Goal: Information Seeking & Learning: Compare options

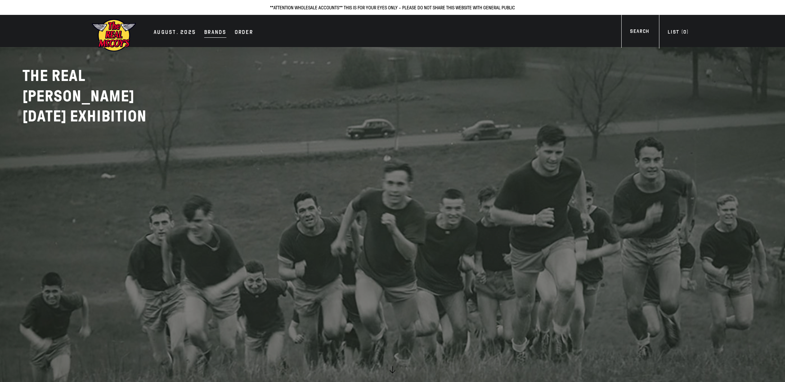
click at [211, 30] on div "Brands" at bounding box center [215, 33] width 22 height 10
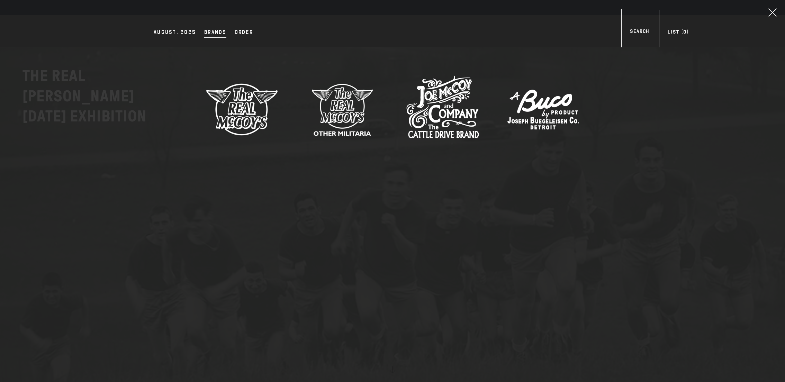
click at [250, 106] on img at bounding box center [242, 109] width 73 height 73
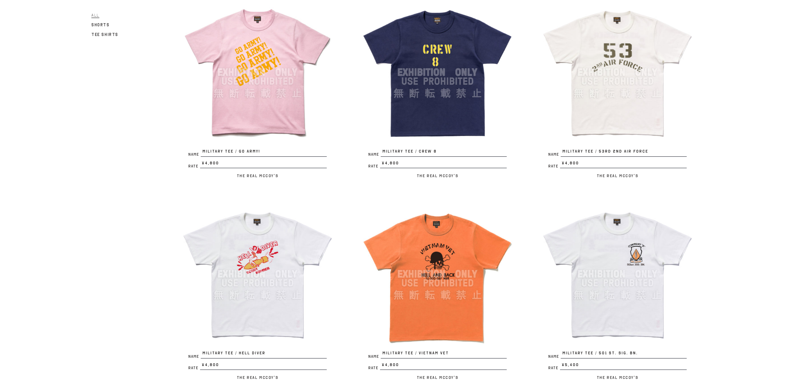
scroll to position [724, 0]
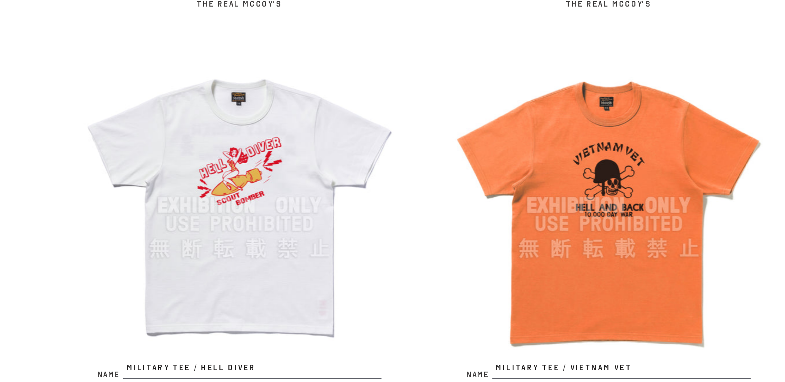
click at [251, 266] on img at bounding box center [257, 269] width 152 height 152
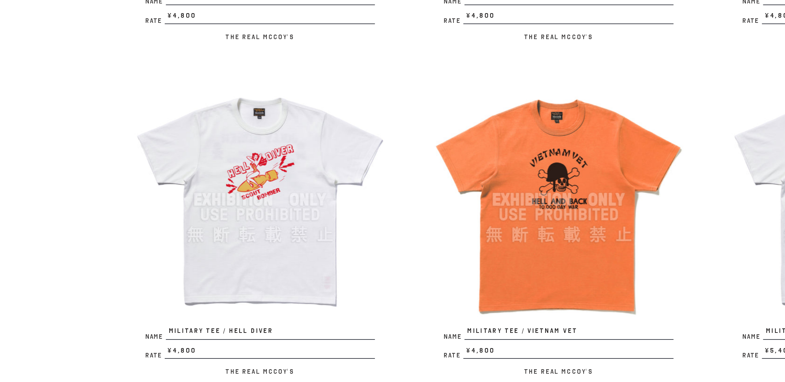
drag, startPoint x: 310, startPoint y: 254, endPoint x: 306, endPoint y: 274, distance: 21.2
click at [306, 274] on img at bounding box center [257, 269] width 152 height 152
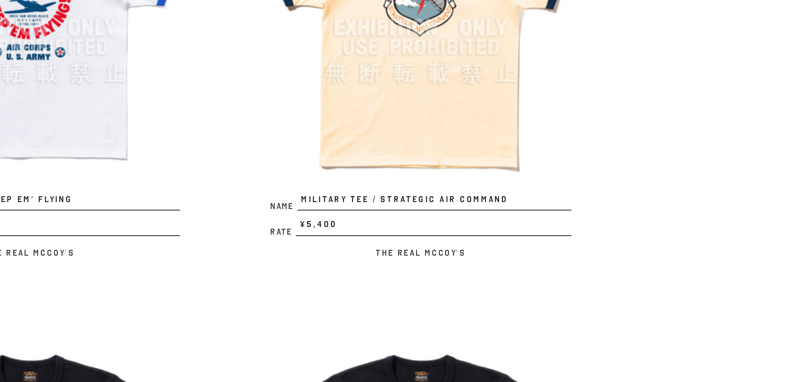
scroll to position [157, 0]
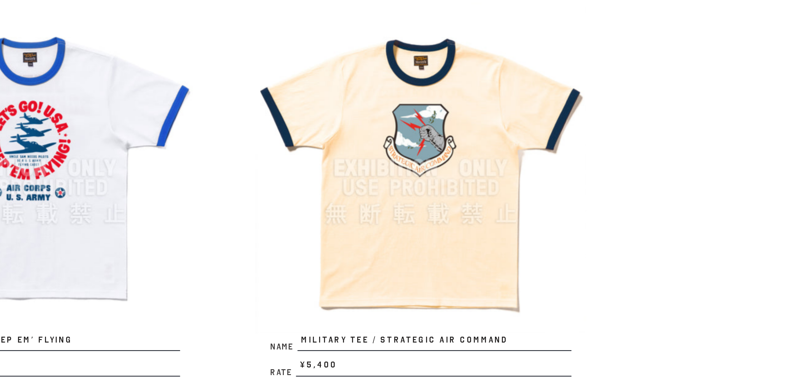
click at [602, 221] on img at bounding box center [617, 220] width 152 height 152
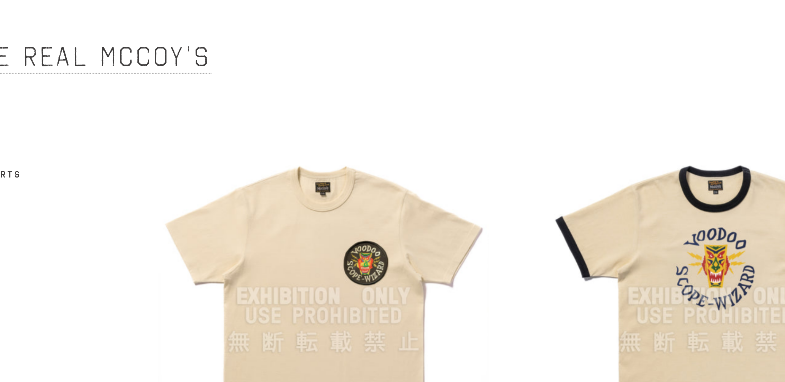
scroll to position [0, 0]
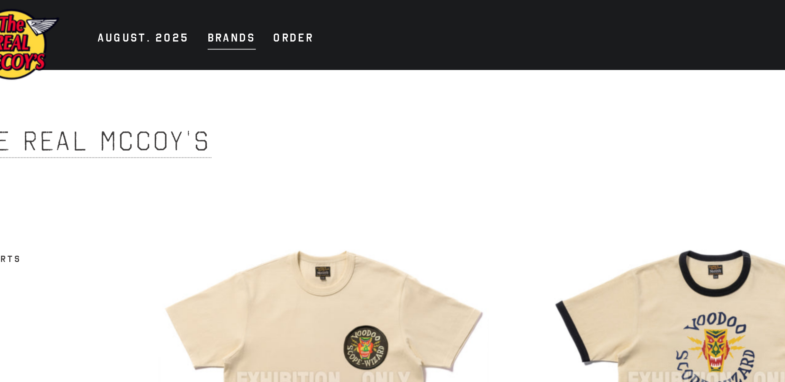
click at [211, 17] on div "Brands" at bounding box center [215, 18] width 22 height 10
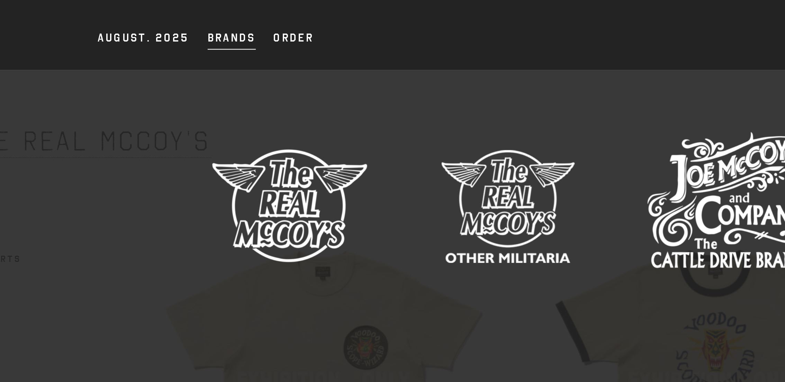
click at [338, 95] on img at bounding box center [342, 94] width 73 height 73
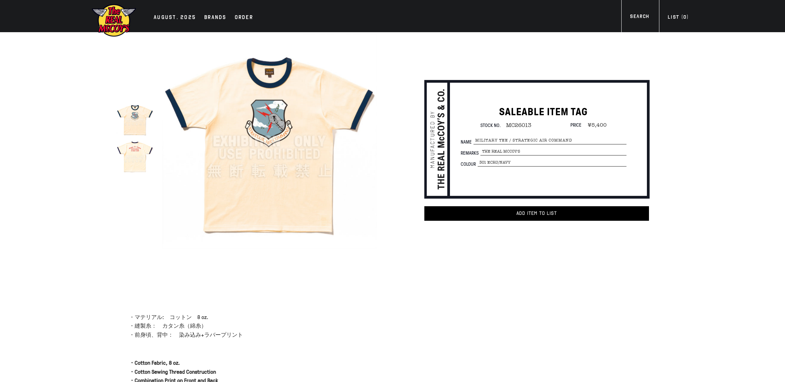
click at [133, 154] on img at bounding box center [135, 156] width 37 height 37
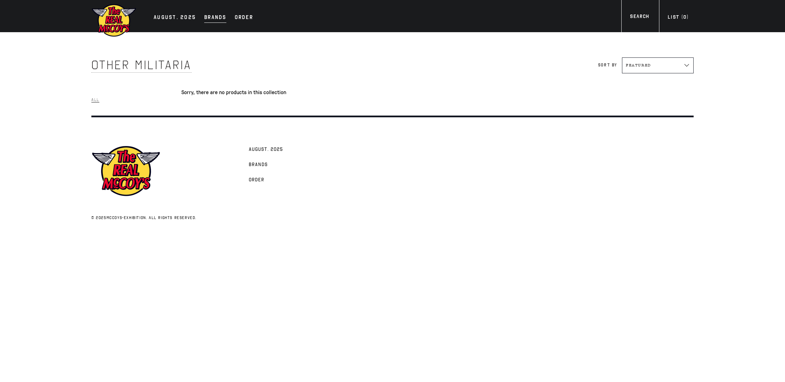
click at [217, 19] on div "Brands" at bounding box center [215, 18] width 22 height 10
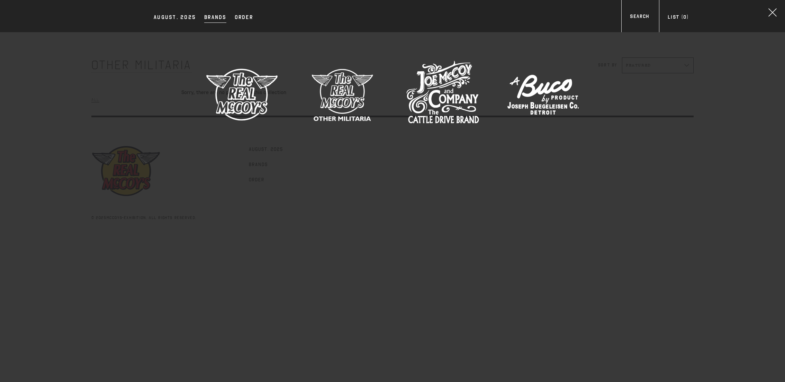
click at [445, 91] on img at bounding box center [442, 94] width 73 height 73
click at [287, 81] on div at bounding box center [392, 95] width 602 height 75
click at [779, 20] on link at bounding box center [772, 12] width 25 height 25
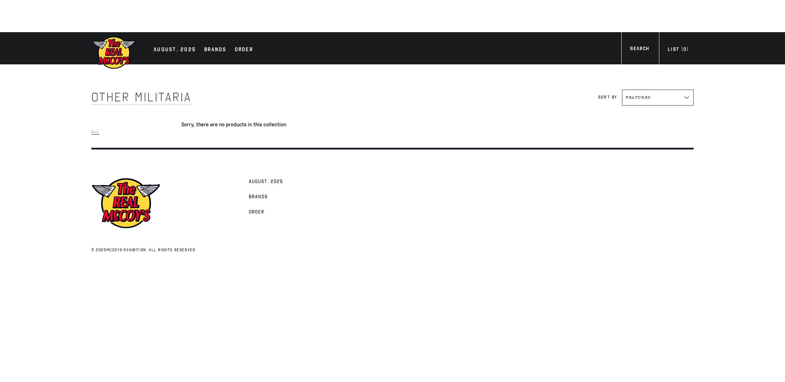
click at [215, 58] on div "AUGUST. 2025 Brands Order More" at bounding box center [393, 48] width 630 height 32
click at [215, 54] on div "Brands" at bounding box center [215, 50] width 22 height 10
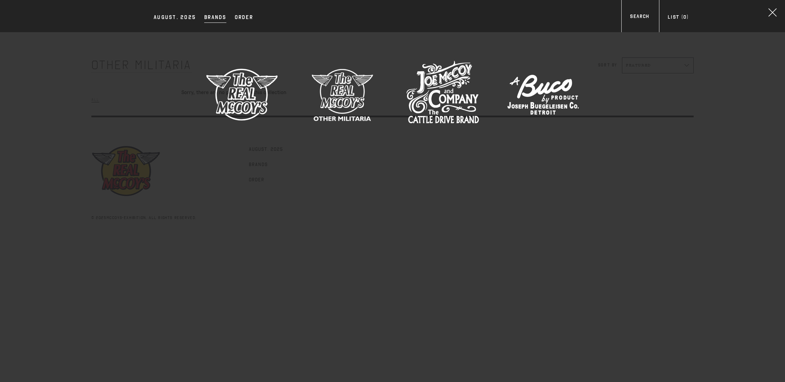
click img
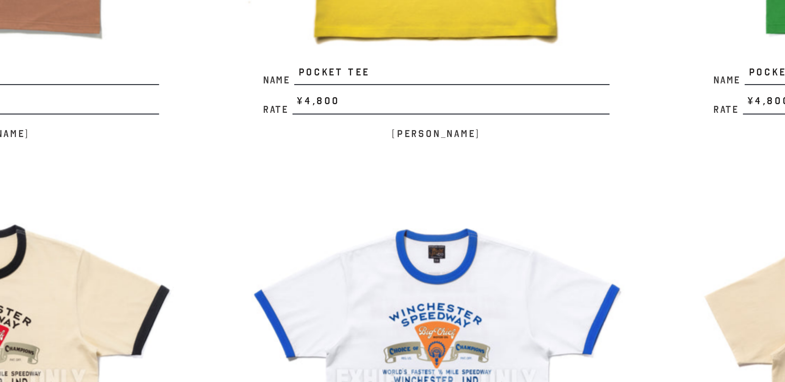
scroll to position [426, 0]
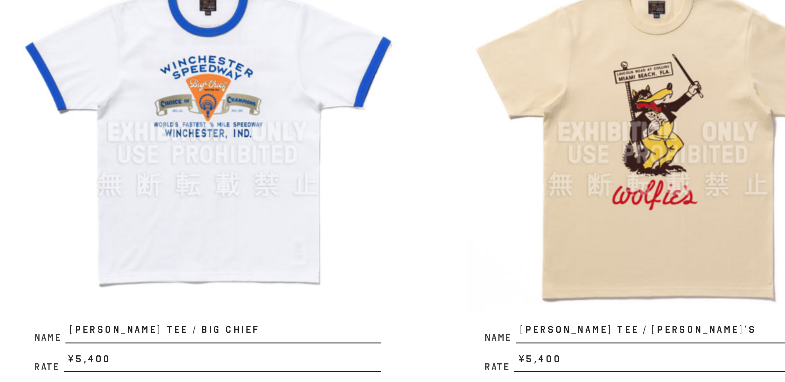
click at [381, 173] on img at bounding box center [437, 153] width 152 height 152
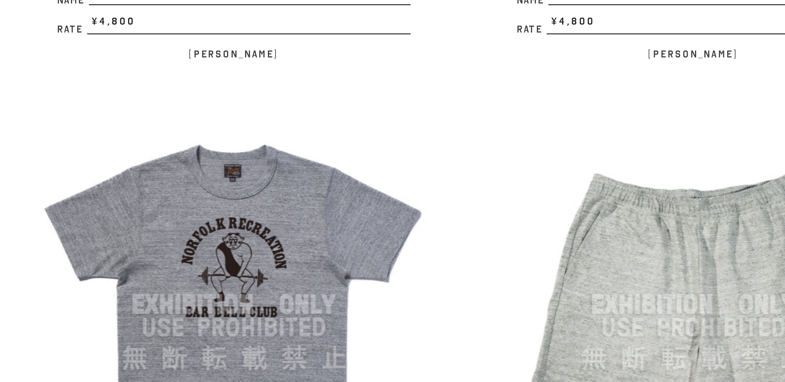
scroll to position [850, 0]
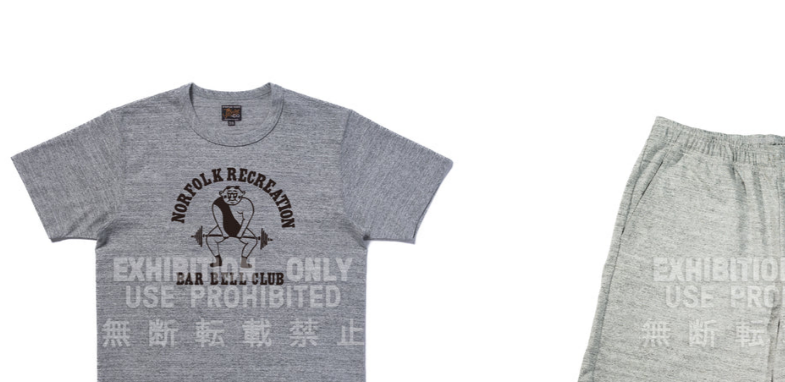
click at [258, 337] on img at bounding box center [257, 333] width 152 height 152
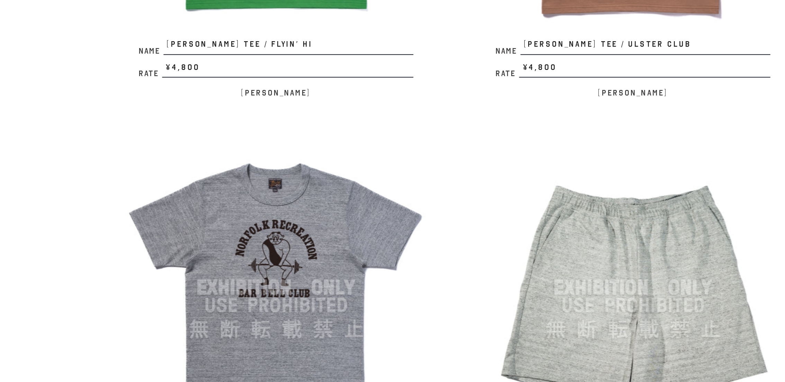
scroll to position [848, 0]
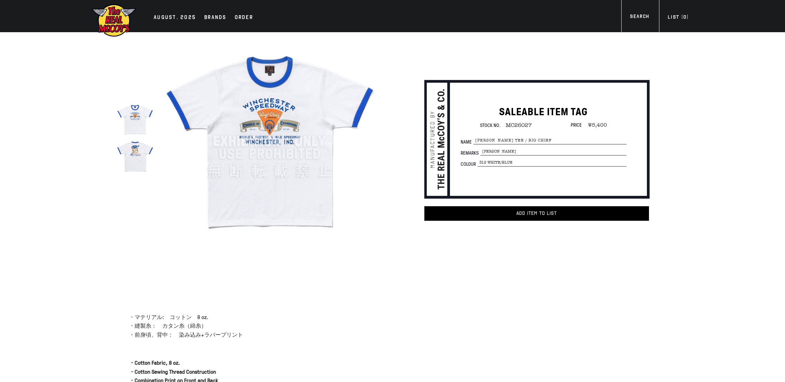
click at [147, 160] on img at bounding box center [135, 156] width 37 height 37
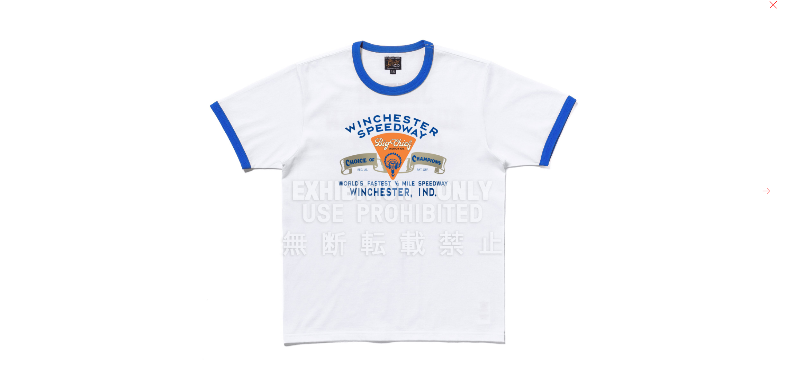
click at [362, 158] on img at bounding box center [392, 191] width 382 height 382
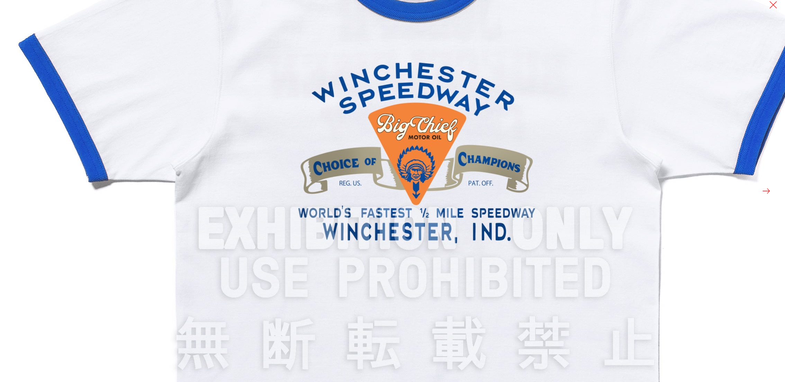
click at [371, 164] on img at bounding box center [415, 229] width 831 height 831
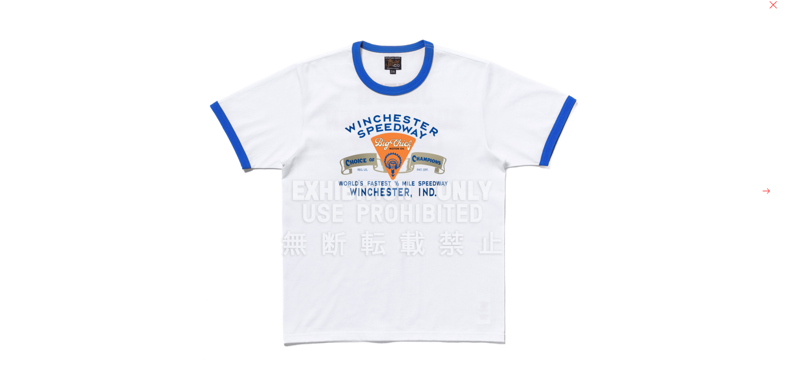
click at [762, 189] on button at bounding box center [766, 191] width 10 height 10
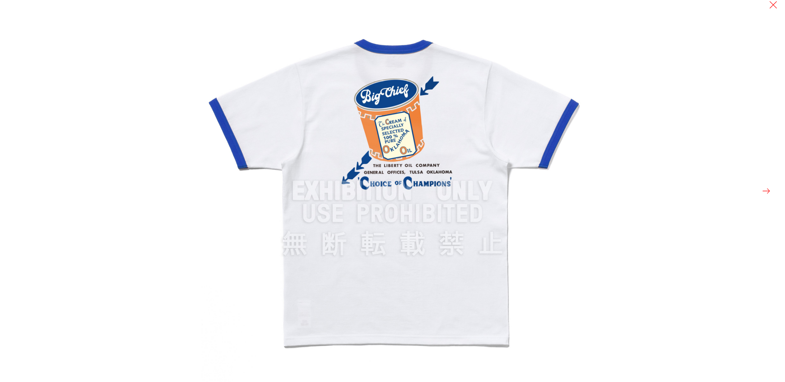
click at [216, 200] on img at bounding box center [392, 191] width 382 height 382
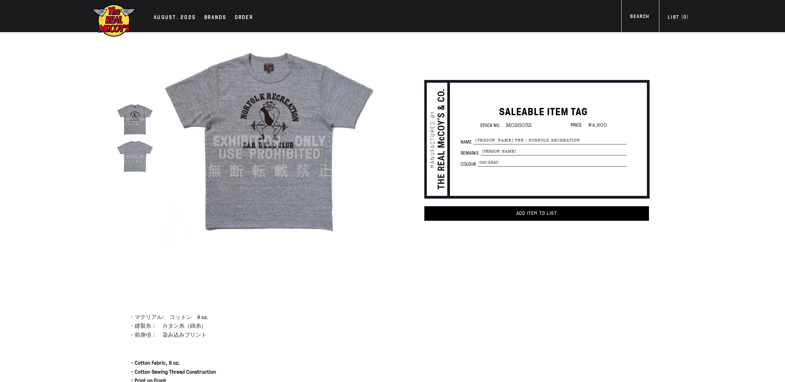
click at [144, 153] on img at bounding box center [135, 156] width 37 height 37
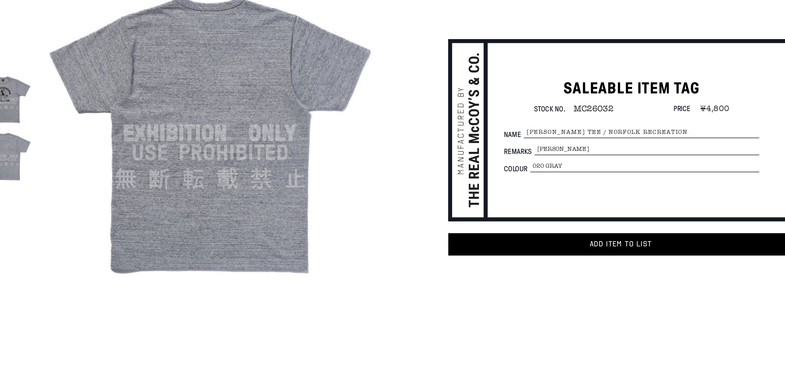
click at [141, 120] on img at bounding box center [135, 119] width 37 height 37
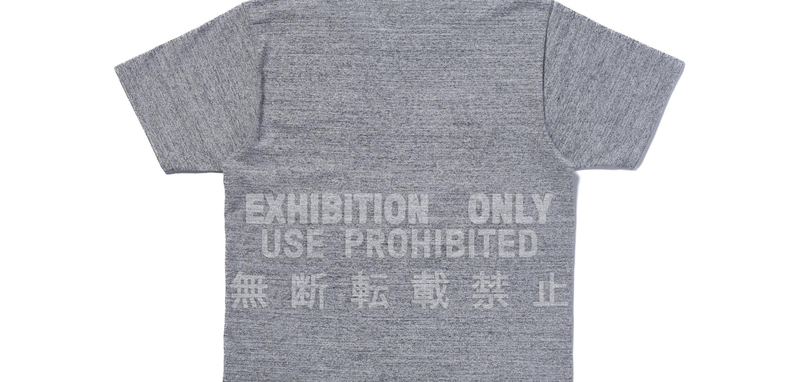
click at [178, 192] on div at bounding box center [392, 191] width 785 height 382
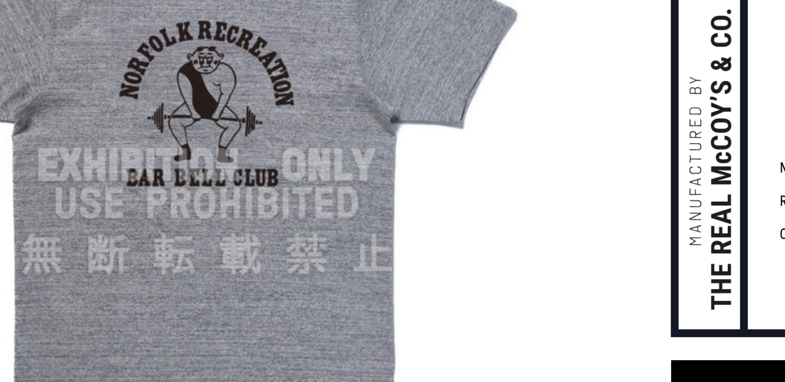
click at [346, 148] on img at bounding box center [269, 141] width 215 height 215
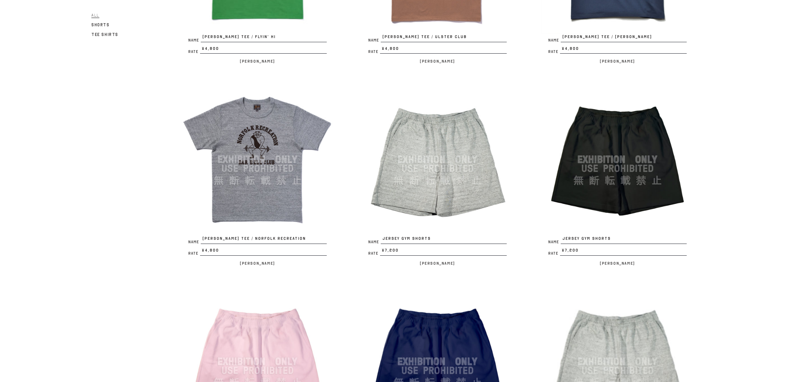
scroll to position [1019, 0]
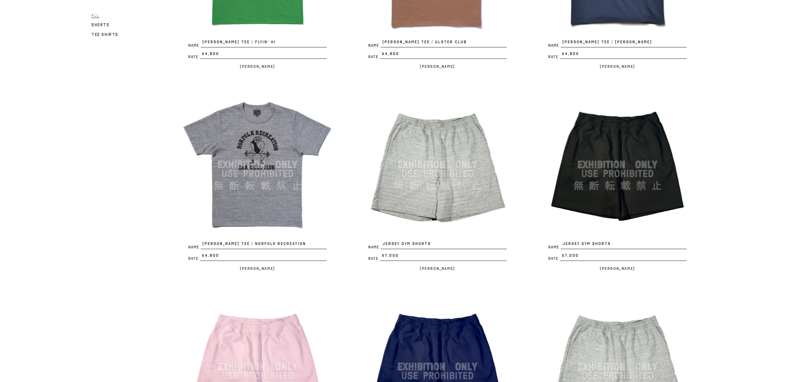
click at [619, 193] on img at bounding box center [617, 165] width 152 height 152
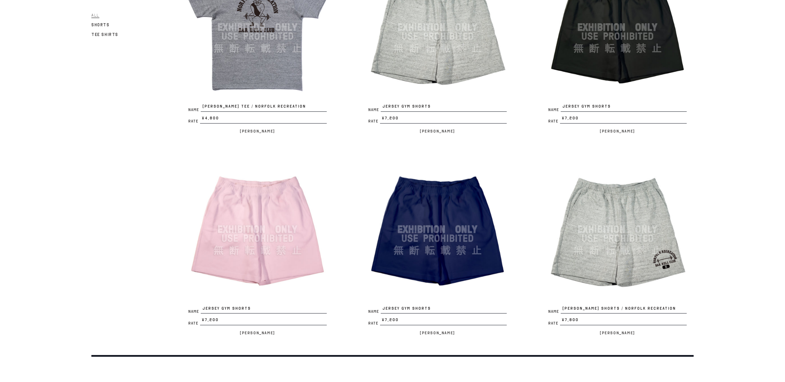
scroll to position [1161, 0]
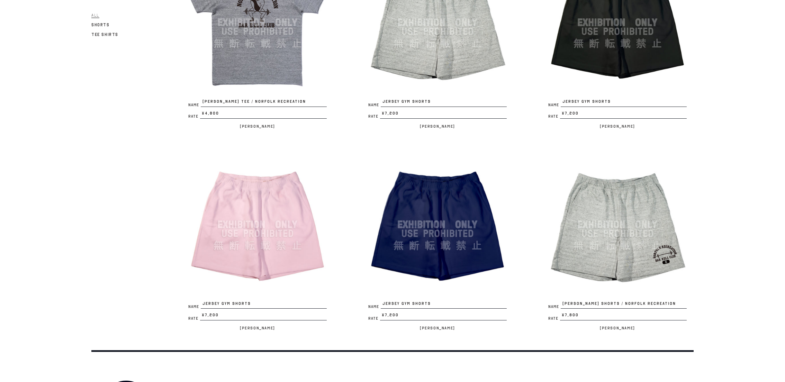
click at [659, 50] on img at bounding box center [617, 22] width 152 height 152
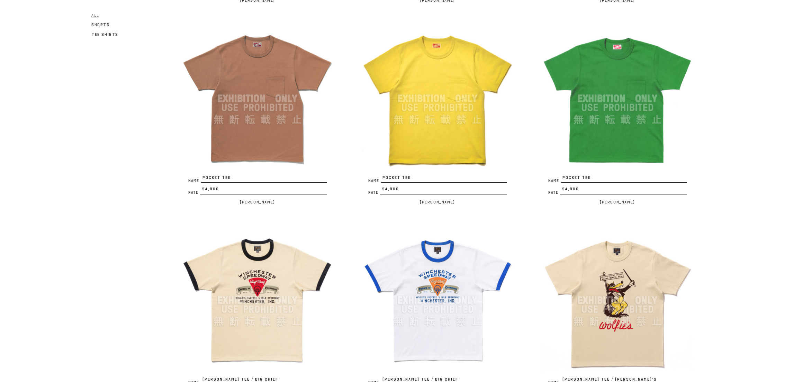
scroll to position [0, 0]
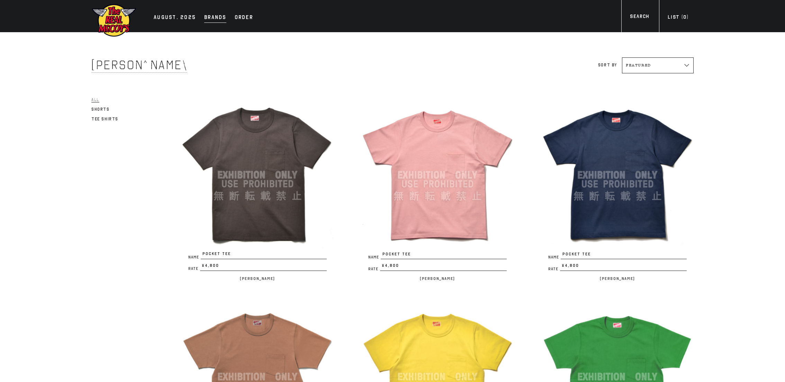
click at [205, 21] on div "Brands" at bounding box center [215, 18] width 22 height 10
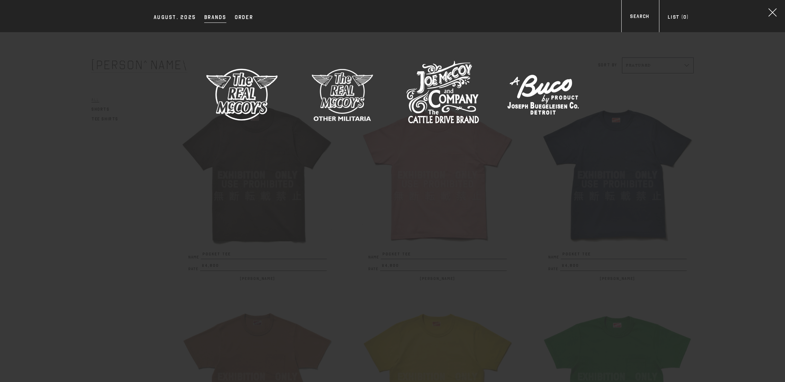
click at [540, 114] on img at bounding box center [543, 94] width 73 height 73
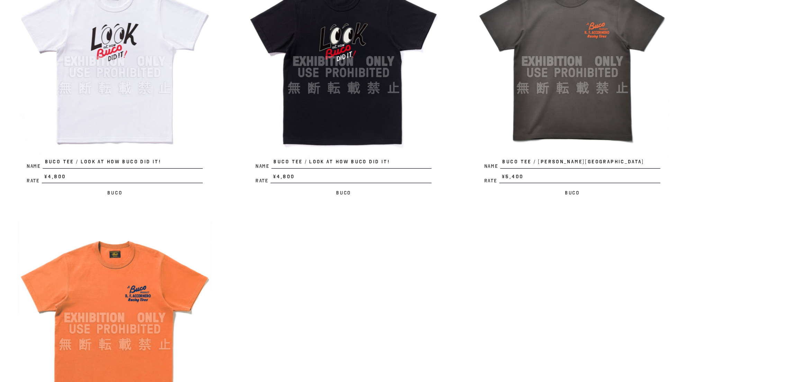
scroll to position [854, 0]
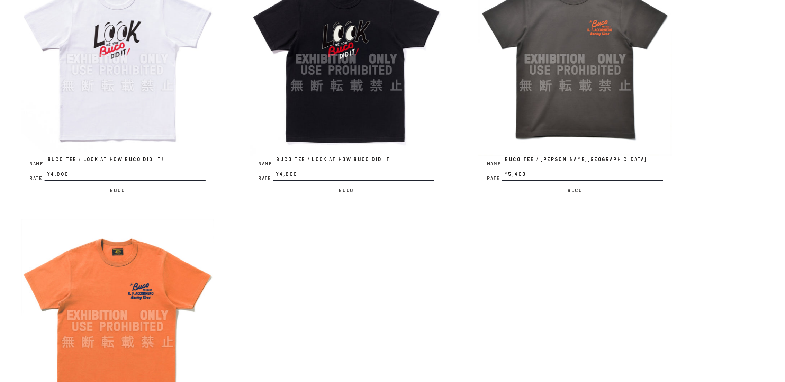
click at [631, 170] on img at bounding box center [617, 128] width 152 height 152
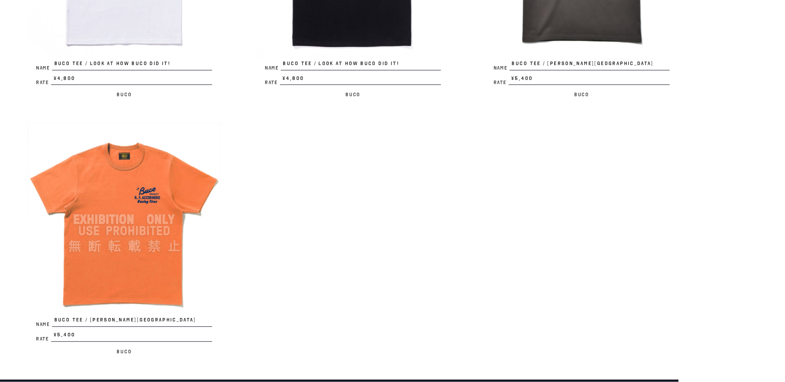
scroll to position [938, 0]
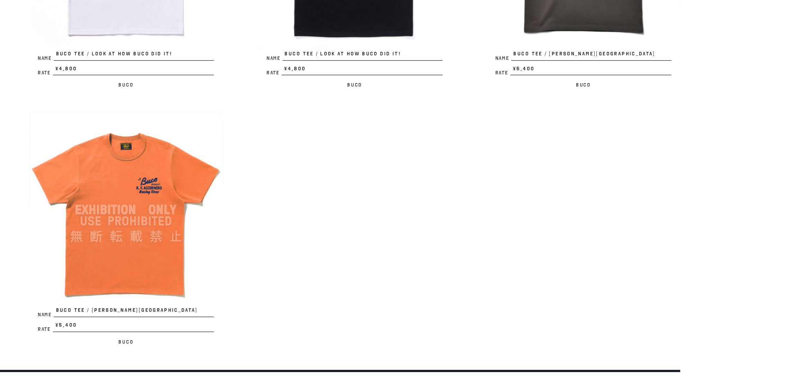
click at [301, 267] on img at bounding box center [257, 246] width 152 height 152
click at [653, 103] on img at bounding box center [617, 45] width 152 height 152
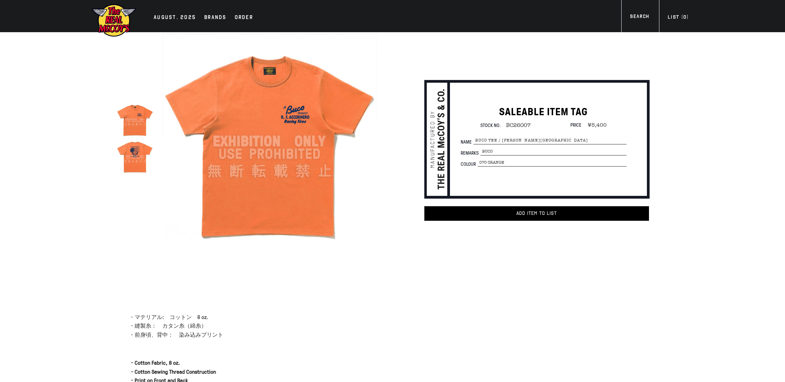
click at [136, 163] on img at bounding box center [135, 156] width 37 height 37
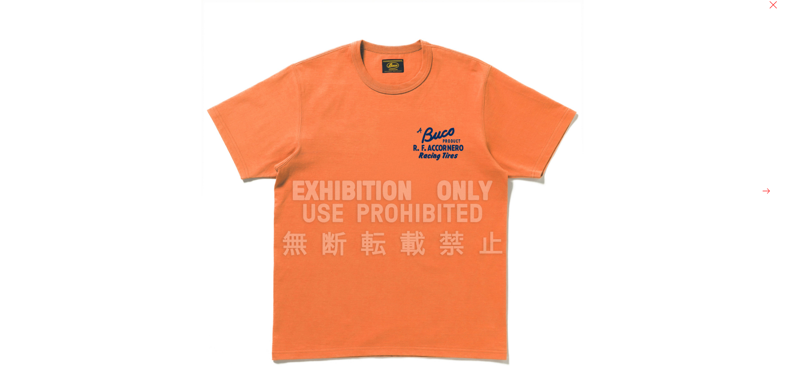
click at [766, 192] on button at bounding box center [766, 191] width 10 height 10
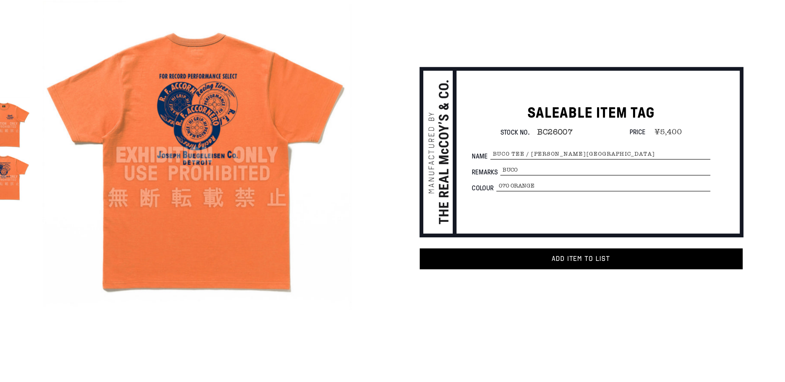
click at [252, 102] on img at bounding box center [269, 141] width 215 height 215
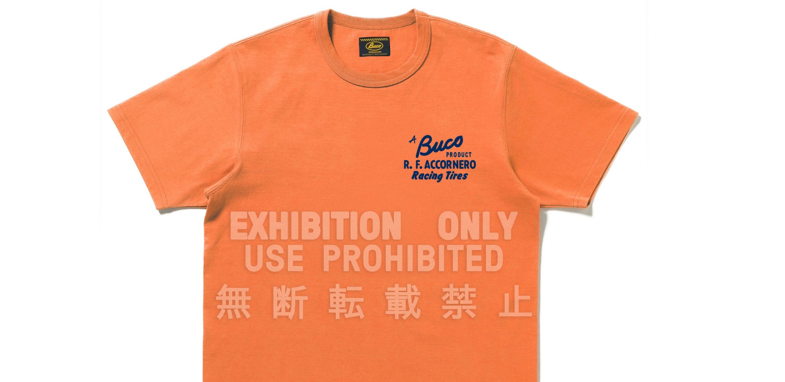
click at [663, 154] on div at bounding box center [593, 191] width 785 height 382
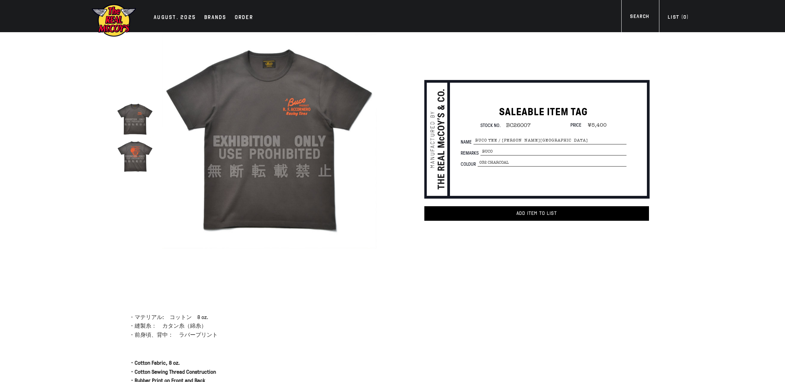
click at [128, 154] on img at bounding box center [135, 156] width 37 height 37
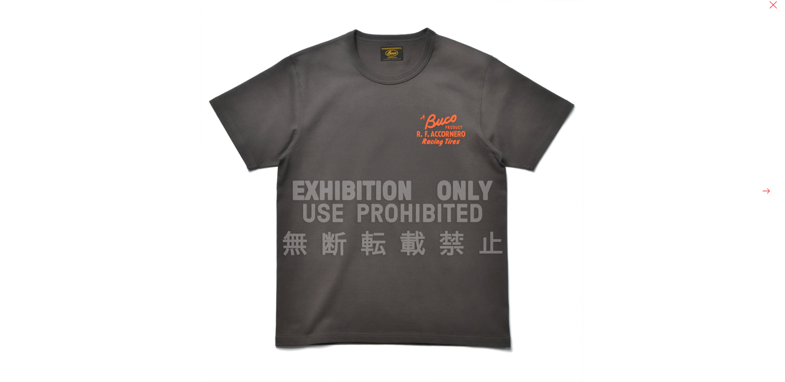
click at [379, 140] on img at bounding box center [392, 191] width 382 height 382
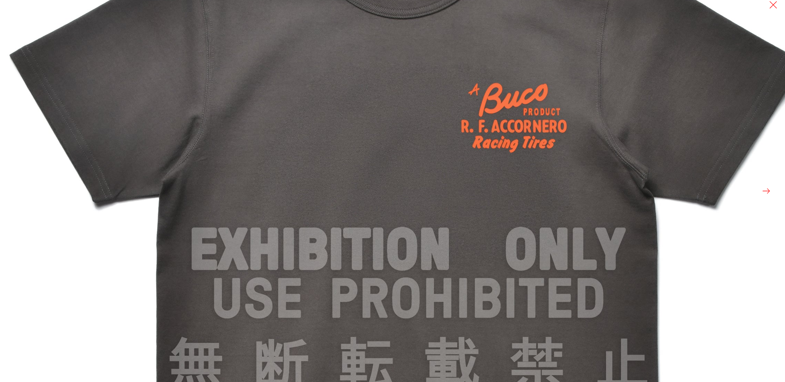
click at [767, 192] on button at bounding box center [766, 191] width 10 height 10
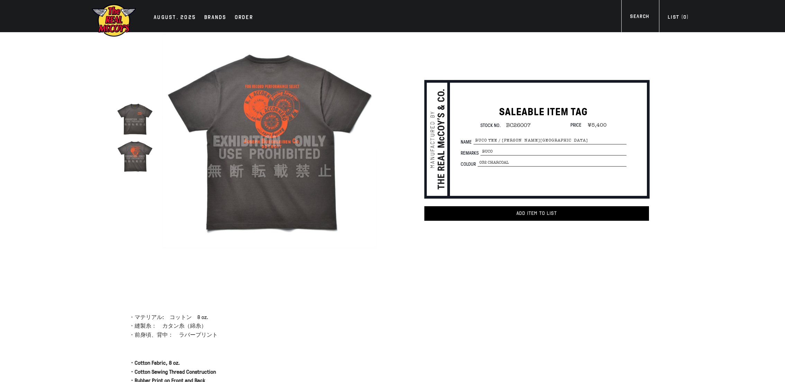
click at [206, 24] on div "AUGUST. 2025 Brands Order More" at bounding box center [393, 16] width 630 height 32
click at [211, 21] on div "Brands" at bounding box center [215, 18] width 22 height 10
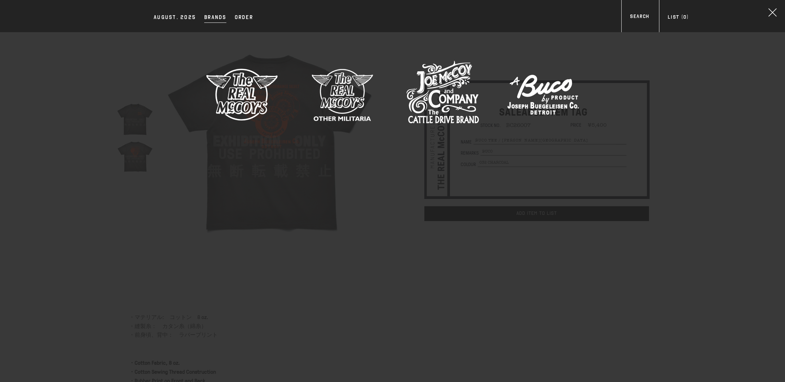
click at [231, 94] on img at bounding box center [242, 94] width 73 height 73
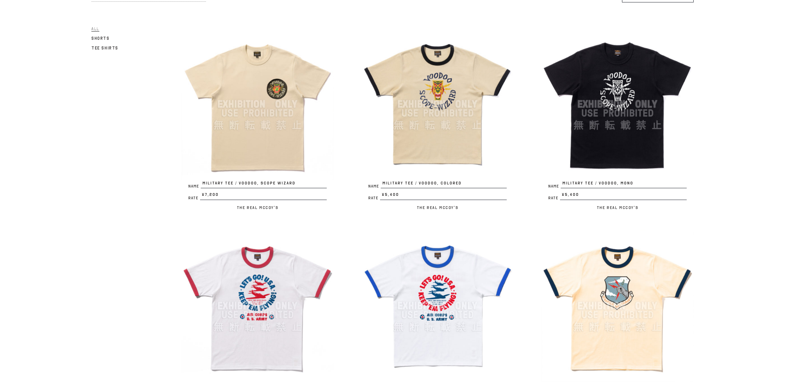
scroll to position [78, 0]
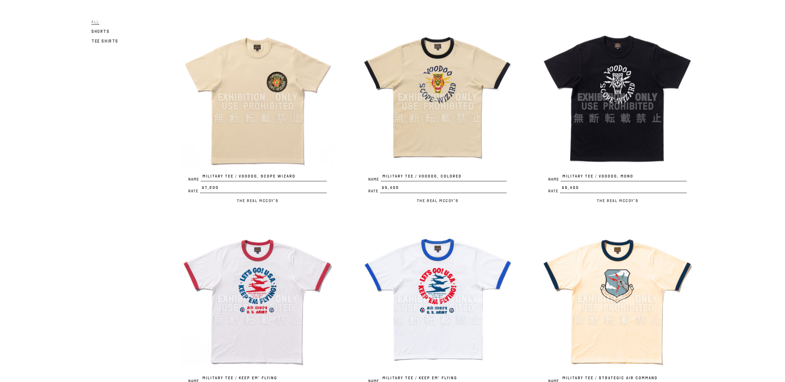
click at [418, 101] on img at bounding box center [437, 97] width 152 height 152
click at [650, 285] on img at bounding box center [617, 299] width 152 height 152
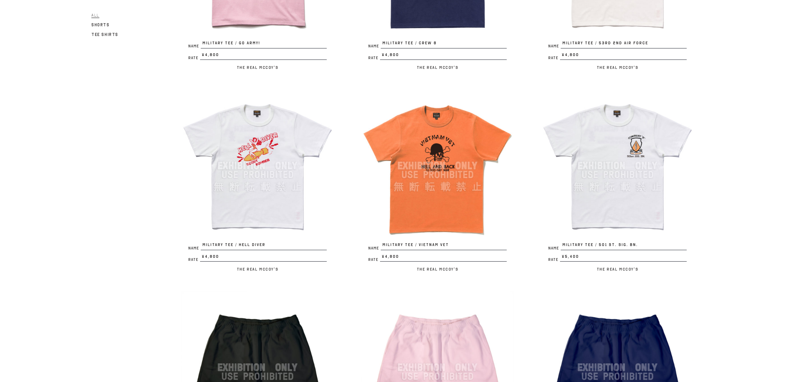
scroll to position [829, 0]
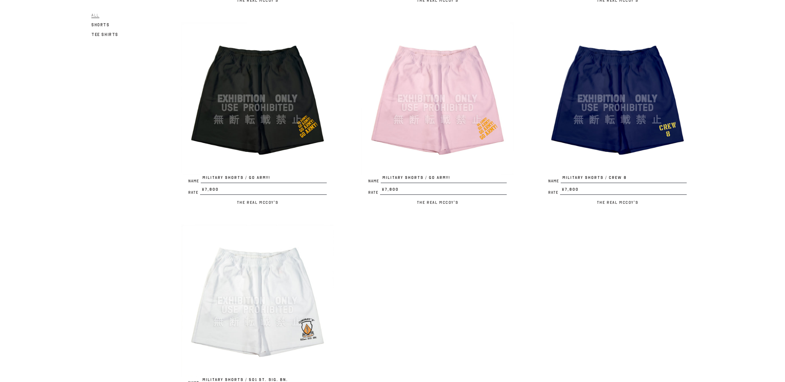
scroll to position [1102, 0]
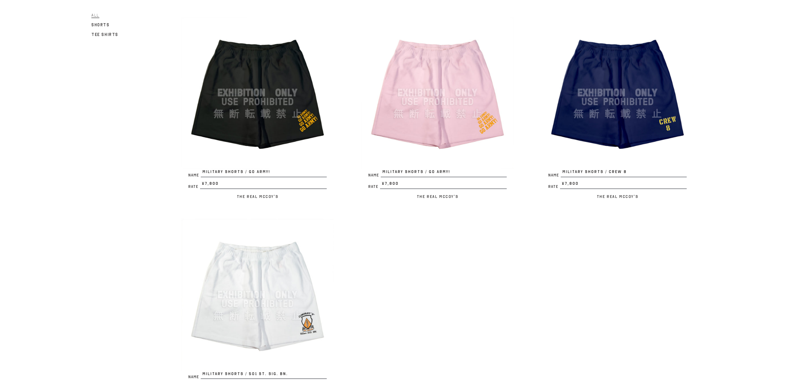
click at [592, 119] on img at bounding box center [617, 93] width 152 height 152
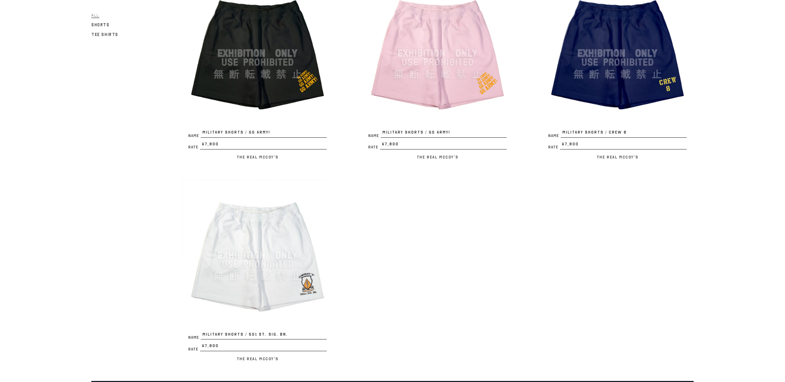
scroll to position [1142, 0]
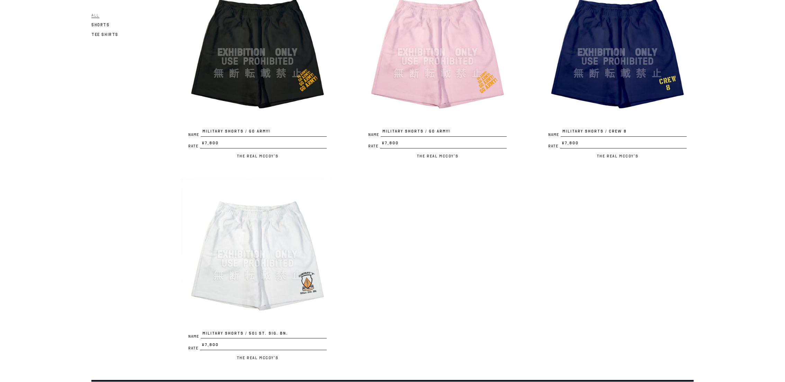
click at [444, 78] on img at bounding box center [437, 52] width 152 height 152
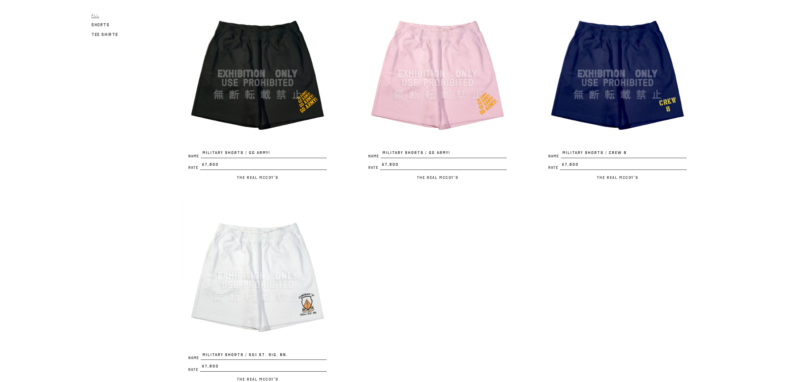
scroll to position [1118, 0]
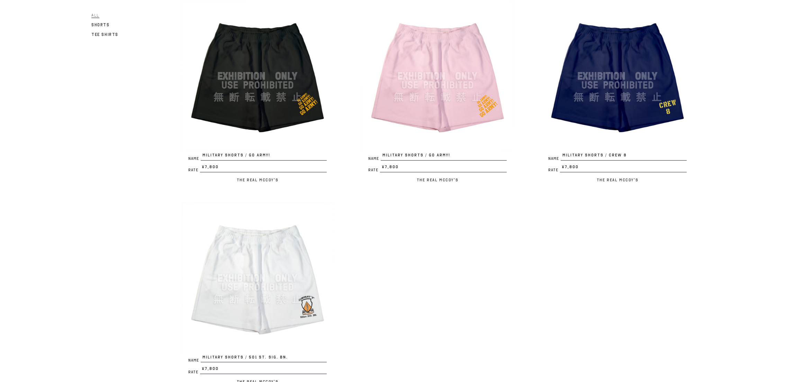
click at [266, 279] on img at bounding box center [257, 278] width 152 height 152
click at [402, 97] on img at bounding box center [437, 76] width 152 height 152
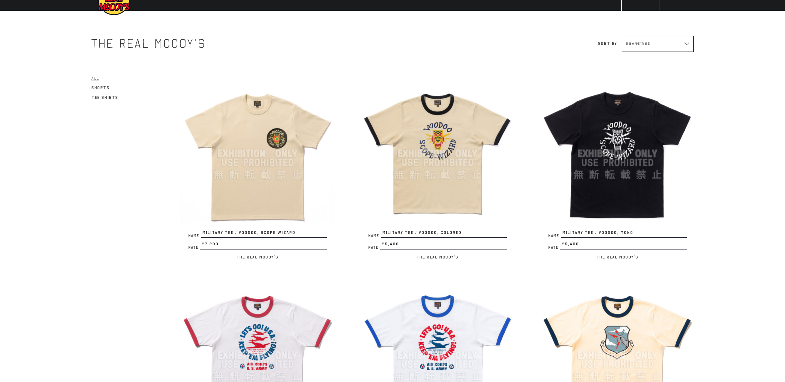
scroll to position [0, 0]
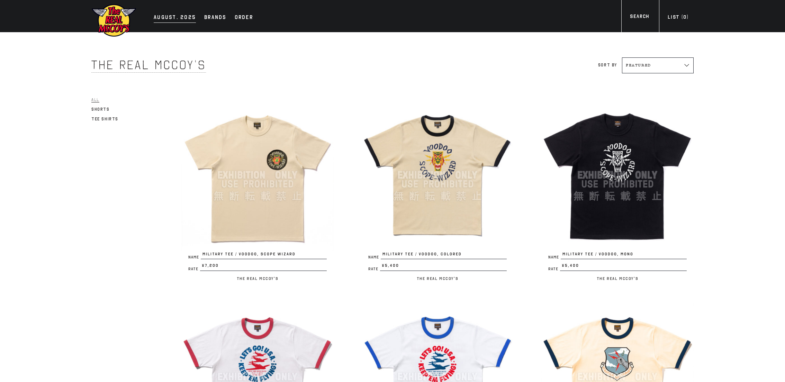
click at [182, 15] on div "AUGUST. 2025" at bounding box center [175, 18] width 42 height 10
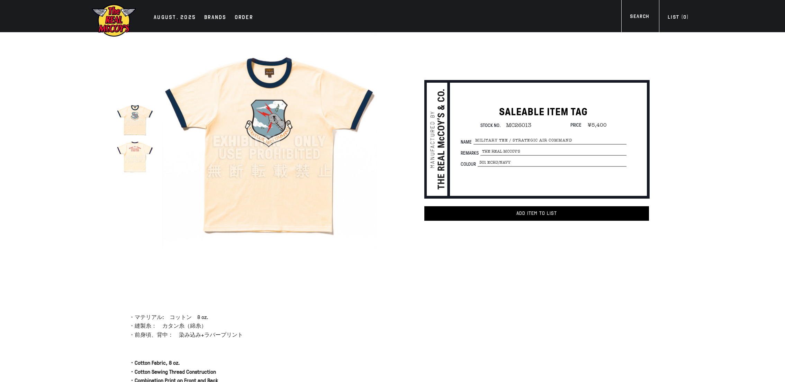
click at [132, 170] on img at bounding box center [135, 156] width 37 height 37
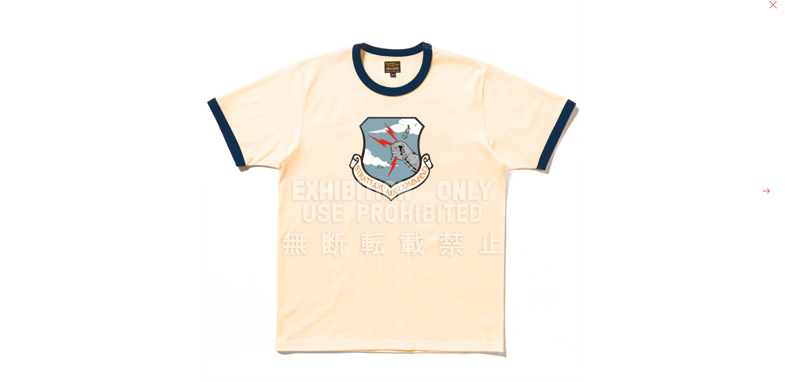
click at [758, 186] on div at bounding box center [593, 191] width 785 height 382
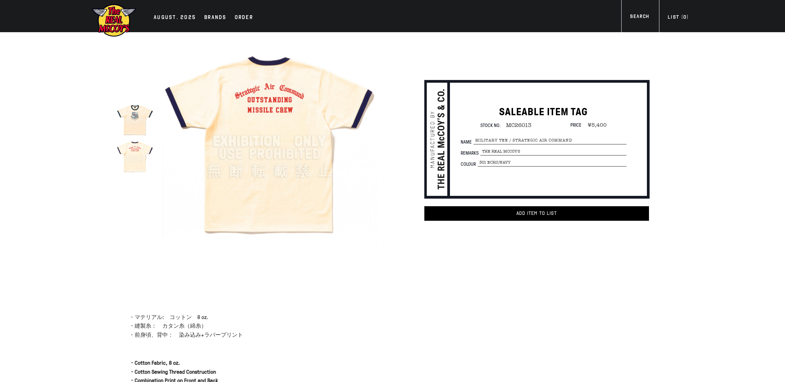
click at [141, 164] on img at bounding box center [135, 156] width 37 height 37
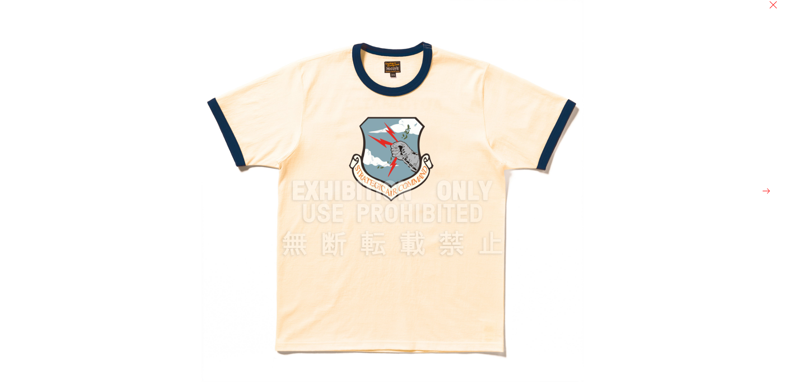
click at [766, 191] on button at bounding box center [766, 191] width 10 height 10
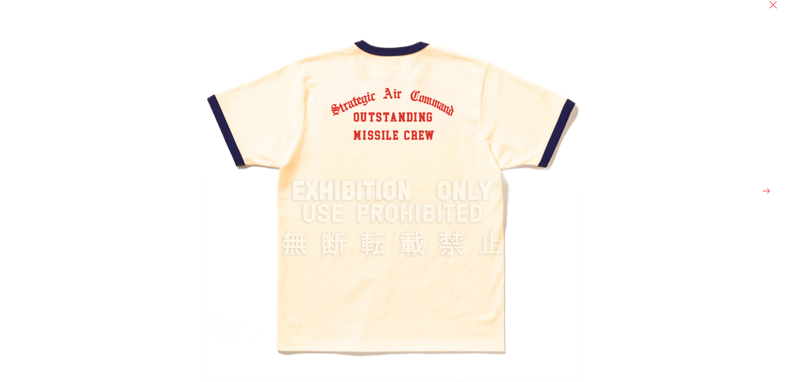
click at [767, 188] on button at bounding box center [766, 191] width 10 height 10
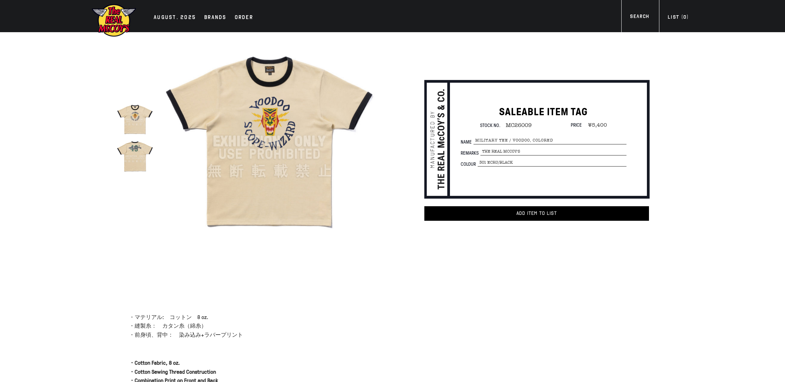
click at [135, 162] on img at bounding box center [135, 156] width 37 height 37
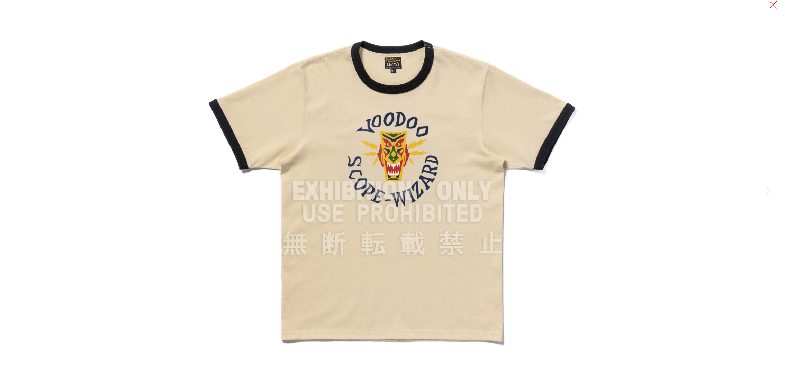
click at [110, 151] on div at bounding box center [392, 191] width 785 height 382
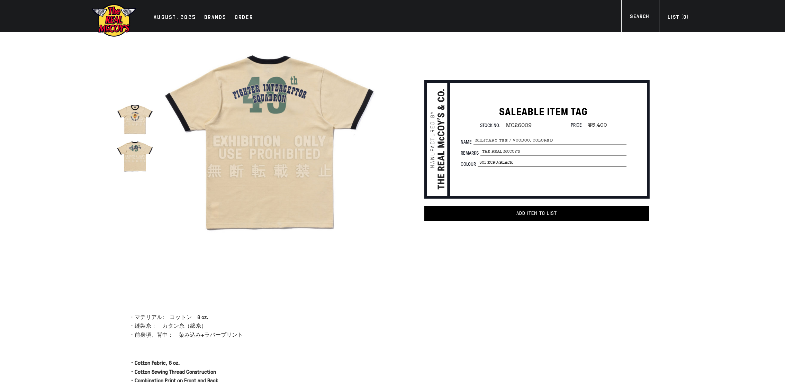
click at [151, 115] on img at bounding box center [135, 119] width 37 height 37
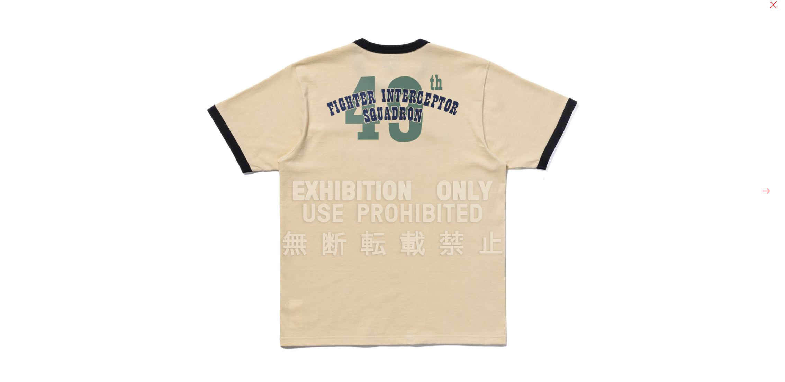
click at [764, 191] on button at bounding box center [766, 191] width 10 height 10
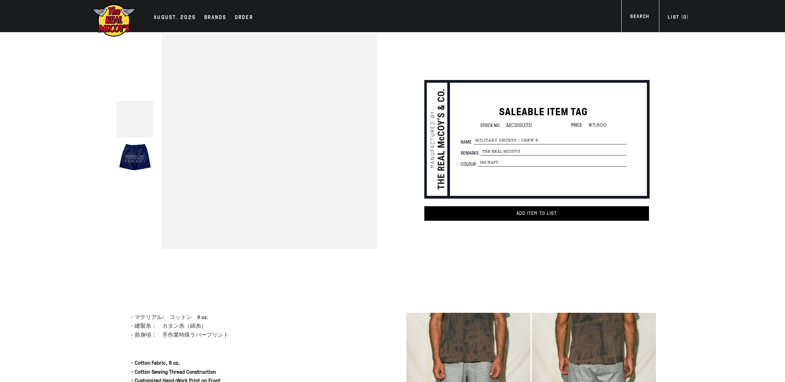
click at [139, 160] on img at bounding box center [135, 156] width 37 height 37
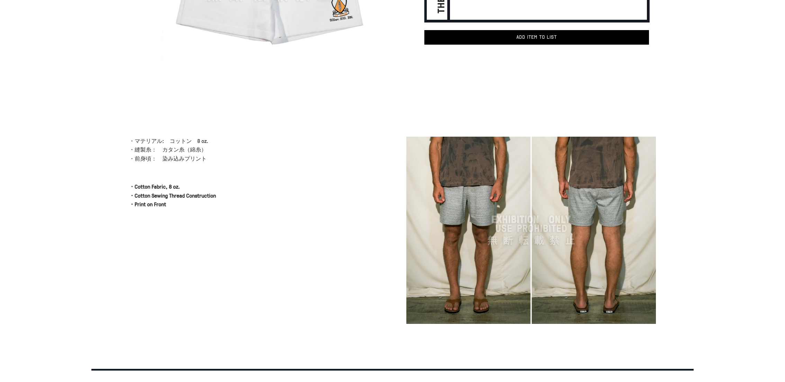
scroll to position [221, 0]
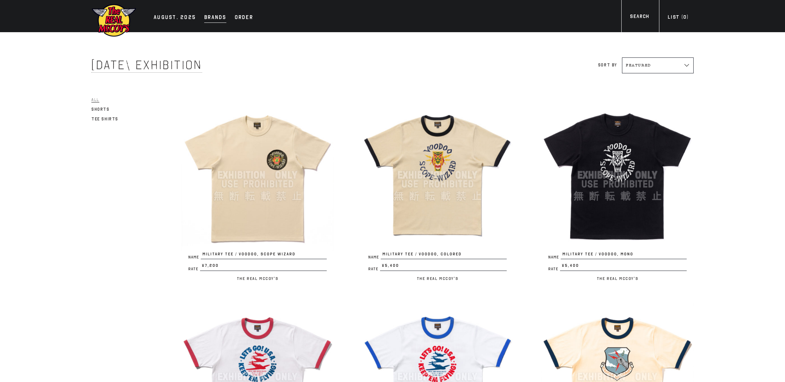
click at [209, 21] on div "Brands" at bounding box center [215, 18] width 22 height 10
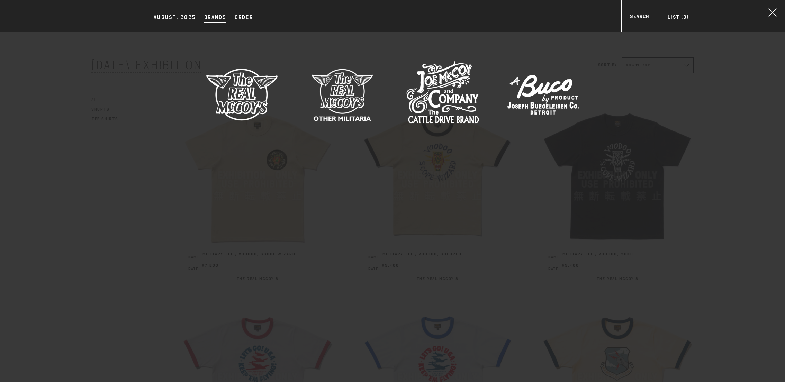
click at [441, 115] on img at bounding box center [442, 94] width 73 height 73
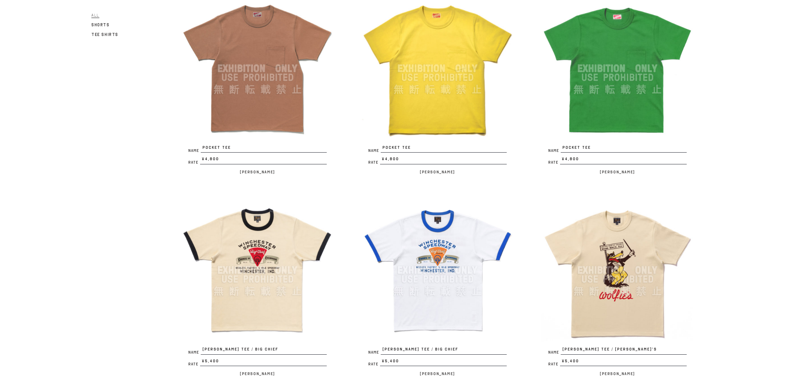
scroll to position [322, 0]
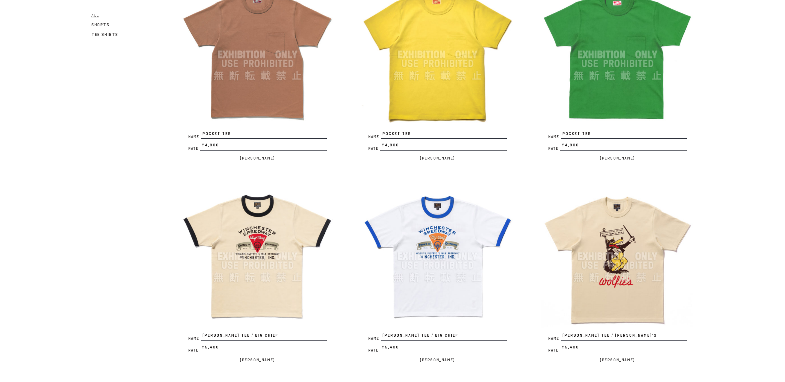
click at [643, 77] on img at bounding box center [617, 55] width 152 height 152
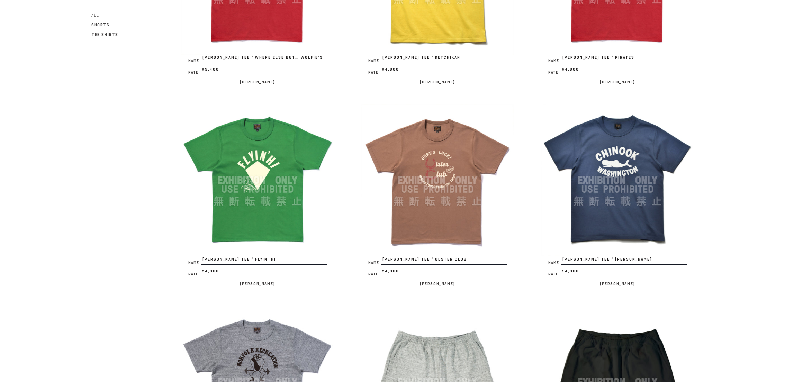
scroll to position [807, 0]
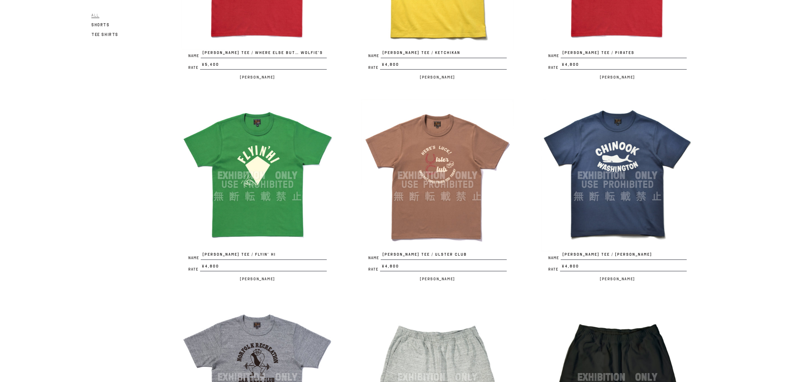
click at [270, 210] on img at bounding box center [257, 175] width 152 height 152
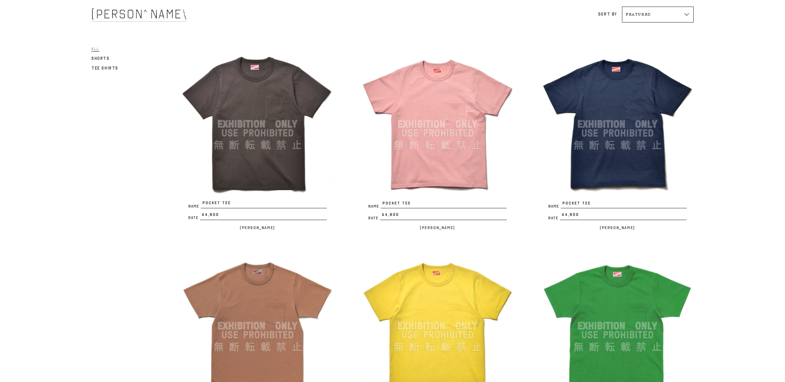
scroll to position [0, 0]
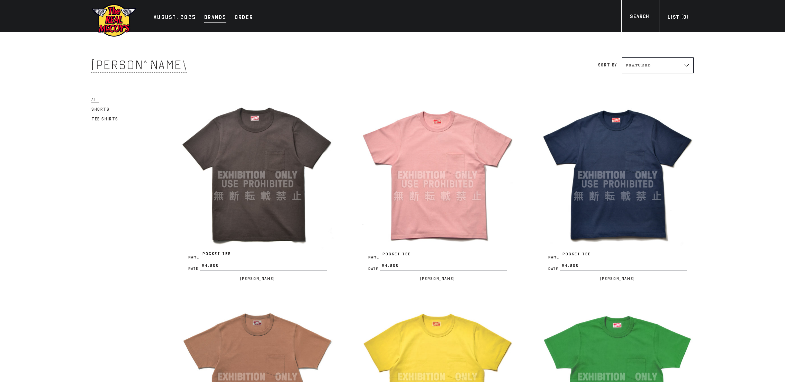
click at [209, 16] on div "Brands" at bounding box center [215, 18] width 22 height 10
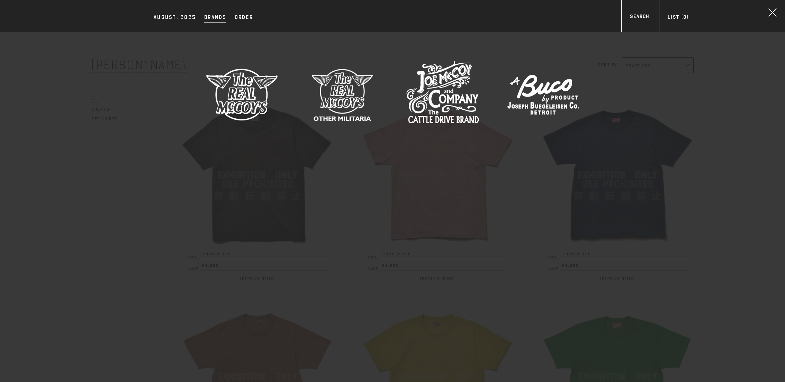
click at [236, 78] on img at bounding box center [242, 94] width 73 height 73
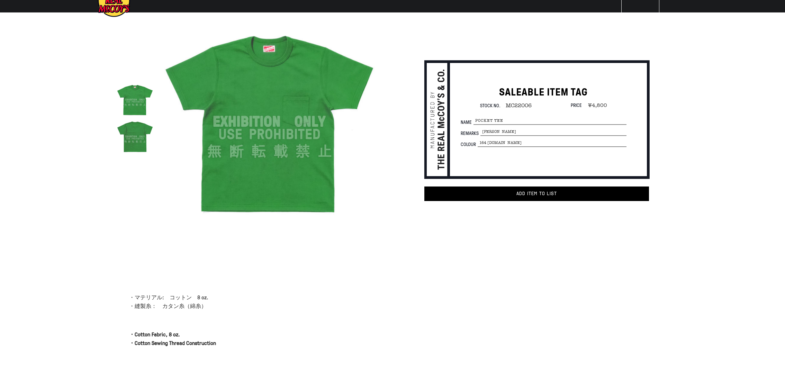
scroll to position [16, 0]
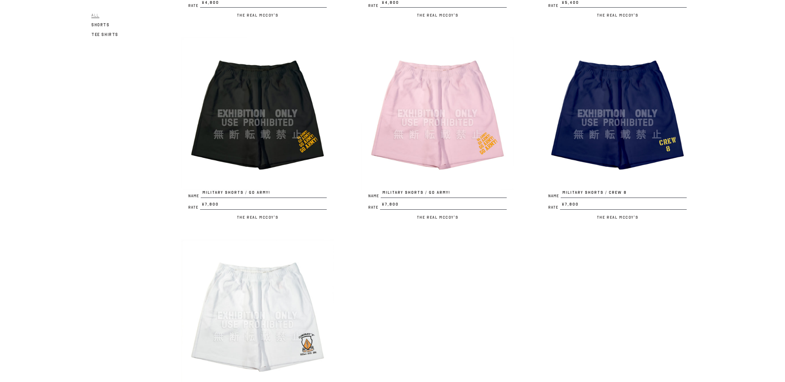
scroll to position [1078, 0]
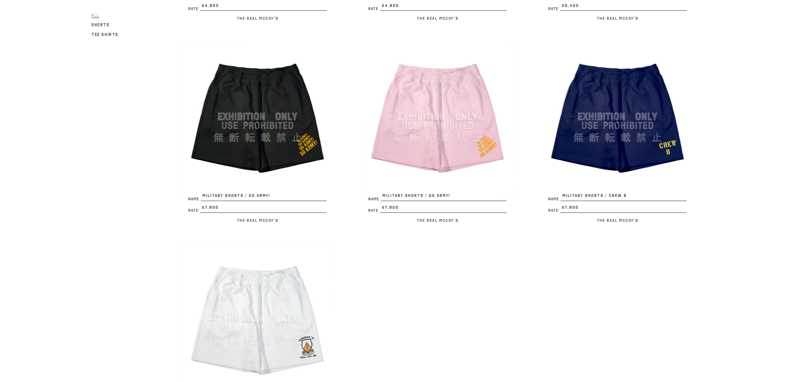
click at [297, 127] on img at bounding box center [257, 116] width 152 height 152
click at [634, 106] on img at bounding box center [617, 116] width 152 height 152
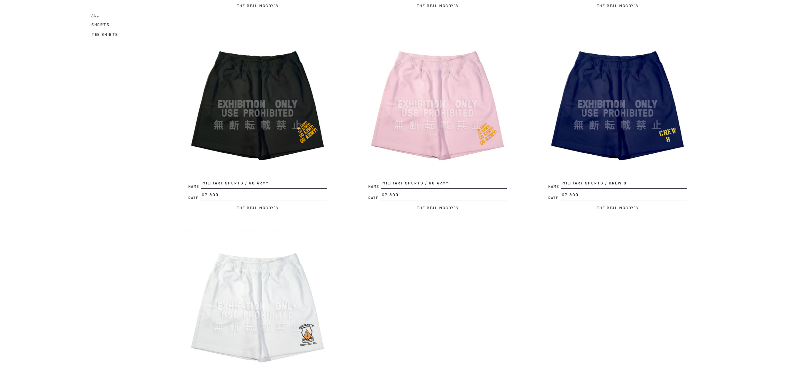
scroll to position [1093, 0]
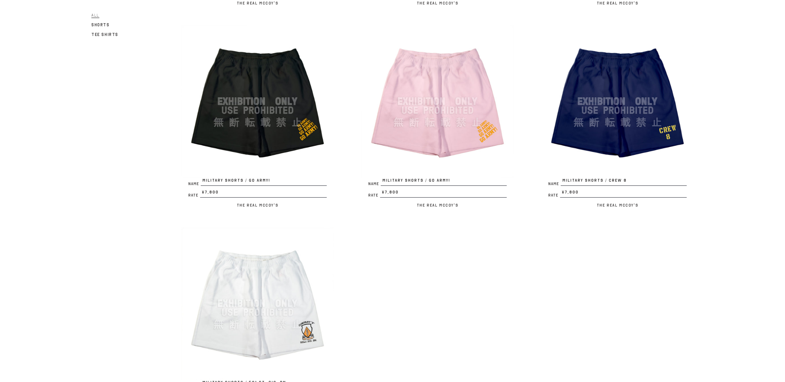
click at [254, 128] on img at bounding box center [257, 101] width 152 height 152
click at [571, 85] on img at bounding box center [617, 101] width 152 height 152
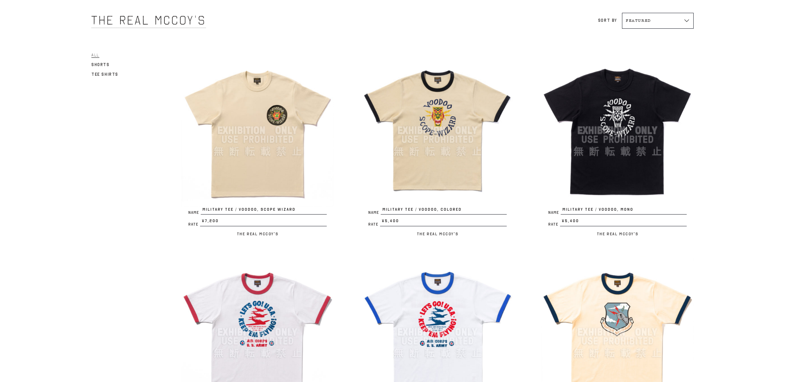
scroll to position [0, 0]
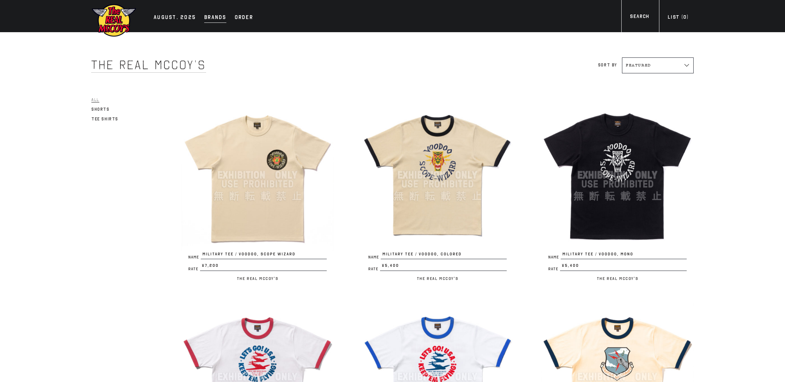
click at [211, 15] on div "Brands" at bounding box center [215, 18] width 22 height 10
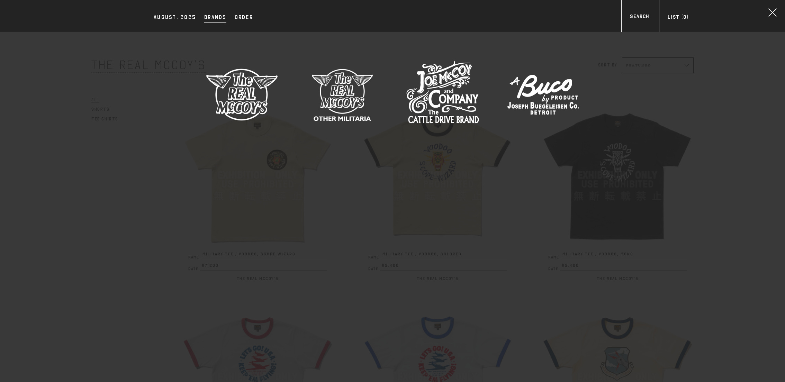
click at [439, 91] on img at bounding box center [442, 94] width 73 height 73
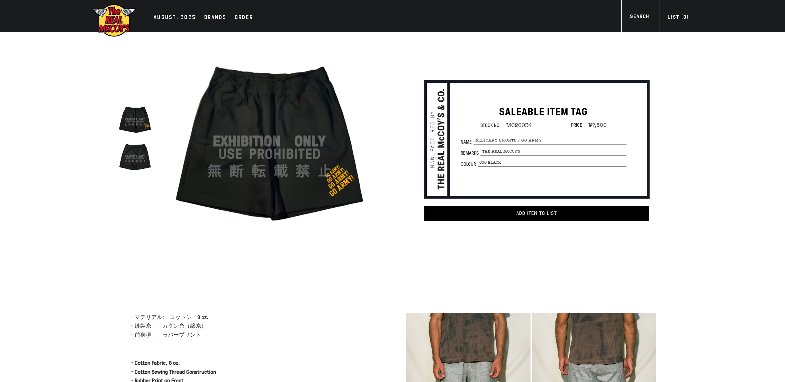
click at [136, 160] on img at bounding box center [135, 156] width 37 height 37
drag, startPoint x: 504, startPoint y: 127, endPoint x: 532, endPoint y: 125, distance: 28.1
click at [532, 125] on div "Stock No. MC26034 Price ¥7,800" at bounding box center [544, 125] width 166 height 6
copy span "MC26034"
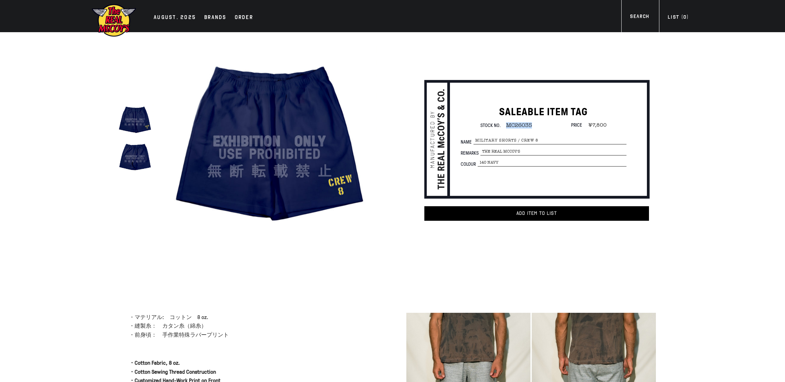
drag, startPoint x: 508, startPoint y: 123, endPoint x: 537, endPoint y: 124, distance: 29.4
click at [537, 124] on div "Stock No. MC26035 Price ¥7,800" at bounding box center [544, 125] width 166 height 6
copy span "MC26035"
drag, startPoint x: 475, startPoint y: 141, endPoint x: 543, endPoint y: 136, distance: 68.0
click at [543, 136] on div "SALEABLE ITEM TAG Stock No. MC26035 Price ¥7,800 Name MILITARY SHORTS / CREW 8 …" at bounding box center [544, 138] width 194 height 65
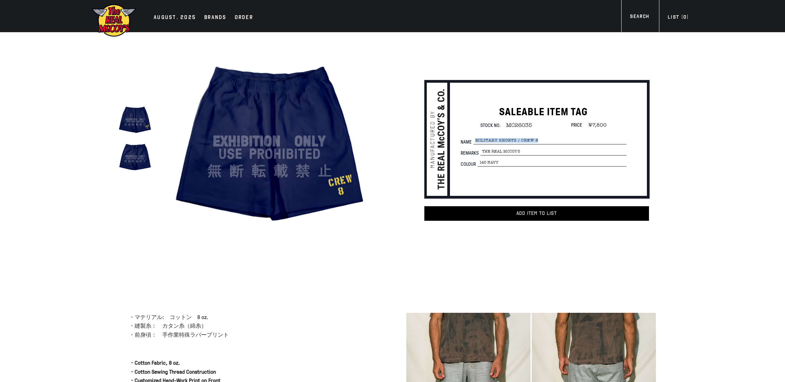
drag, startPoint x: 541, startPoint y: 140, endPoint x: 473, endPoint y: 139, distance: 67.5
click at [473, 139] on span "MILITARY SHORTS / CREW 8" at bounding box center [549, 141] width 153 height 8
copy span "MILITARY SHORTS / CREW 8"
drag, startPoint x: 487, startPoint y: 162, endPoint x: 504, endPoint y: 162, distance: 16.6
click at [504, 162] on span "140 NAVY" at bounding box center [552, 163] width 149 height 8
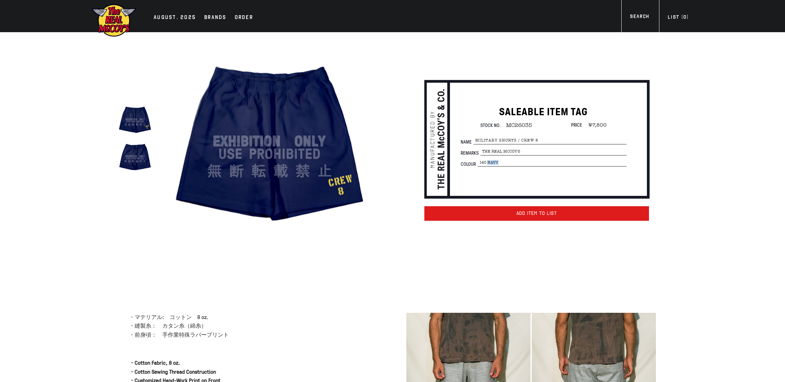
copy span "NAVY"
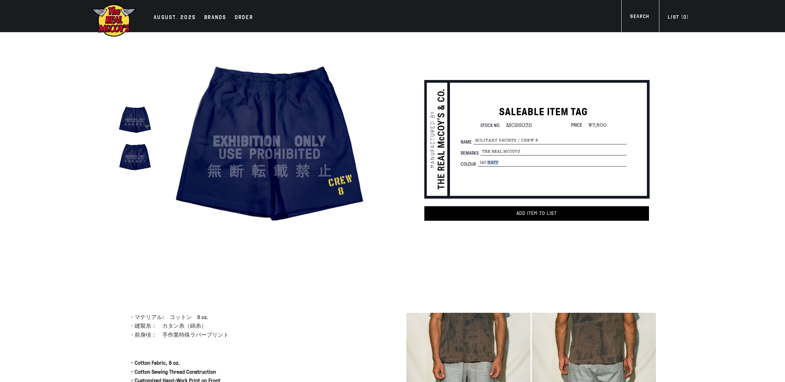
click at [368, 281] on div "true SALEABLE ITEM TAG Stock No. MC26035 Price ¥7,800 per" at bounding box center [379, 158] width 580 height 253
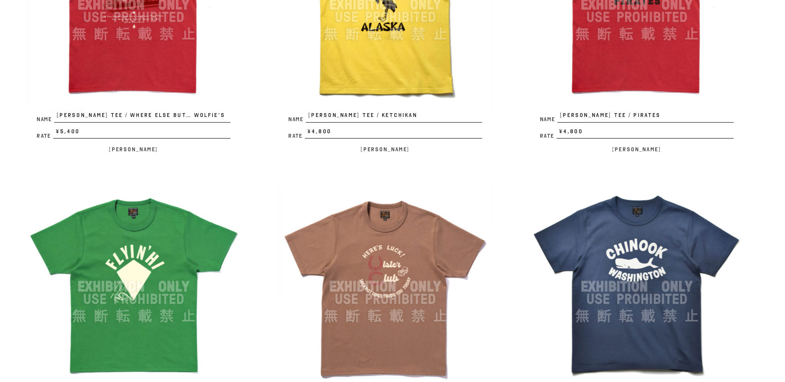
scroll to position [675, 0]
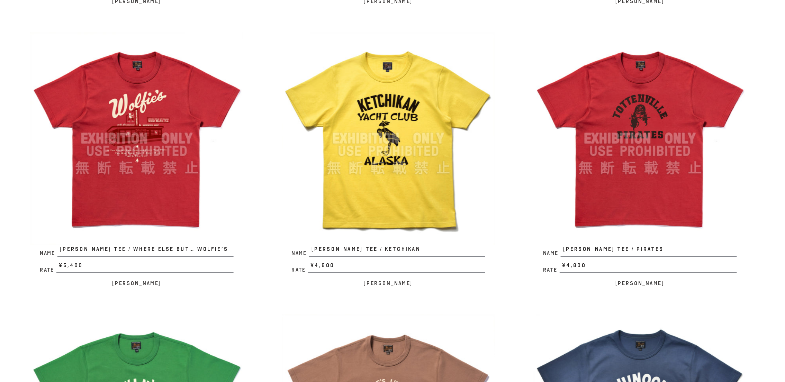
click at [239, 91] on img at bounding box center [257, 105] width 152 height 152
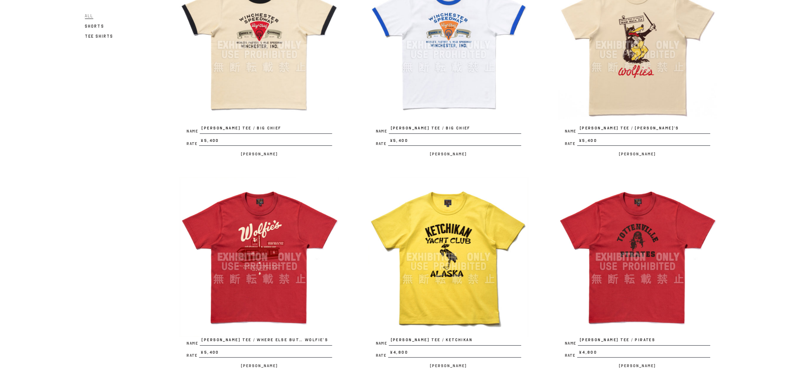
scroll to position [535, 0]
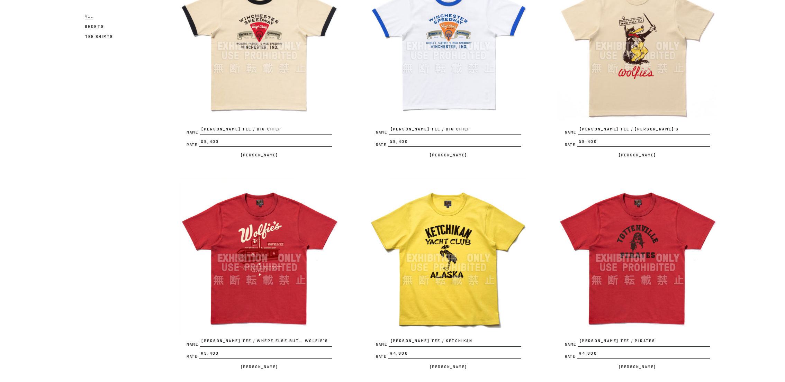
click at [619, 211] on img at bounding box center [617, 246] width 152 height 152
click at [237, 246] on img at bounding box center [257, 246] width 152 height 152
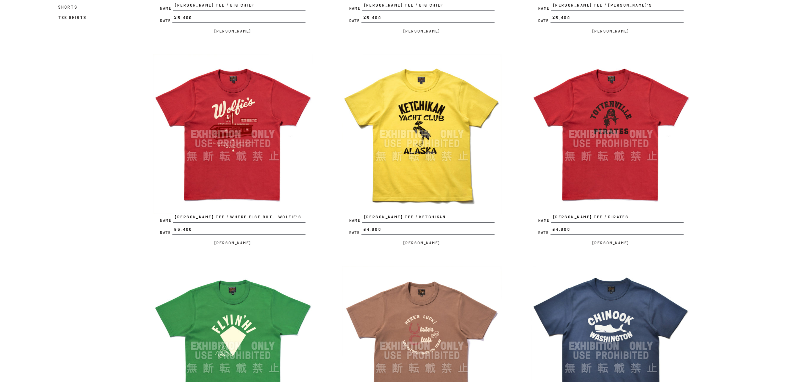
scroll to position [638, 0]
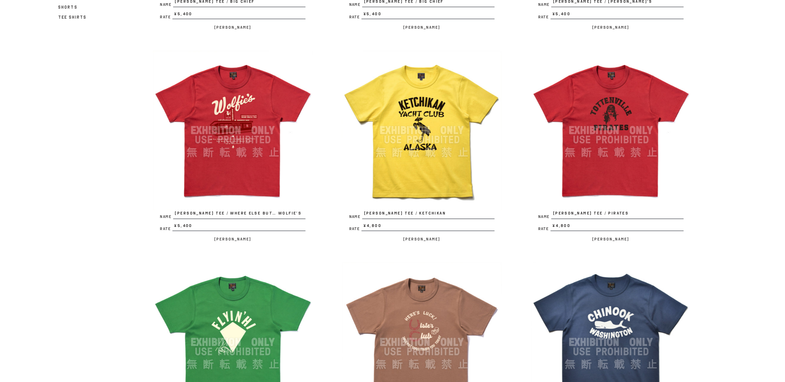
click at [582, 138] on img at bounding box center [617, 142] width 152 height 152
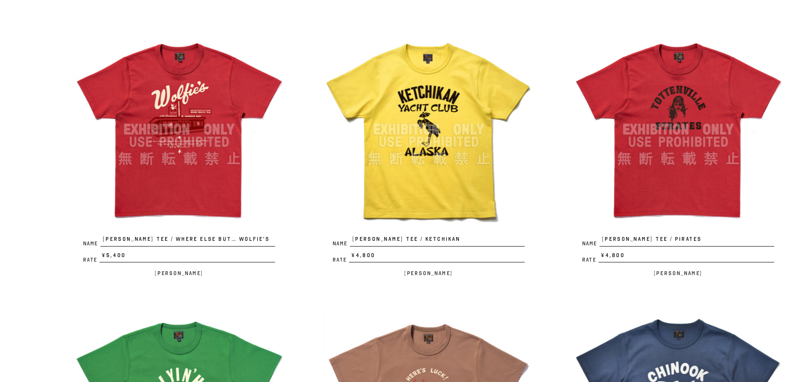
drag, startPoint x: 270, startPoint y: 137, endPoint x: 264, endPoint y: 135, distance: 6.5
click at [264, 135] on img at bounding box center [257, 142] width 152 height 152
click at [634, 123] on img at bounding box center [617, 142] width 152 height 152
click at [260, 115] on img at bounding box center [257, 142] width 152 height 152
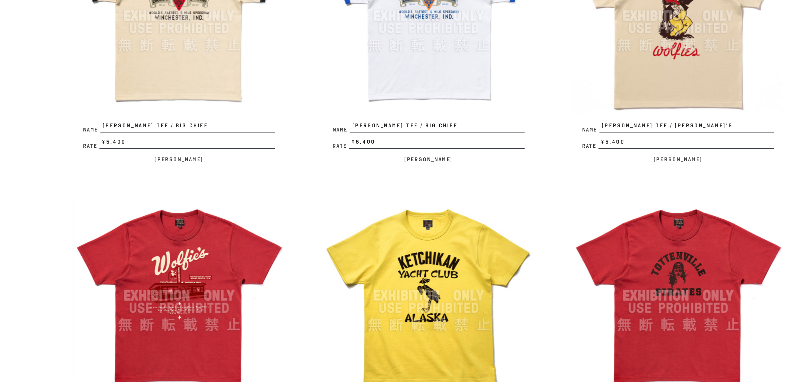
scroll to position [564, 0]
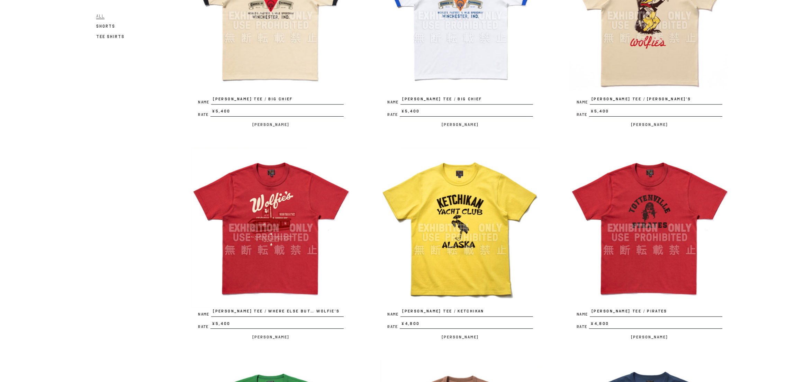
click at [262, 211] on img at bounding box center [257, 217] width 152 height 152
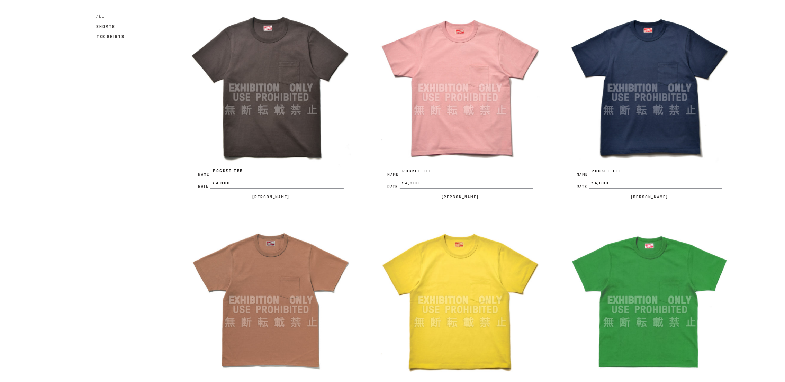
scroll to position [0, 0]
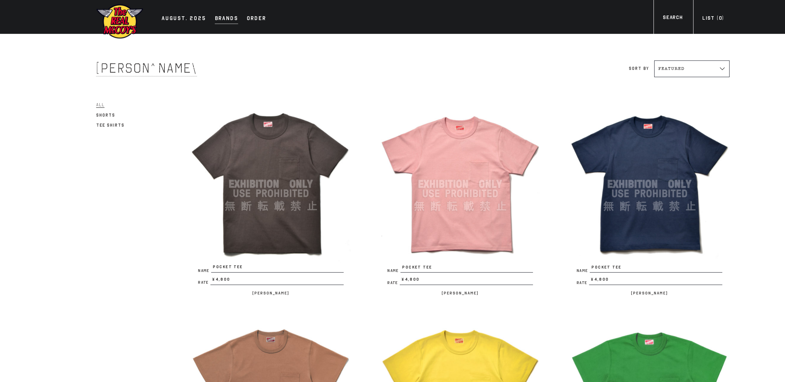
click at [216, 17] on div "Brands" at bounding box center [215, 18] width 22 height 10
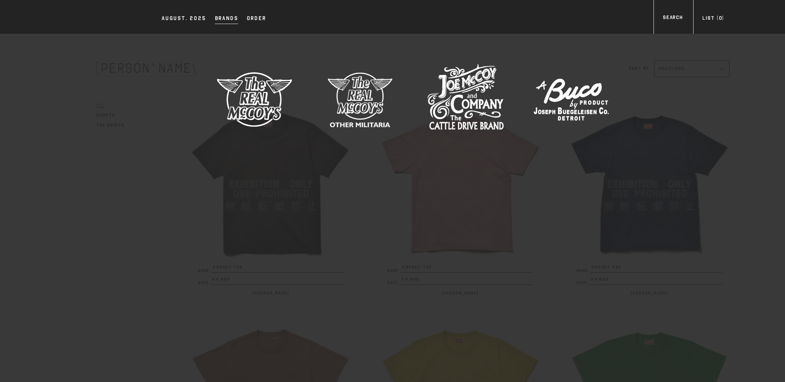
click at [550, 95] on img at bounding box center [543, 94] width 73 height 73
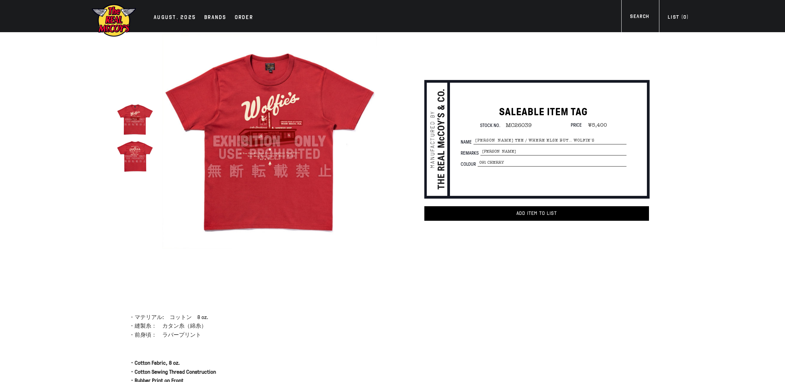
click at [121, 122] on img at bounding box center [135, 119] width 37 height 37
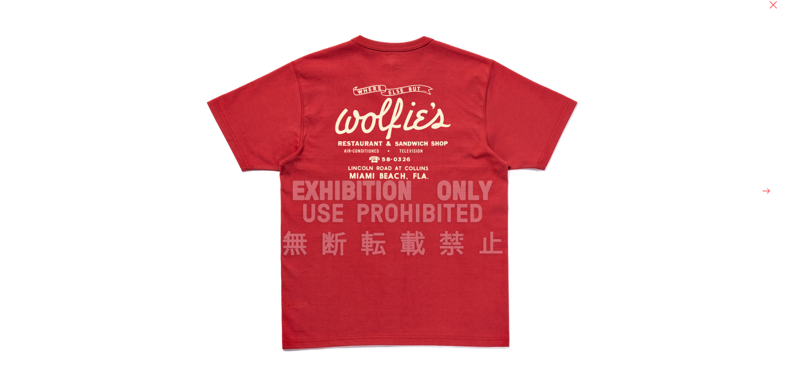
click at [667, 215] on div at bounding box center [593, 191] width 785 height 382
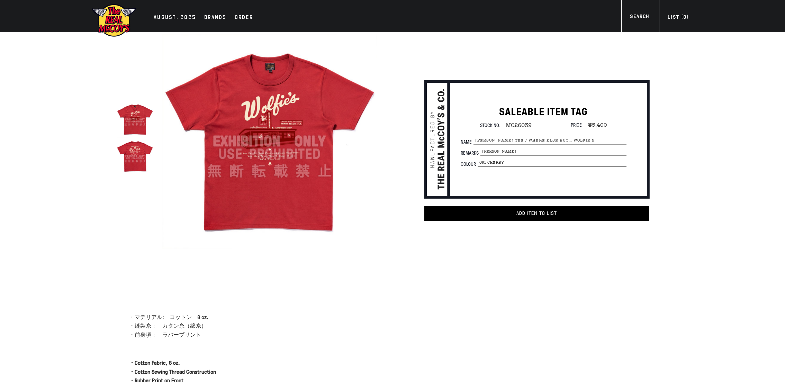
click at [253, 119] on img at bounding box center [269, 141] width 215 height 215
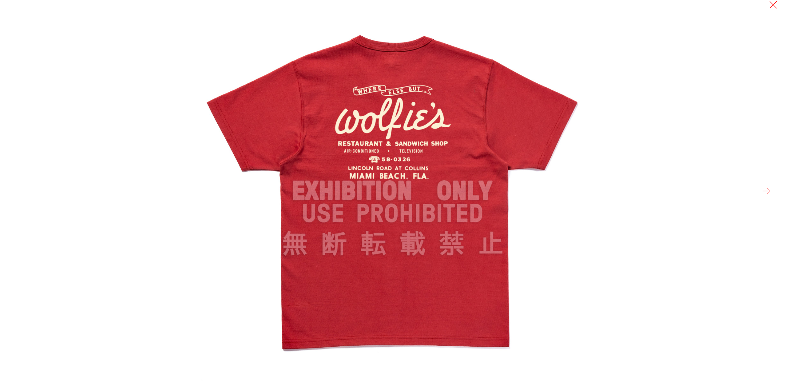
click at [153, 187] on div at bounding box center [392, 191] width 785 height 382
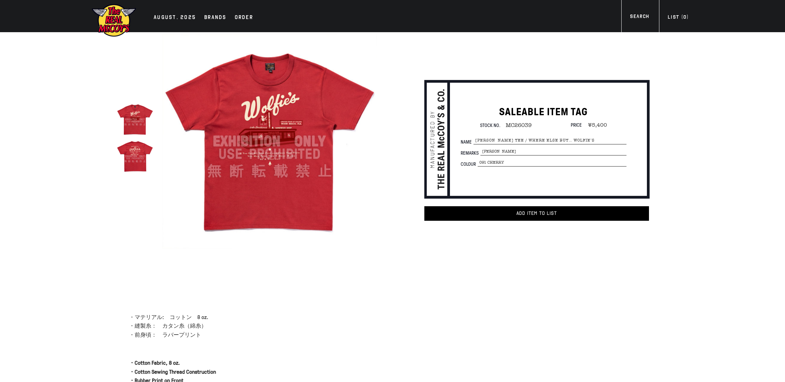
click at [129, 152] on img at bounding box center [135, 156] width 37 height 37
click at [138, 148] on img at bounding box center [135, 156] width 37 height 37
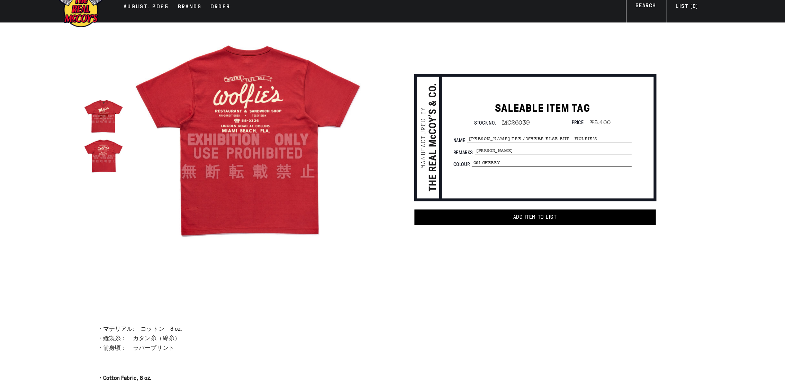
click at [255, 97] on img at bounding box center [269, 141] width 215 height 215
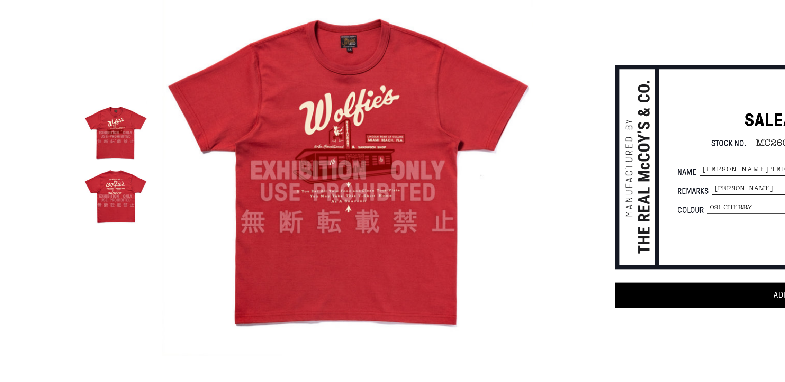
click at [144, 155] on img at bounding box center [135, 156] width 37 height 37
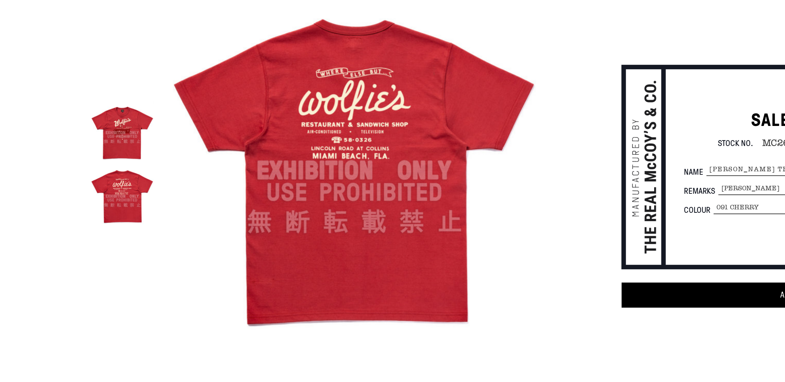
click at [140, 111] on img at bounding box center [135, 119] width 37 height 37
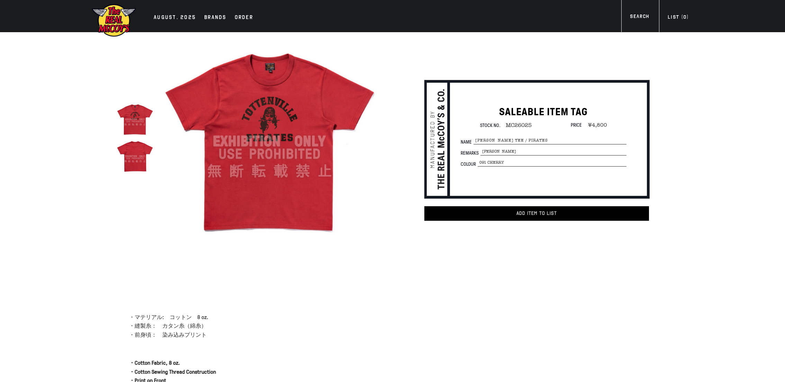
click at [250, 124] on img at bounding box center [269, 141] width 215 height 215
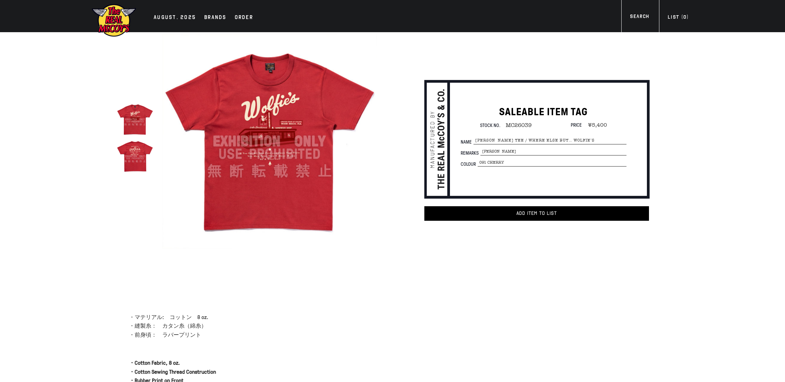
click at [137, 127] on img at bounding box center [135, 119] width 37 height 37
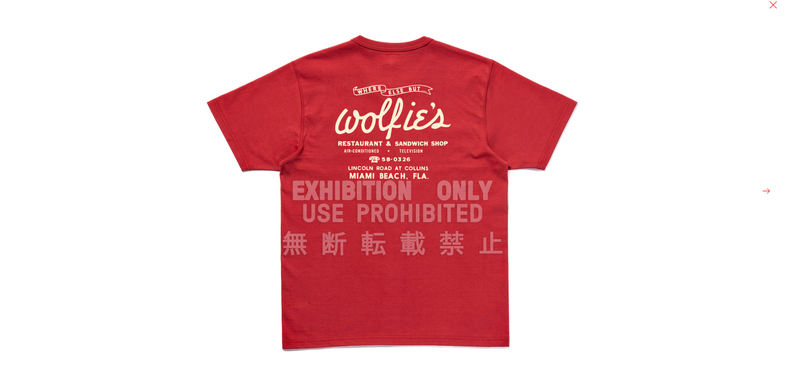
click at [187, 147] on div at bounding box center [392, 191] width 785 height 382
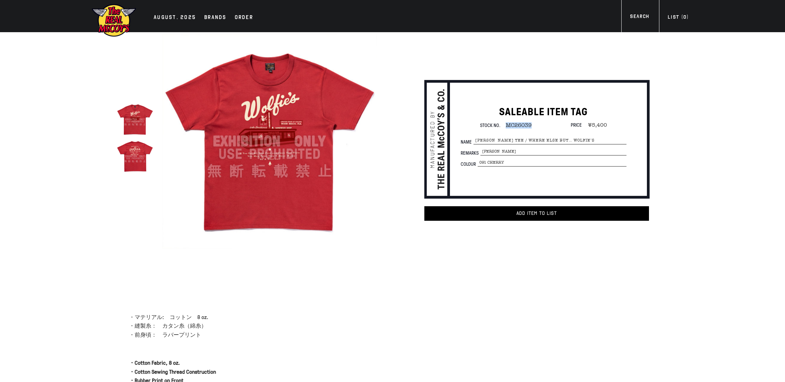
drag, startPoint x: 506, startPoint y: 125, endPoint x: 535, endPoint y: 125, distance: 29.8
click at [536, 125] on div "Stock No. MC26039 Price ¥5,400" at bounding box center [544, 125] width 166 height 6
copy span "MC26039"
drag, startPoint x: 504, startPoint y: 125, endPoint x: 535, endPoint y: 125, distance: 30.8
click at [537, 125] on div "Stock No. MC26039 Price ¥5,400" at bounding box center [544, 125] width 166 height 6
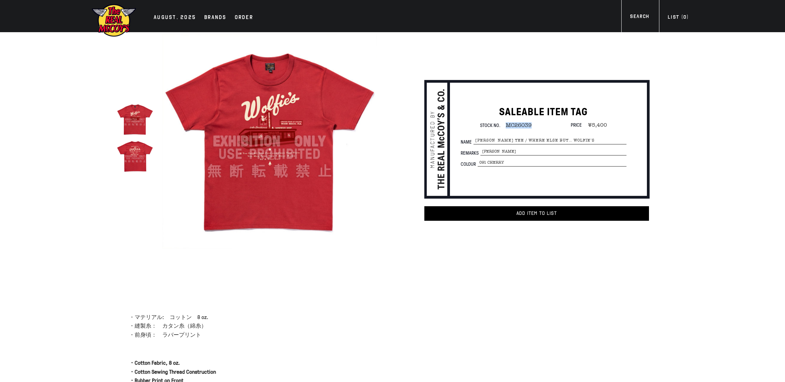
copy span "MC26039"
click at [498, 112] on h1 "SALEABLE ITEM TAG" at bounding box center [544, 112] width 166 height 13
drag, startPoint x: 474, startPoint y: 138, endPoint x: 590, endPoint y: 141, distance: 116.0
click at [590, 141] on span "JOE MCCOY TEE / WHERE ELSE BUT… WOLFIE’S" at bounding box center [549, 141] width 153 height 8
copy span "JOE MCCOY TEE / WHERE ELSE BUT… WOLFIE’S"
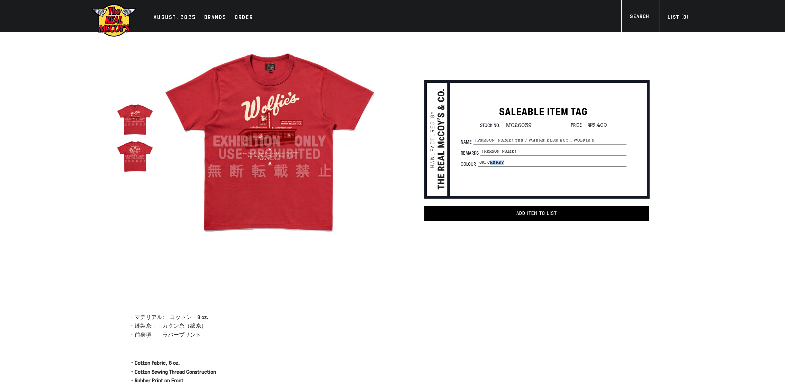
drag, startPoint x: 490, startPoint y: 162, endPoint x: 511, endPoint y: 162, distance: 21.5
click at [511, 162] on span "091 CHERRY" at bounding box center [552, 163] width 149 height 8
click at [478, 146] on div "SALEABLE ITEM TAG Stock No. MC26039 Price ¥5,400 Name JOE MCCOY TEE / WHERE ELS…" at bounding box center [544, 138] width 194 height 65
drag, startPoint x: 488, startPoint y: 161, endPoint x: 517, endPoint y: 161, distance: 29.4
click at [517, 161] on span "091 CHERRY" at bounding box center [552, 163] width 149 height 8
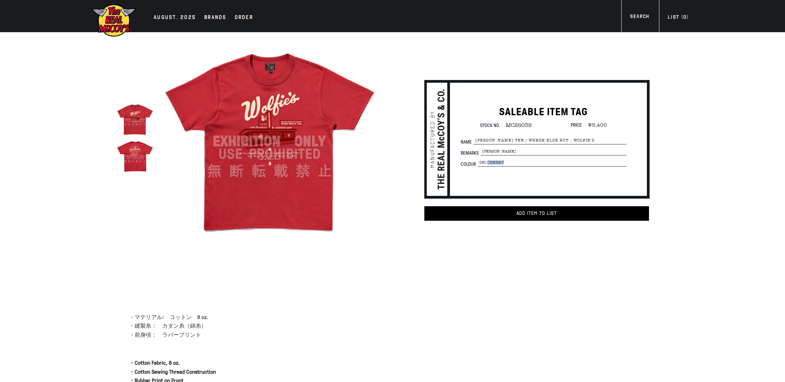
copy span "CHERRY"
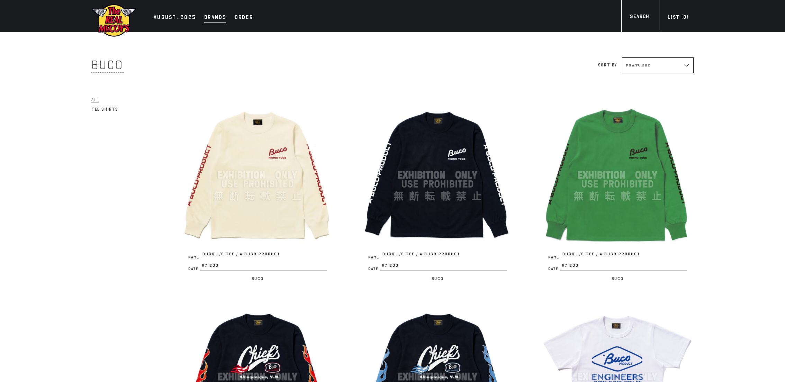
click at [214, 20] on div "Brands" at bounding box center [215, 18] width 22 height 10
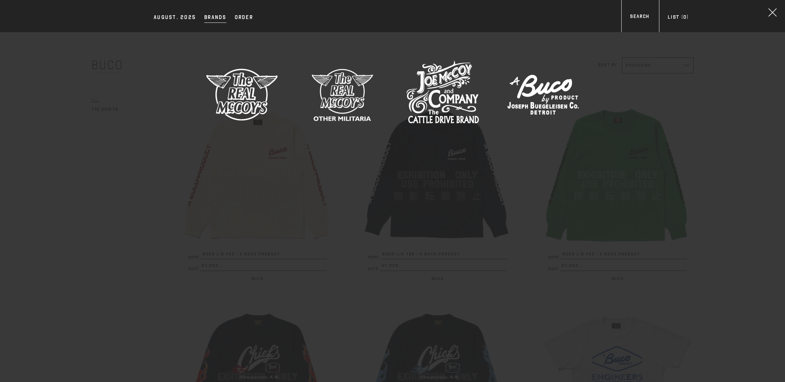
click at [241, 104] on img at bounding box center [242, 94] width 73 height 73
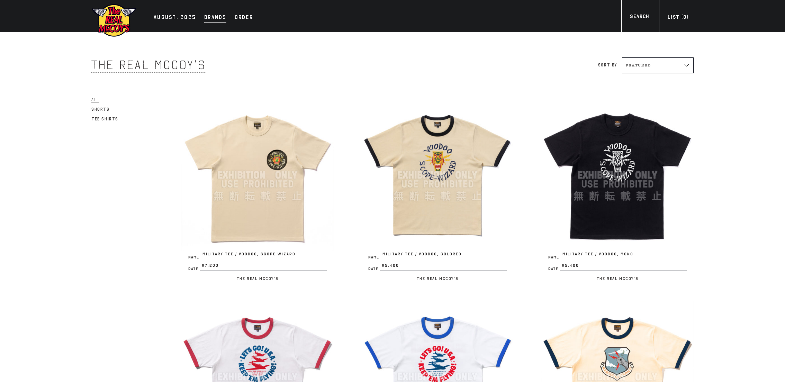
click at [210, 22] on div "Brands" at bounding box center [215, 18] width 22 height 10
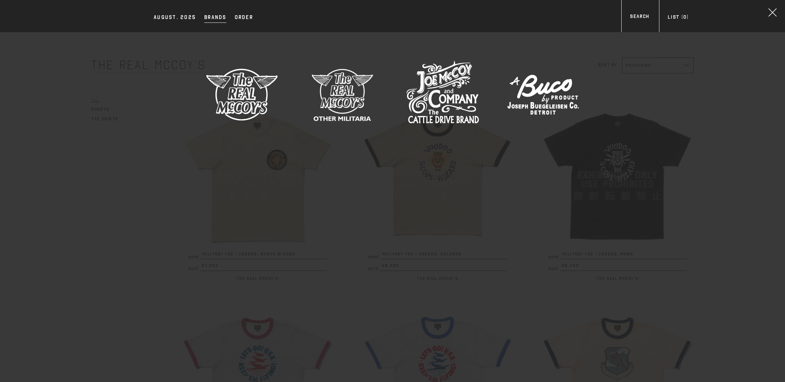
click at [541, 90] on img at bounding box center [543, 94] width 73 height 73
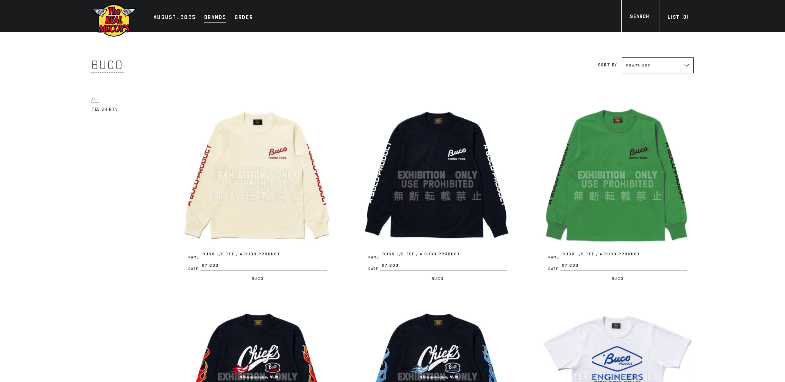
click at [221, 15] on div "Brands" at bounding box center [215, 18] width 22 height 10
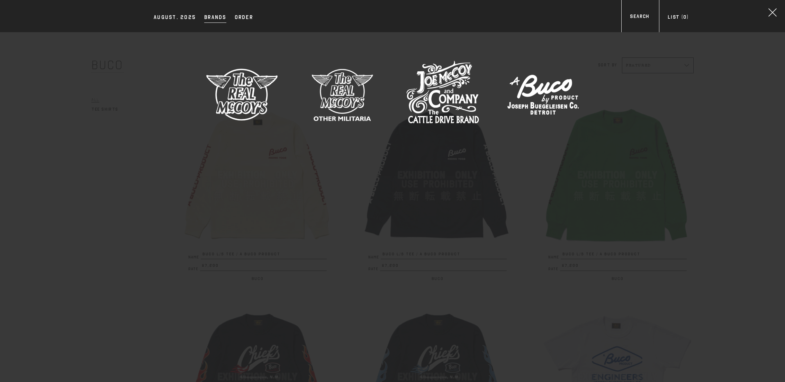
click at [338, 95] on img at bounding box center [342, 94] width 73 height 73
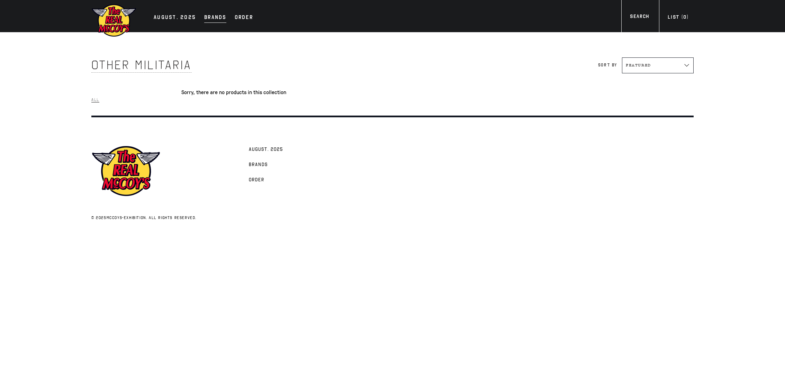
click at [215, 22] on div "Brands" at bounding box center [215, 18] width 22 height 10
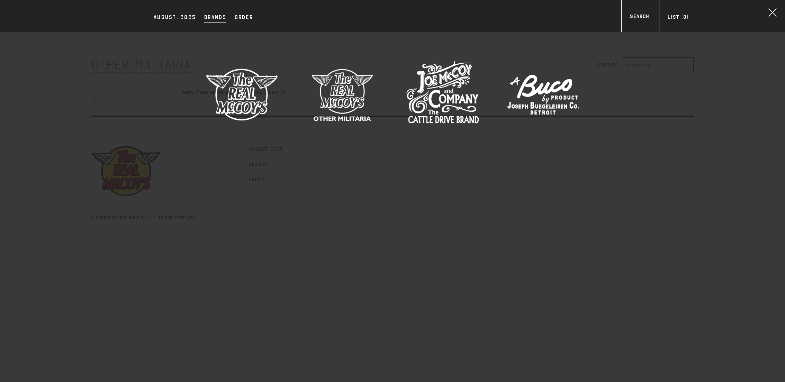
click at [449, 98] on img at bounding box center [442, 94] width 73 height 73
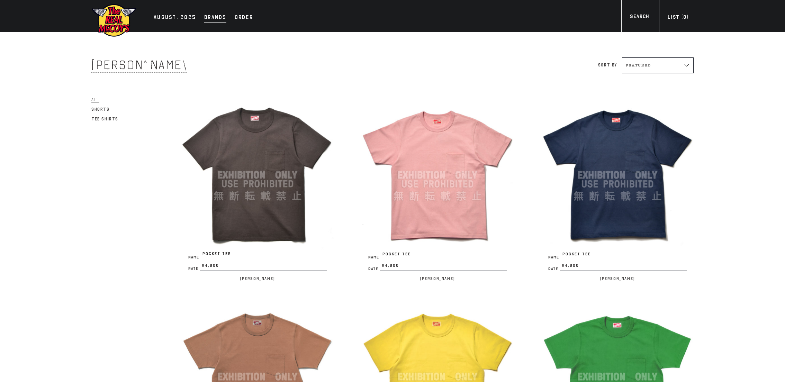
click at [210, 16] on div "Brands" at bounding box center [215, 18] width 22 height 10
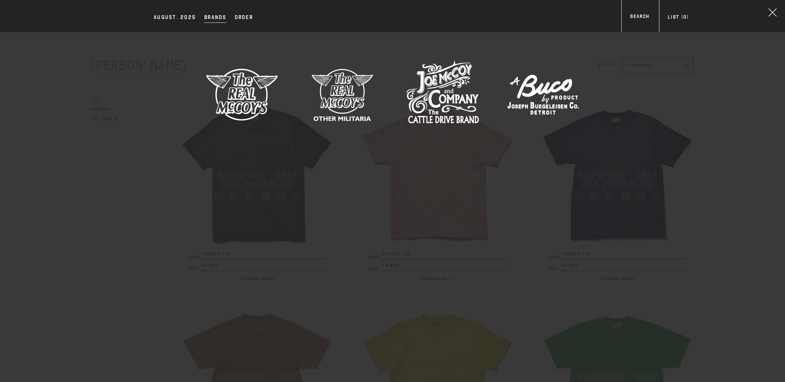
click at [253, 90] on img at bounding box center [242, 94] width 73 height 73
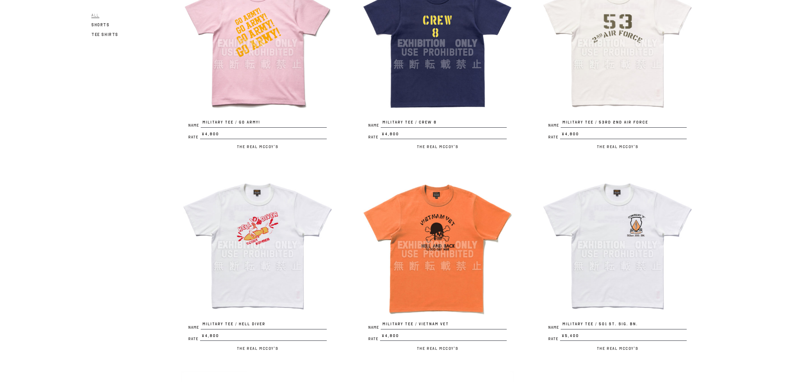
scroll to position [754, 0]
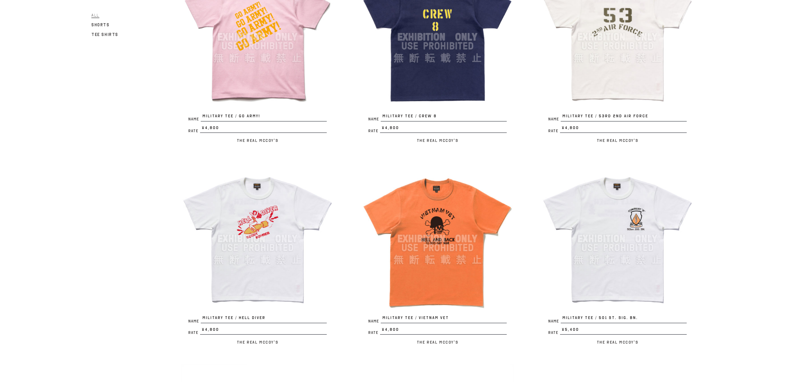
click at [454, 252] on img at bounding box center [437, 239] width 152 height 152
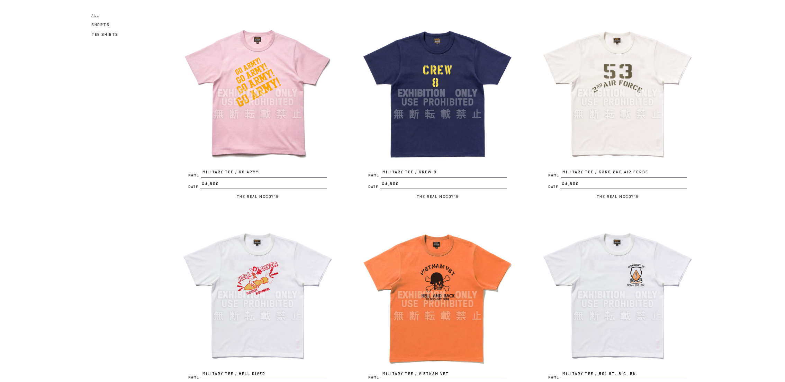
scroll to position [703, 0]
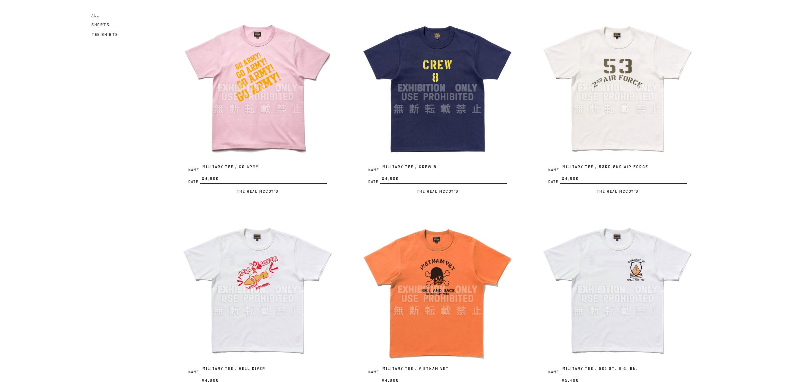
click at [244, 248] on img at bounding box center [257, 290] width 152 height 152
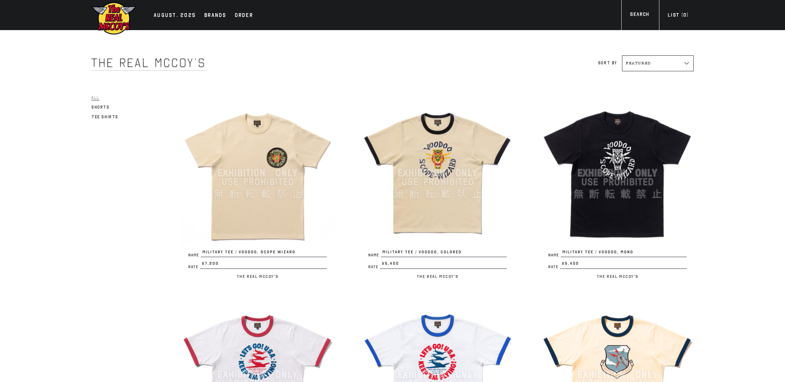
scroll to position [0, 0]
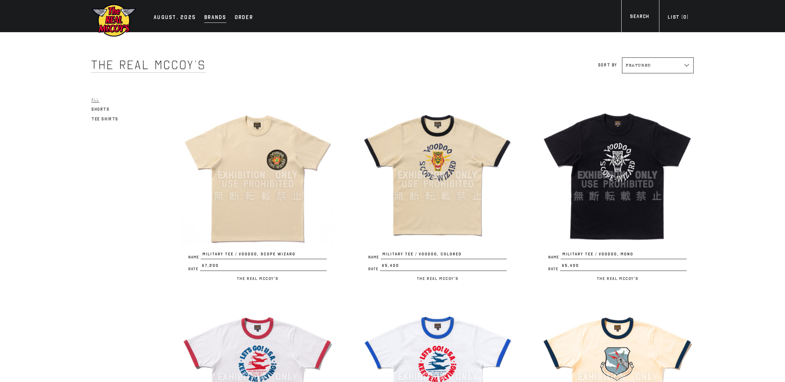
click at [217, 16] on div "Brands" at bounding box center [215, 18] width 22 height 10
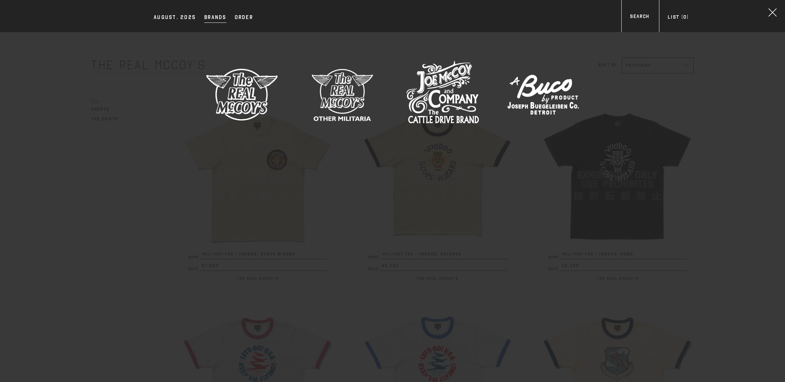
click at [554, 109] on img at bounding box center [543, 94] width 73 height 73
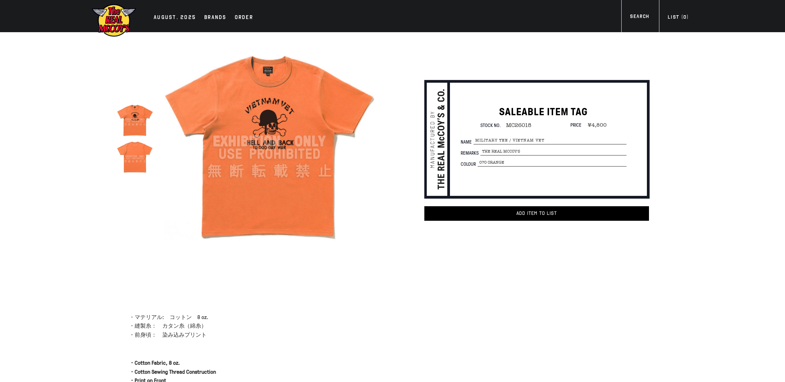
click at [138, 160] on img at bounding box center [135, 156] width 37 height 37
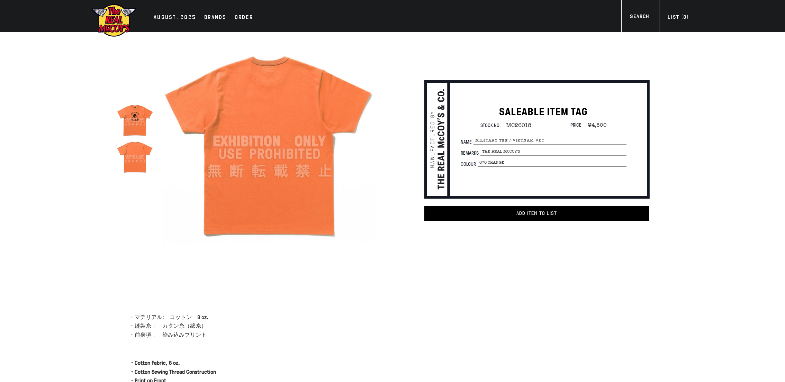
click at [131, 106] on img at bounding box center [135, 119] width 37 height 37
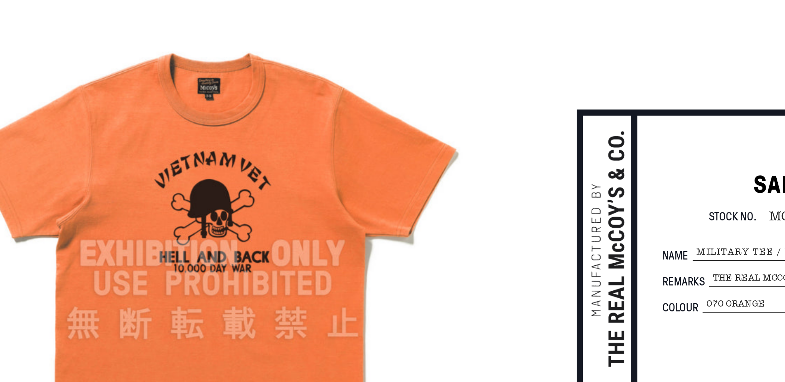
click at [273, 63] on img at bounding box center [269, 141] width 215 height 215
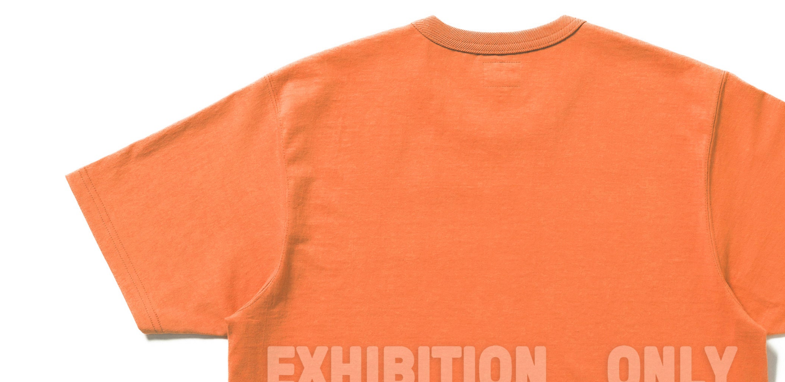
click at [314, 107] on img at bounding box center [392, 191] width 382 height 382
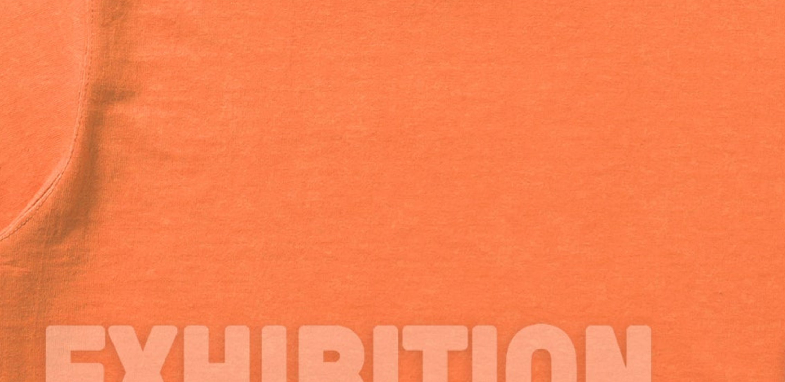
click at [313, 107] on img at bounding box center [415, 194] width 831 height 831
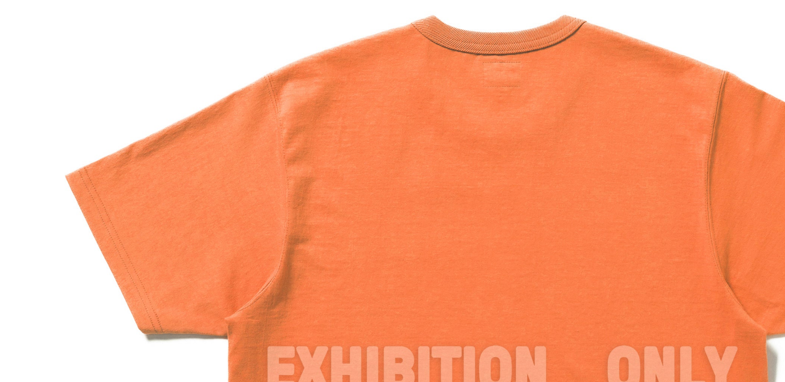
click at [298, 60] on img at bounding box center [392, 191] width 382 height 382
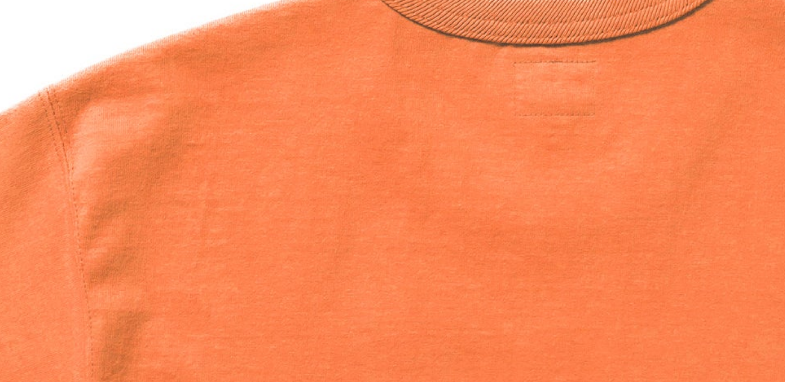
click at [298, 60] on img at bounding box center [415, 344] width 831 height 831
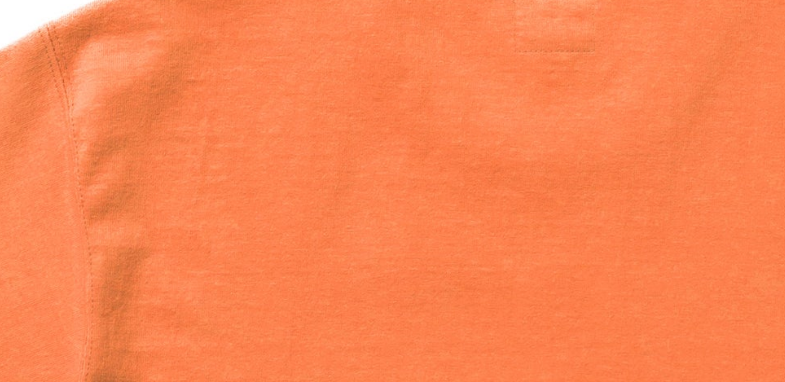
click at [298, 60] on img at bounding box center [415, 317] width 831 height 831
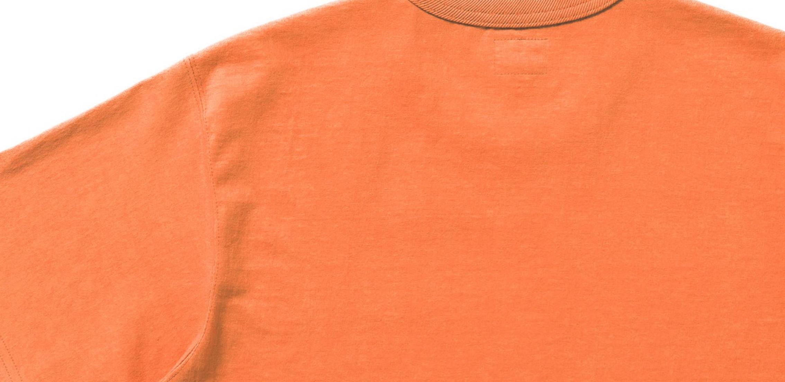
click at [298, 60] on img at bounding box center [400, 236] width 543 height 543
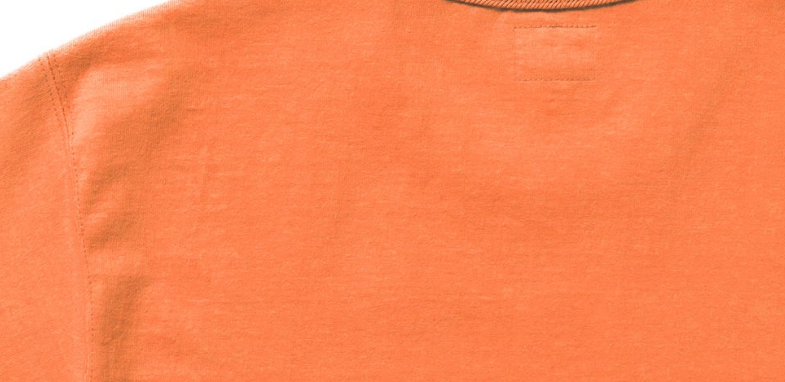
click at [298, 60] on img at bounding box center [415, 330] width 831 height 831
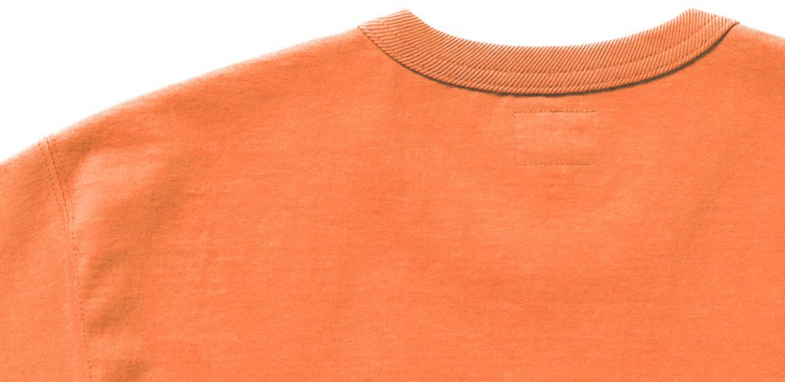
click at [260, 47] on img at bounding box center [415, 366] width 831 height 831
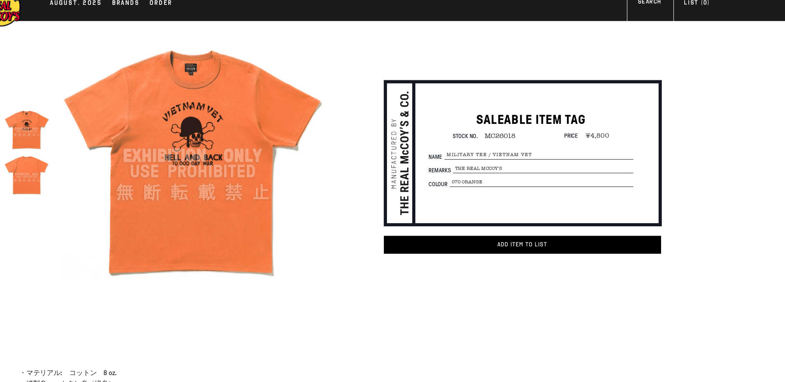
click at [137, 130] on img at bounding box center [135, 119] width 37 height 37
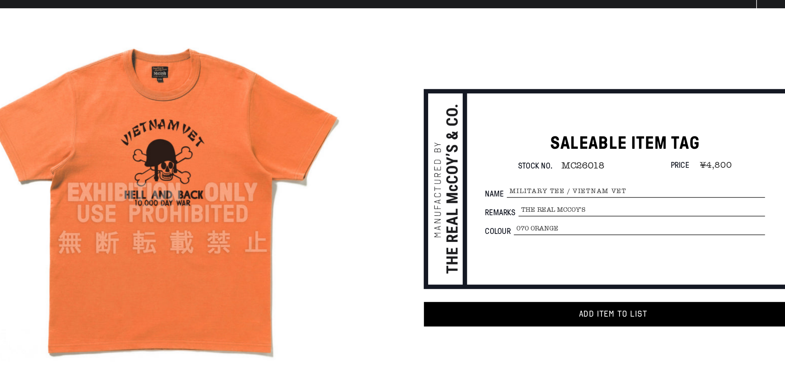
click at [263, 92] on img at bounding box center [269, 141] width 215 height 215
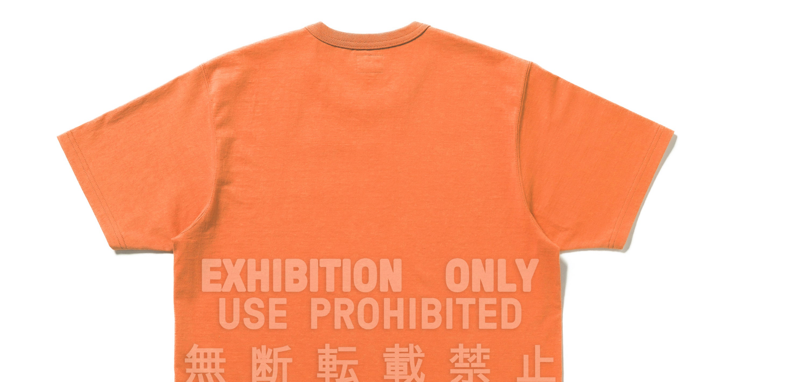
click at [412, 60] on img at bounding box center [392, 191] width 382 height 382
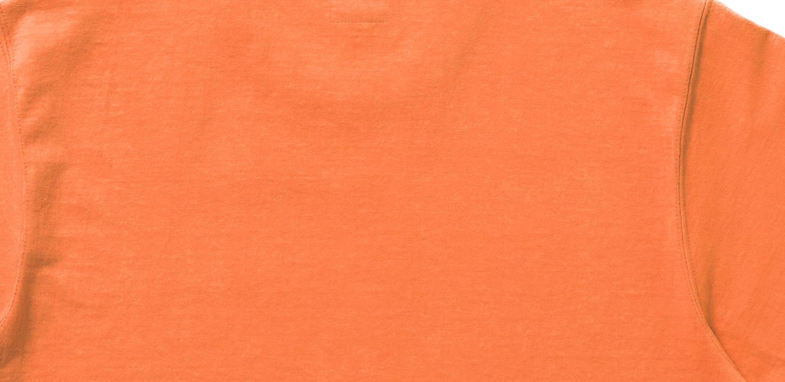
click at [377, 65] on img at bounding box center [386, 302] width 831 height 831
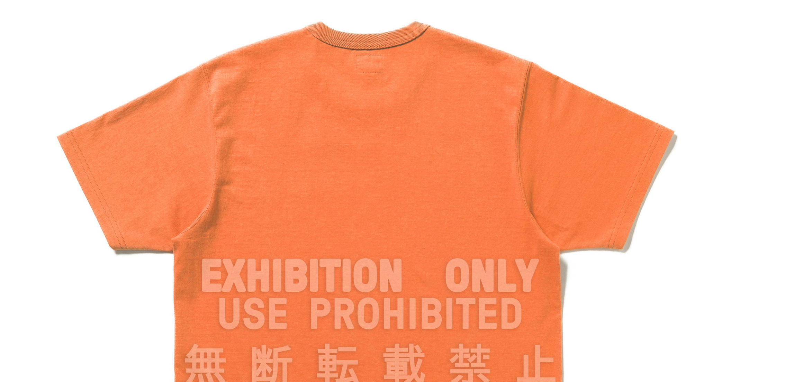
click at [260, 152] on img at bounding box center [392, 191] width 382 height 382
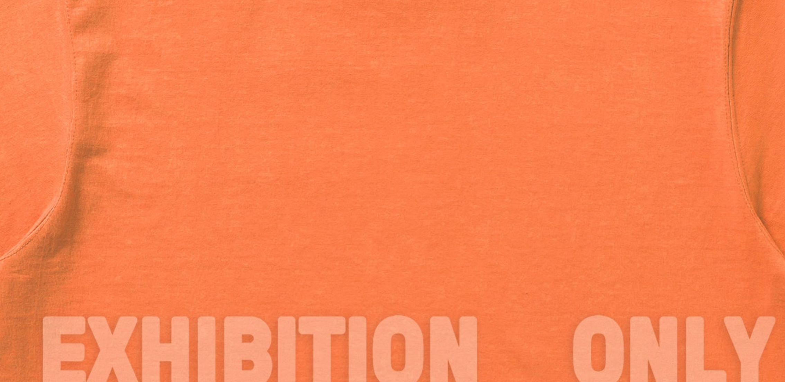
click at [260, 152] on img at bounding box center [415, 237] width 831 height 831
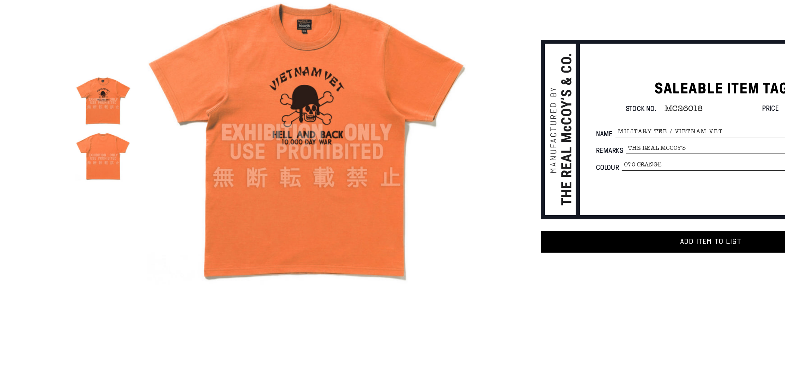
click at [197, 159] on img at bounding box center [269, 141] width 215 height 215
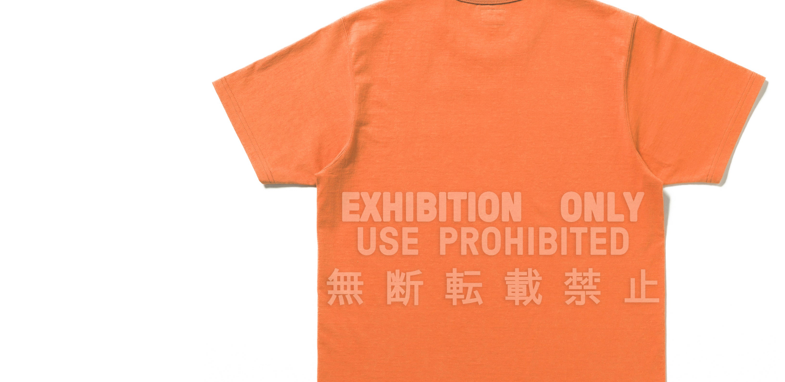
click at [197, 159] on div at bounding box center [392, 191] width 785 height 382
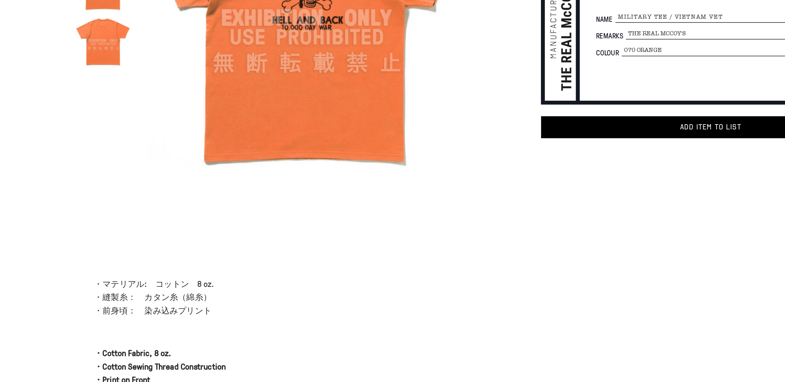
scroll to position [1, 0]
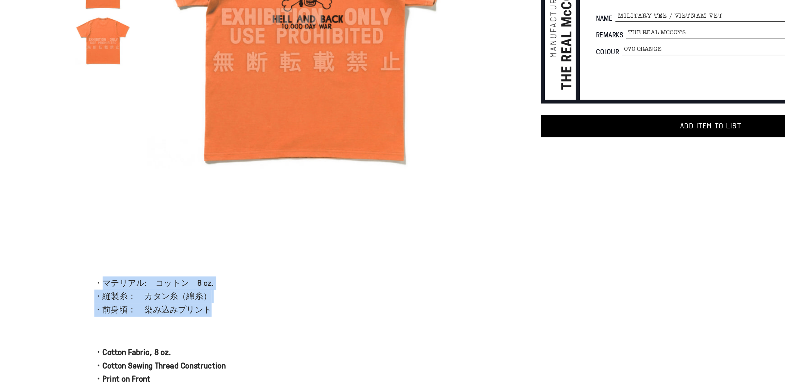
drag, startPoint x: 136, startPoint y: 317, endPoint x: 225, endPoint y: 334, distance: 91.0
click at [225, 334] on p "・マテリアル:　コットン　8 oz. ・縫製糸：　カタン糸（綿糸） ・前身頃：　染み込みプリント" at bounding box center [254, 325] width 250 height 27
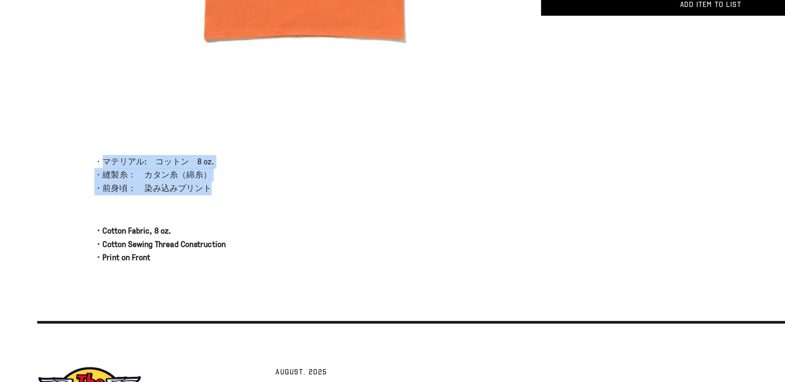
scroll to position [86, 0]
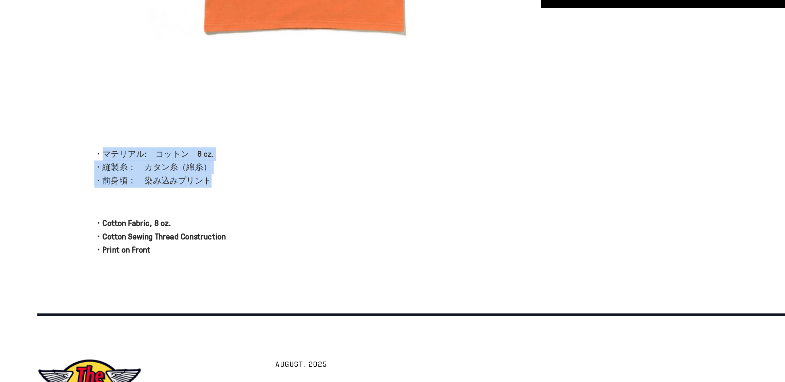
click at [230, 257] on div "・マテリアル:　コットン　8 oz. ・縫製糸：　カタン糸（綿糸） ・前身頃：　染み込みプリント ・Cotton Fabric, 8 oz. ・Cotton …" at bounding box center [254, 263] width 250 height 72
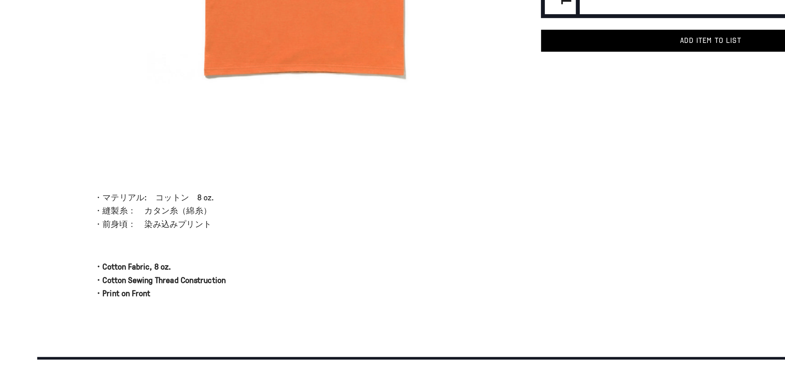
scroll to position [79, 0]
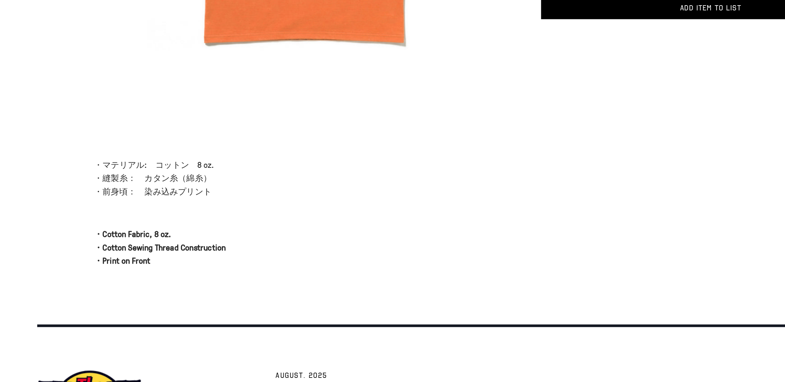
drag, startPoint x: 160, startPoint y: 257, endPoint x: 199, endPoint y: 257, distance: 39.5
click at [203, 256] on p "・マテリアル:　コットン　8 oz. ・縫製糸：　カタン糸（綿糸） ・前身頃：　染み込みプリント" at bounding box center [254, 247] width 250 height 27
drag, startPoint x: 164, startPoint y: 256, endPoint x: 219, endPoint y: 255, distance: 55.0
click at [219, 255] on p "・マテリアル:　コットン　8 oz. ・縫製糸：　カタン糸（綿糸） ・前身頃：　染み込みプリント" at bounding box center [254, 247] width 250 height 27
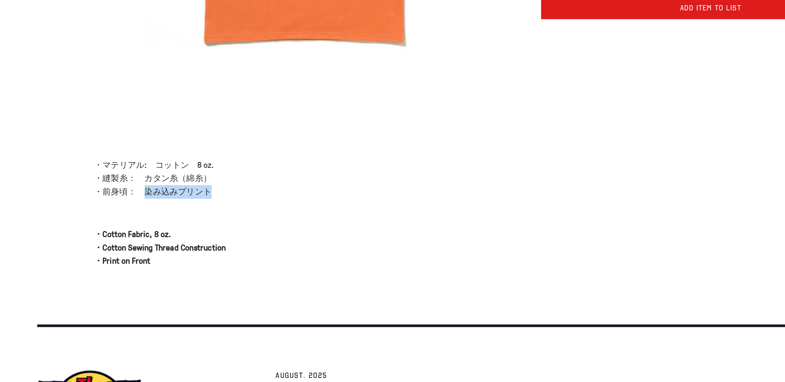
copy p "染み込みプリント"
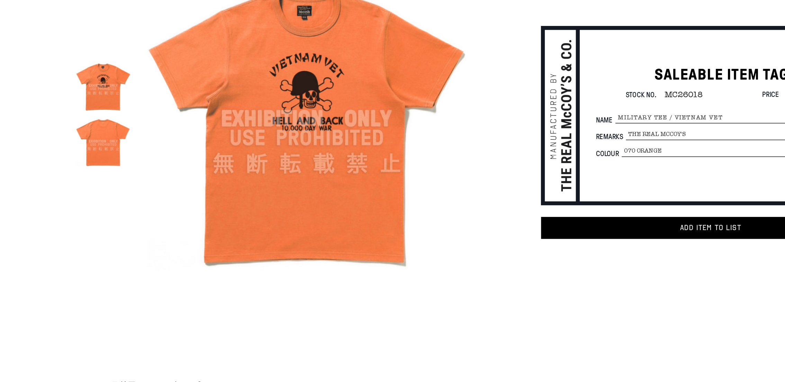
scroll to position [0, 0]
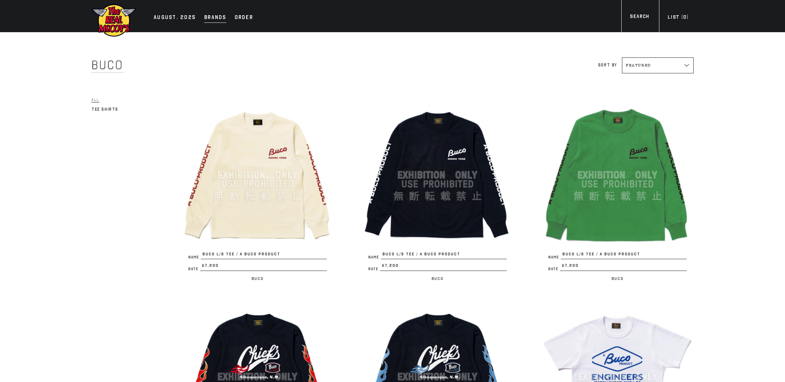
click at [212, 17] on div "Brands" at bounding box center [215, 18] width 22 height 10
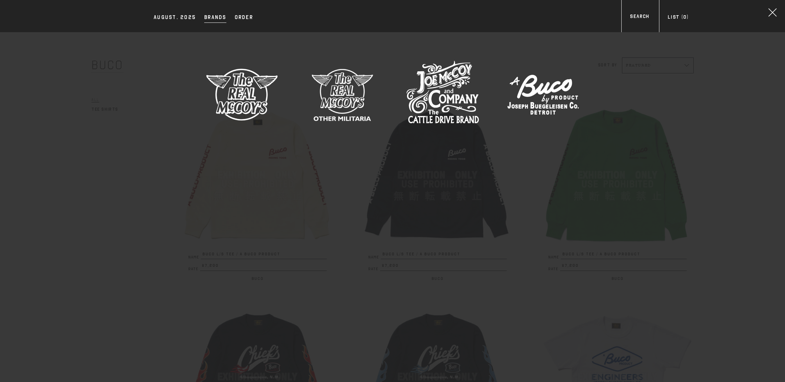
click at [240, 93] on img at bounding box center [242, 94] width 73 height 73
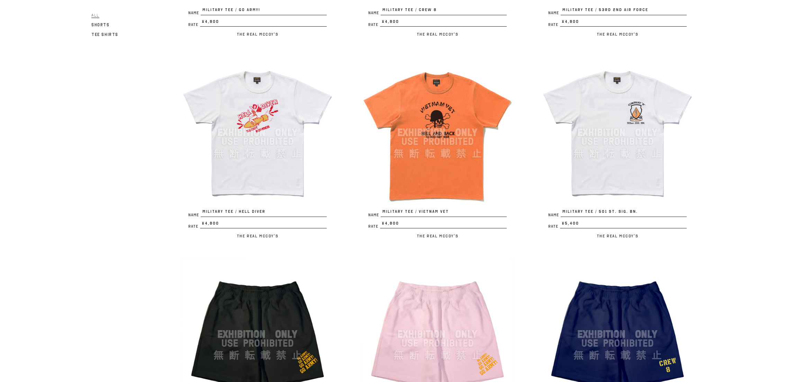
scroll to position [866, 0]
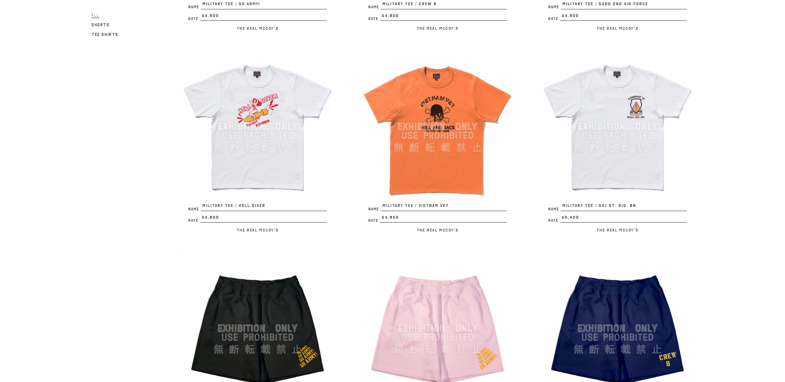
click at [240, 93] on img at bounding box center [257, 127] width 152 height 152
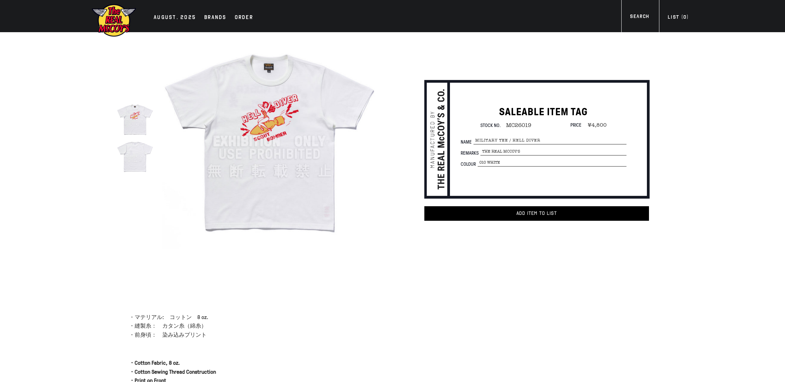
click at [148, 123] on img at bounding box center [135, 119] width 37 height 37
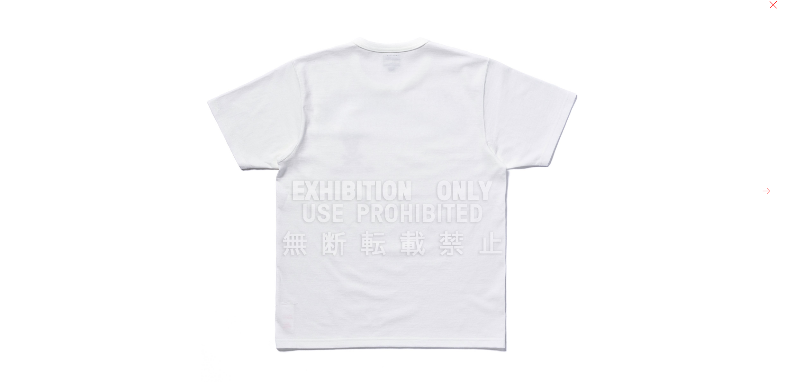
click at [136, 147] on div at bounding box center [392, 191] width 785 height 382
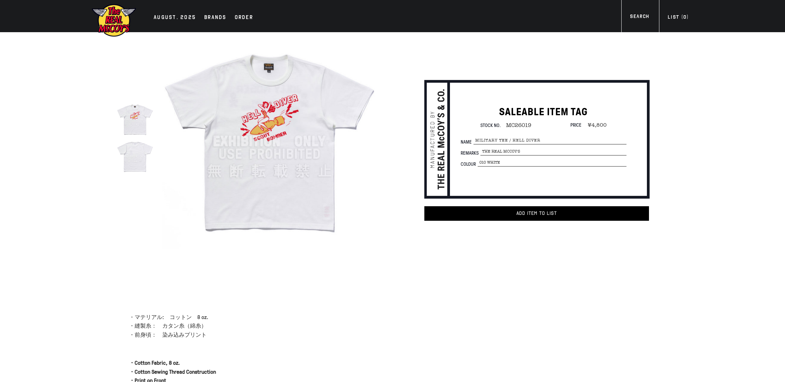
click at [260, 103] on img at bounding box center [269, 141] width 215 height 215
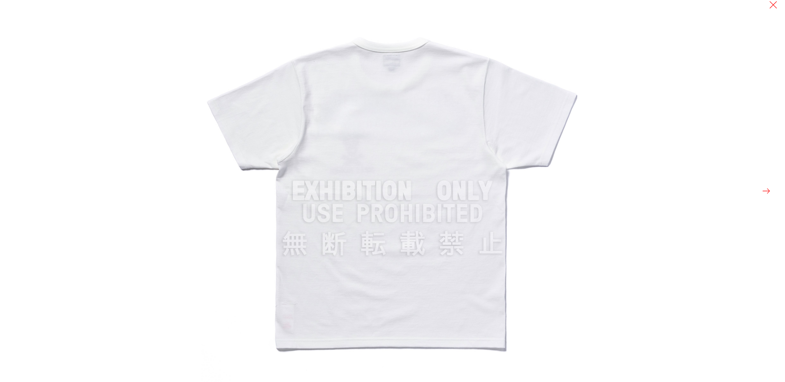
click at [528, 76] on img at bounding box center [392, 191] width 382 height 382
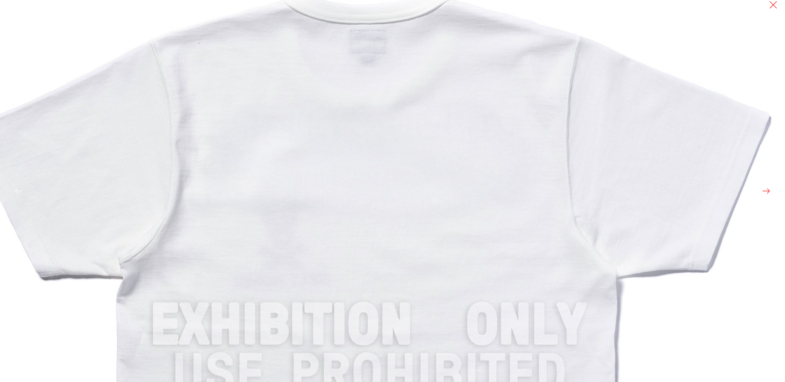
click at [527, 76] on img at bounding box center [369, 325] width 831 height 831
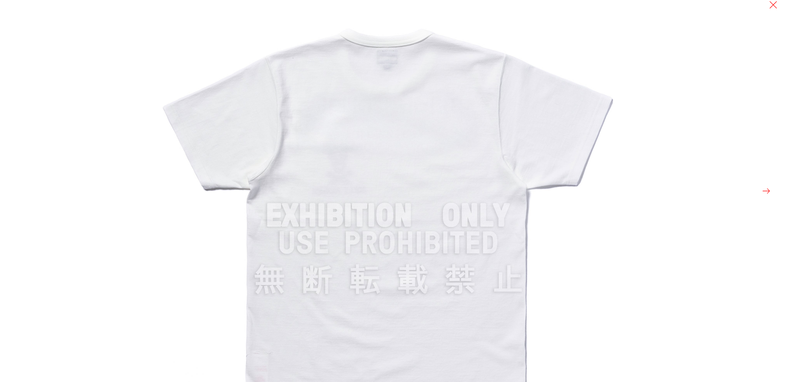
click at [527, 76] on img at bounding box center [388, 215] width 465 height 465
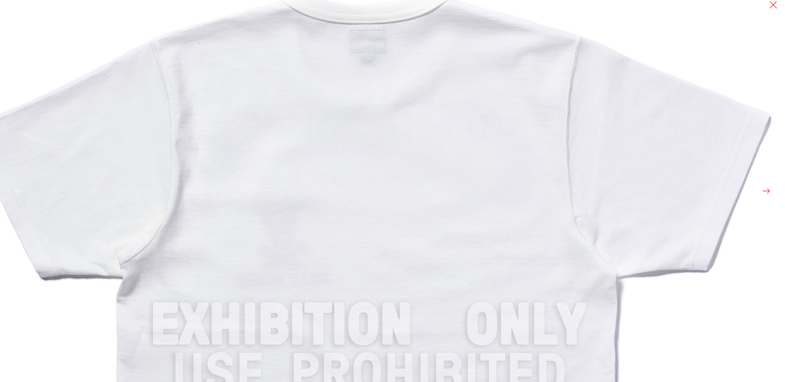
click at [460, 159] on img at bounding box center [369, 325] width 831 height 831
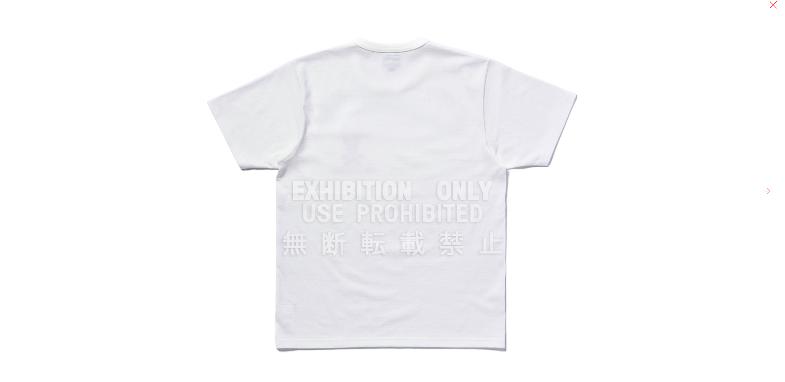
click at [765, 194] on button at bounding box center [766, 191] width 10 height 10
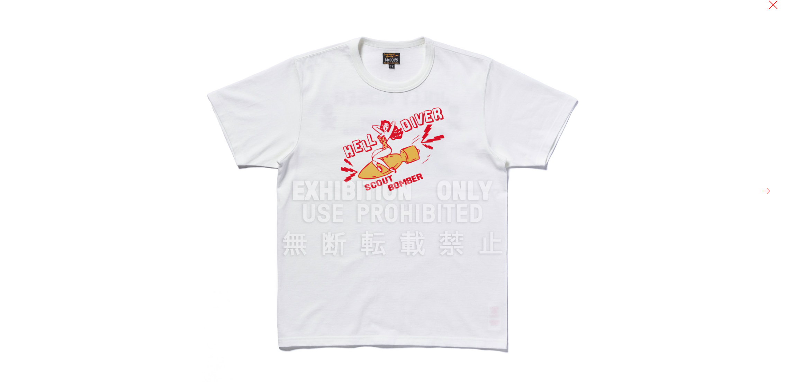
click at [774, 6] on button at bounding box center [773, 5] width 10 height 10
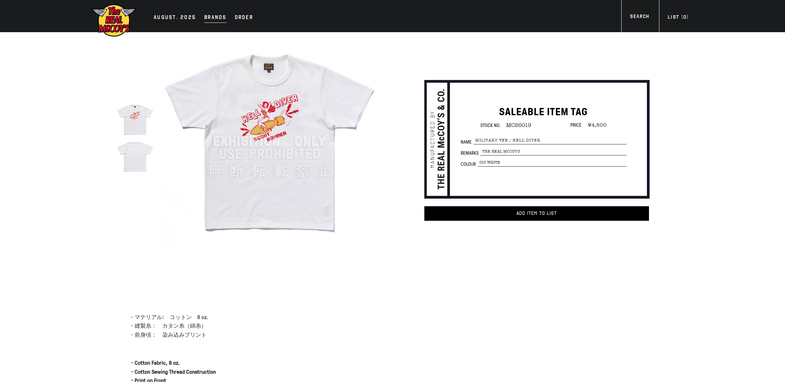
click at [207, 19] on div "Brands" at bounding box center [215, 18] width 22 height 10
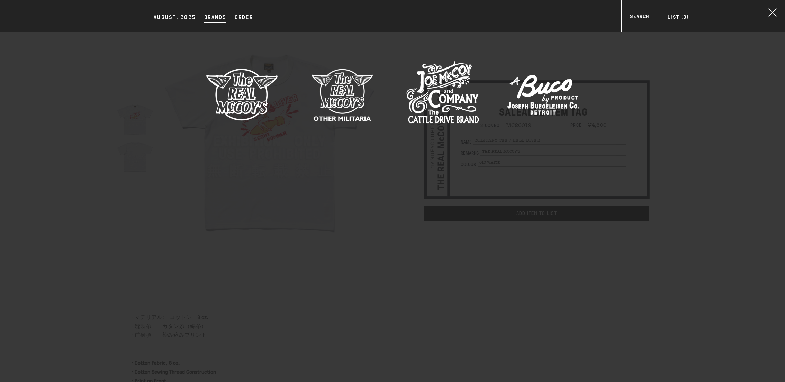
click at [436, 100] on img at bounding box center [442, 94] width 73 height 73
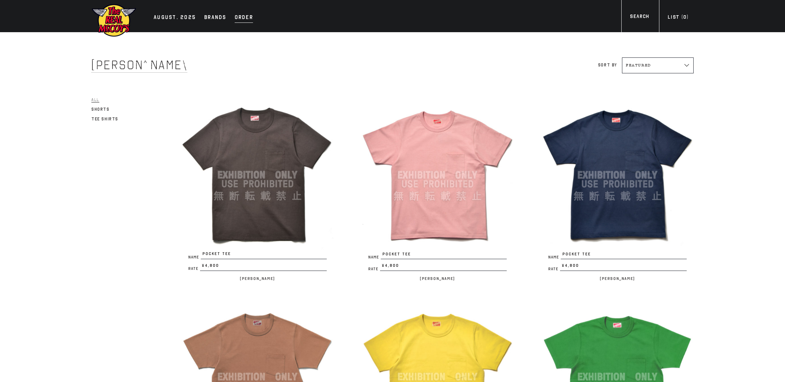
click at [238, 16] on div "Order" at bounding box center [244, 18] width 18 height 10
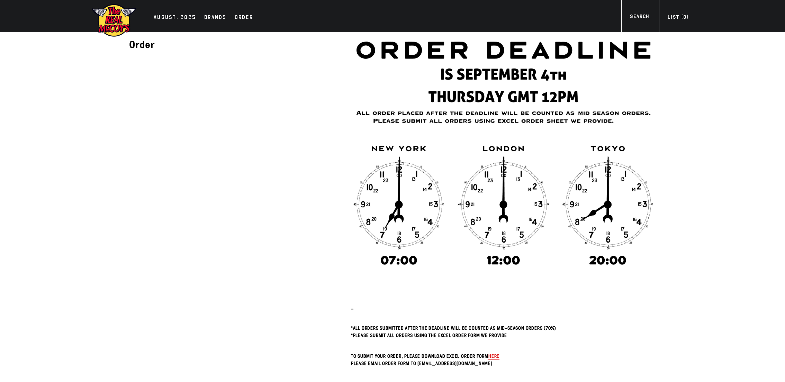
scroll to position [179, 0]
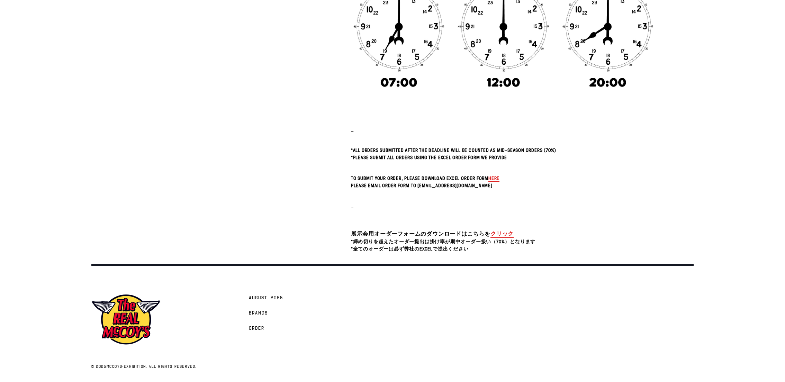
click at [492, 179] on span "here" at bounding box center [493, 178] width 11 height 7
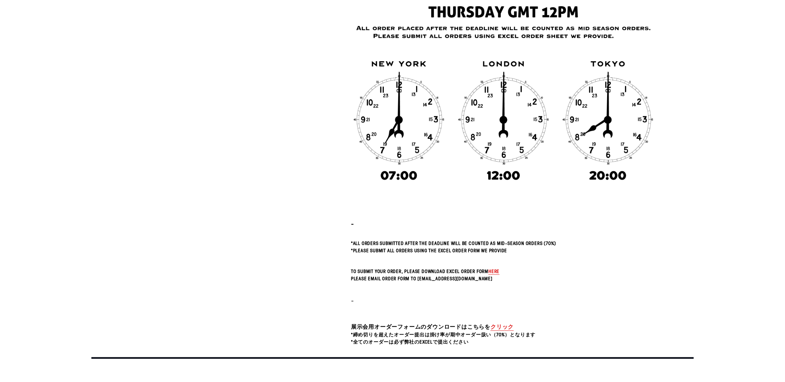
scroll to position [0, 0]
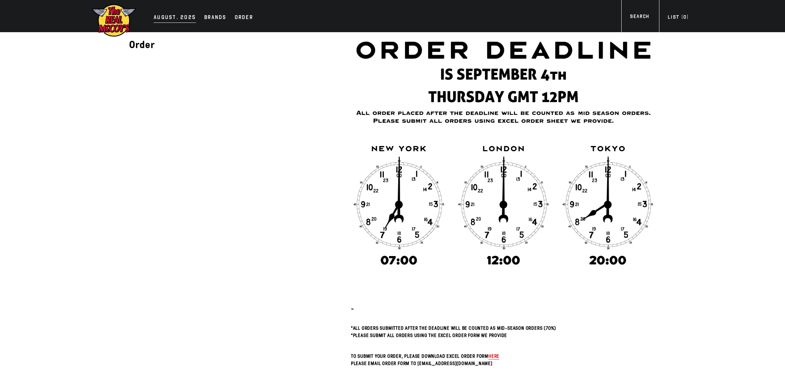
click at [178, 18] on div "AUGUST. 2025" at bounding box center [175, 18] width 42 height 10
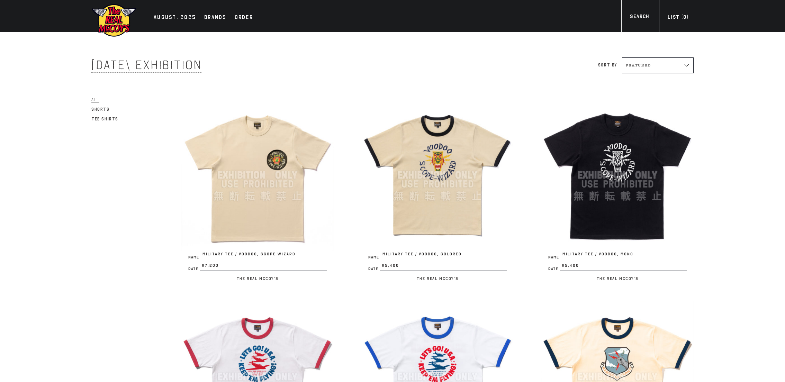
click at [589, 150] on img at bounding box center [617, 175] width 152 height 152
click at [624, 198] on img at bounding box center [617, 175] width 152 height 152
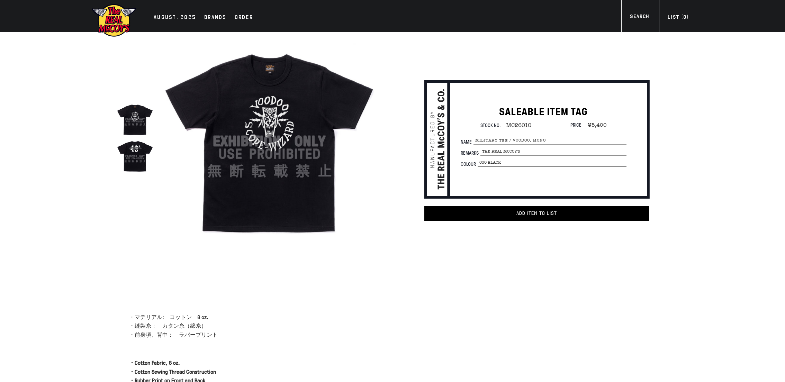
click at [220, 23] on div "AUGUST. 2025 Brands Order More" at bounding box center [393, 16] width 630 height 32
click at [220, 21] on div "Brands" at bounding box center [215, 18] width 22 height 10
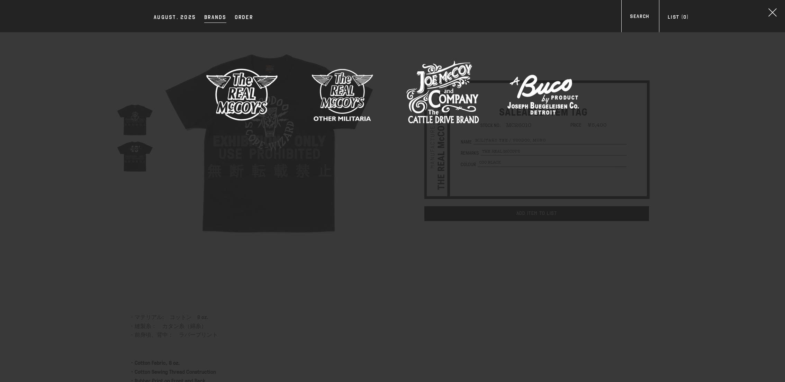
click at [400, 78] on div at bounding box center [392, 95] width 602 height 75
click at [432, 87] on img at bounding box center [442, 94] width 73 height 73
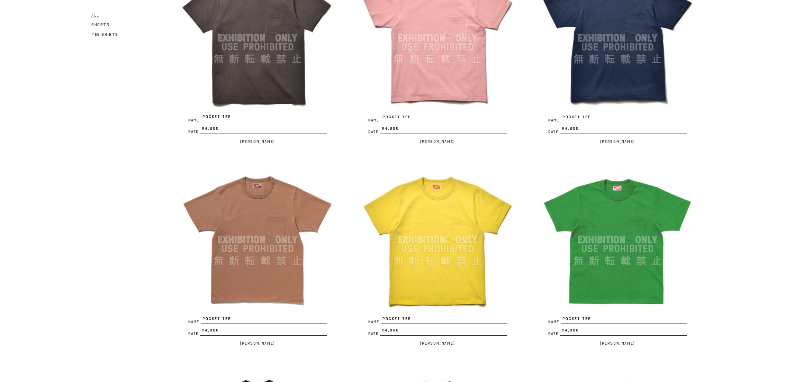
scroll to position [143, 0]
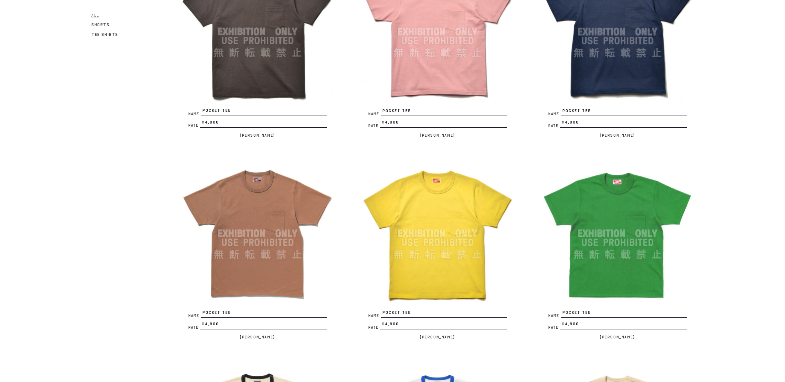
click at [262, 305] on img at bounding box center [257, 233] width 152 height 152
click at [593, 84] on img at bounding box center [617, 32] width 152 height 152
click at [257, 57] on img at bounding box center [257, 32] width 152 height 152
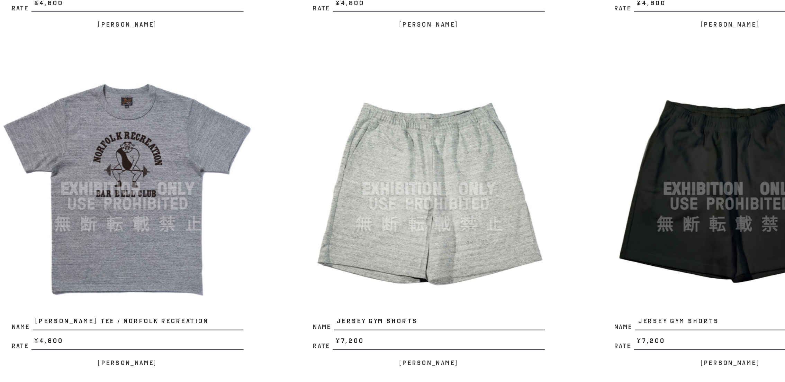
scroll to position [1067, 0]
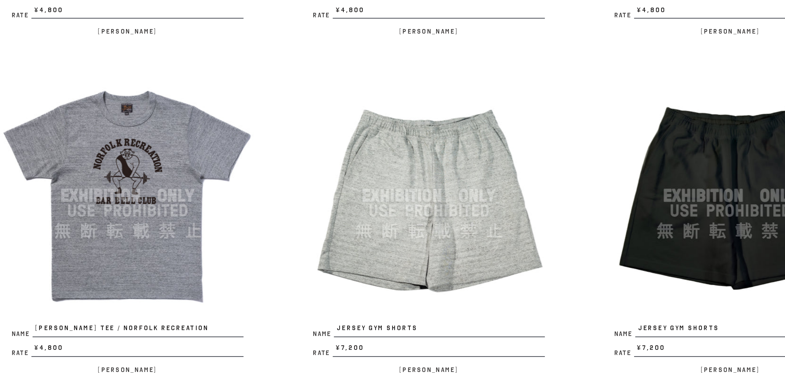
click at [288, 85] on img at bounding box center [257, 117] width 152 height 152
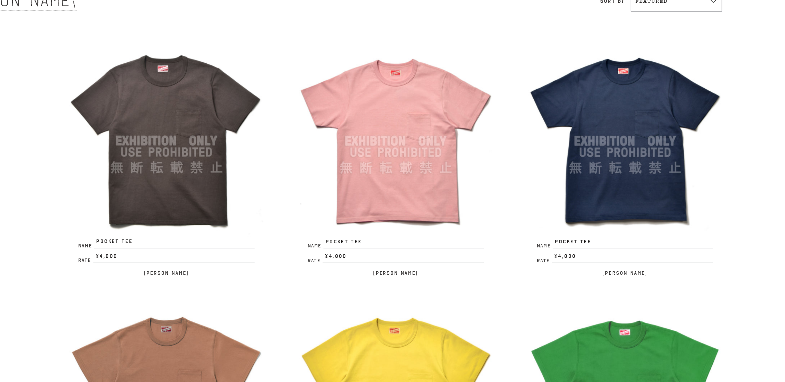
scroll to position [0, 0]
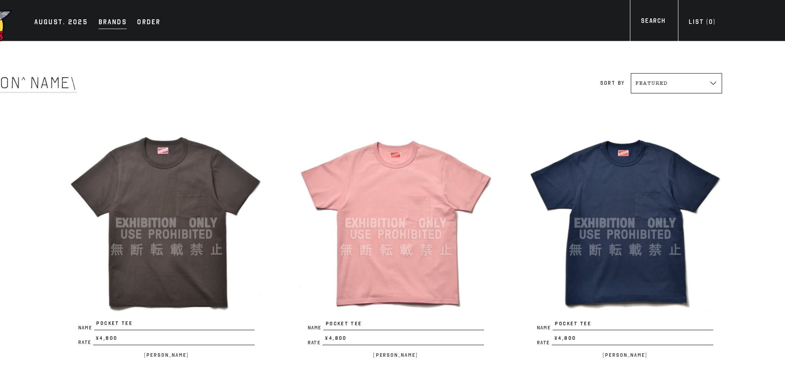
click at [212, 13] on div "Brands" at bounding box center [215, 18] width 22 height 10
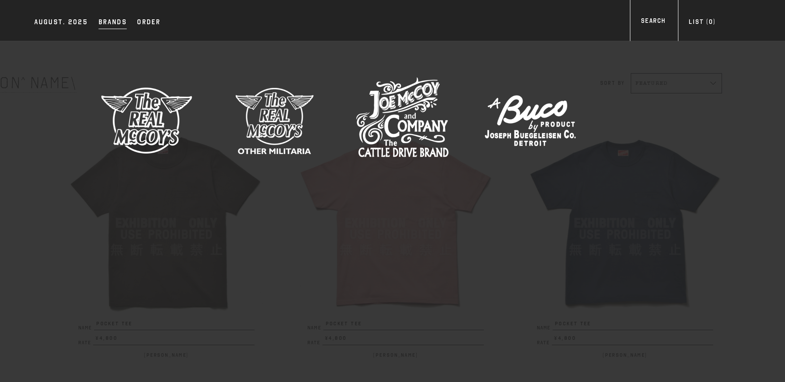
click at [525, 78] on img at bounding box center [543, 94] width 73 height 73
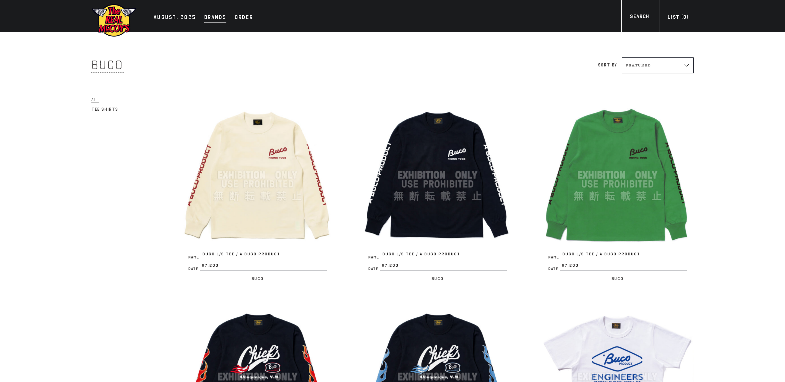
click at [207, 18] on div "Brands" at bounding box center [215, 18] width 22 height 10
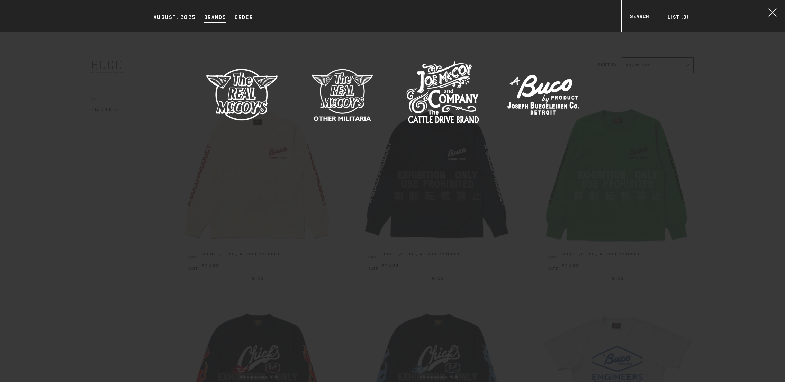
click at [363, 104] on img at bounding box center [342, 94] width 73 height 73
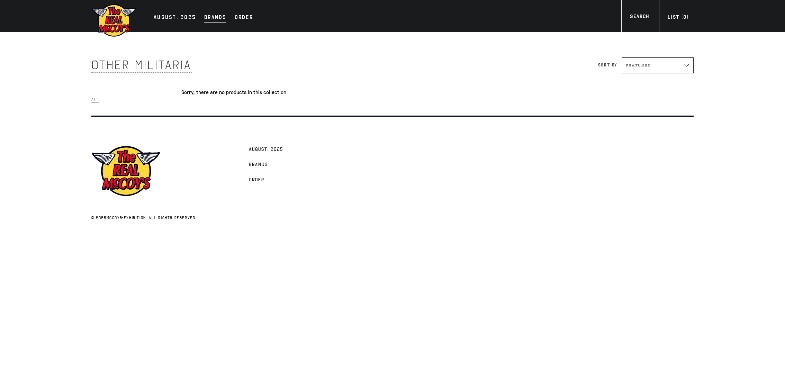
click at [219, 17] on div "Brands" at bounding box center [215, 18] width 22 height 10
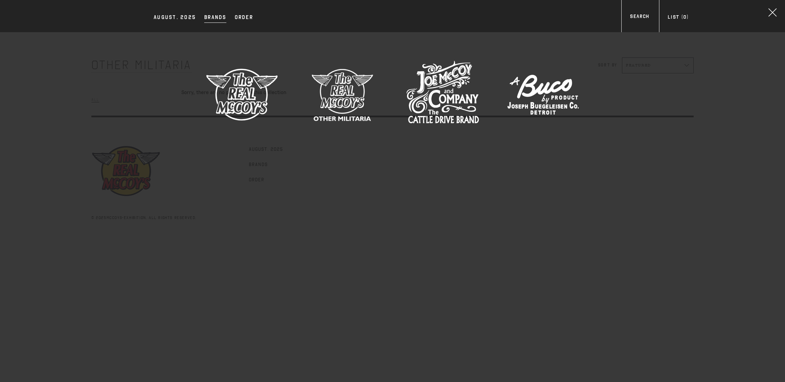
click at [420, 81] on img at bounding box center [442, 94] width 73 height 73
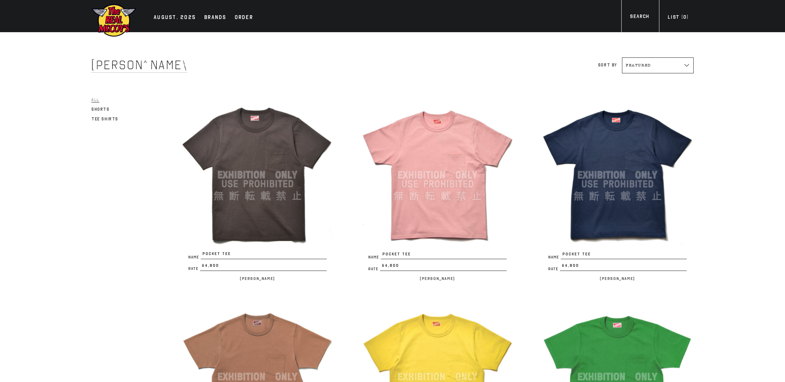
click at [609, 347] on img at bounding box center [617, 377] width 152 height 152
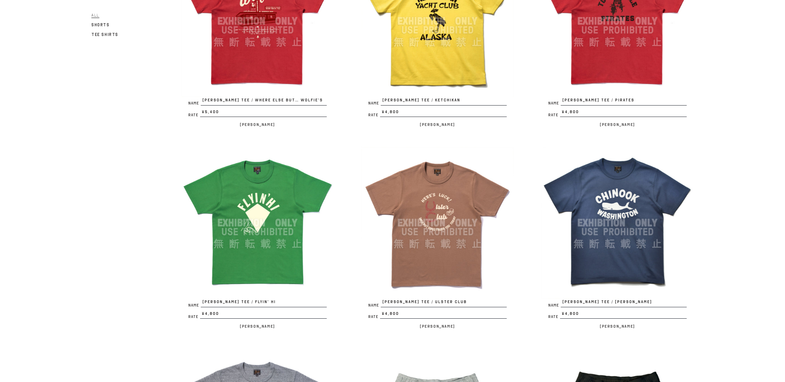
scroll to position [825, 0]
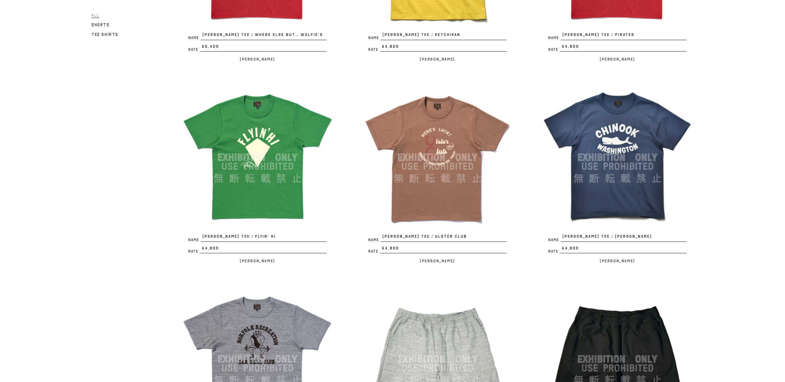
click at [276, 139] on img at bounding box center [257, 157] width 152 height 152
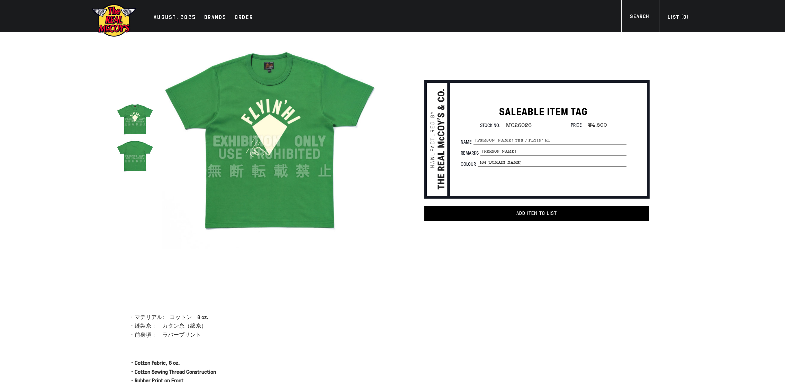
click at [139, 116] on img at bounding box center [135, 119] width 37 height 37
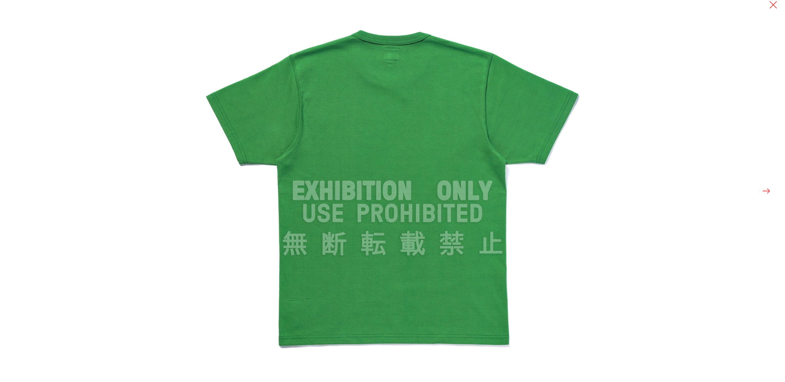
click at [765, 186] on button at bounding box center [766, 191] width 10 height 10
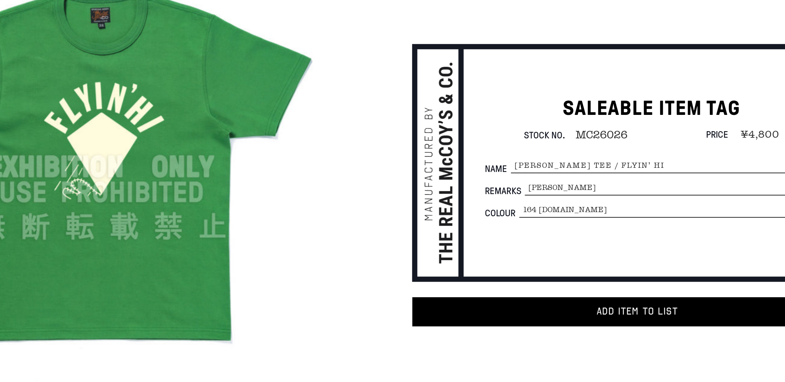
click at [251, 85] on img at bounding box center [269, 141] width 215 height 215
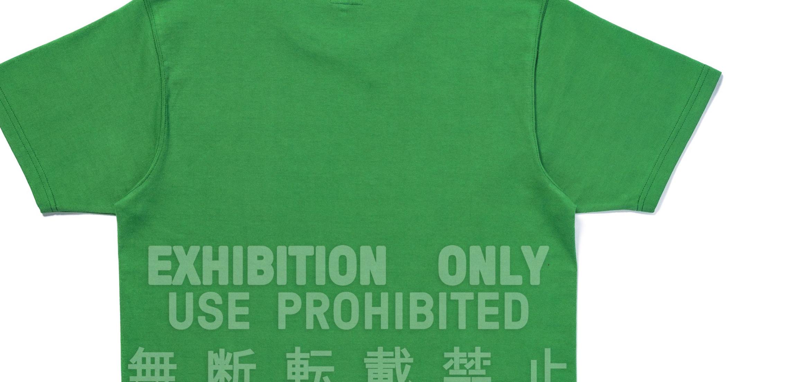
click at [346, 153] on img at bounding box center [392, 191] width 382 height 382
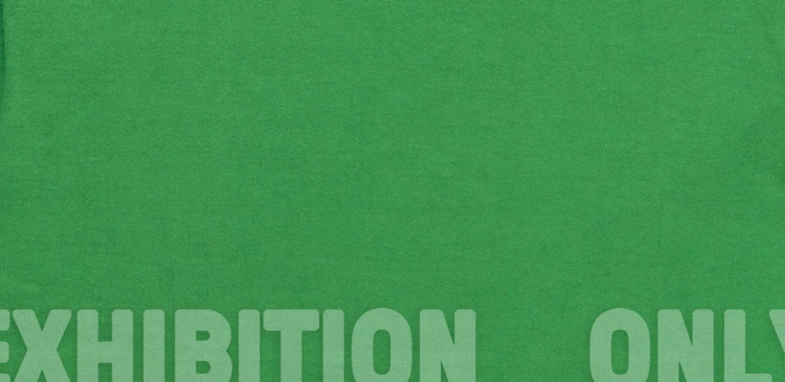
click at [598, 156] on img at bounding box center [415, 235] width 831 height 831
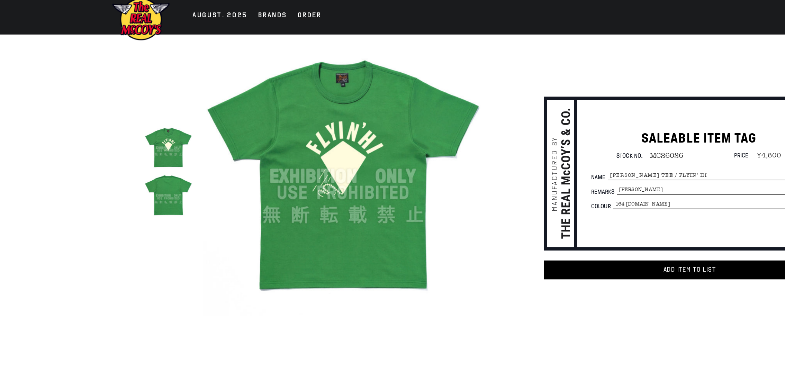
click at [296, 130] on img at bounding box center [269, 141] width 215 height 215
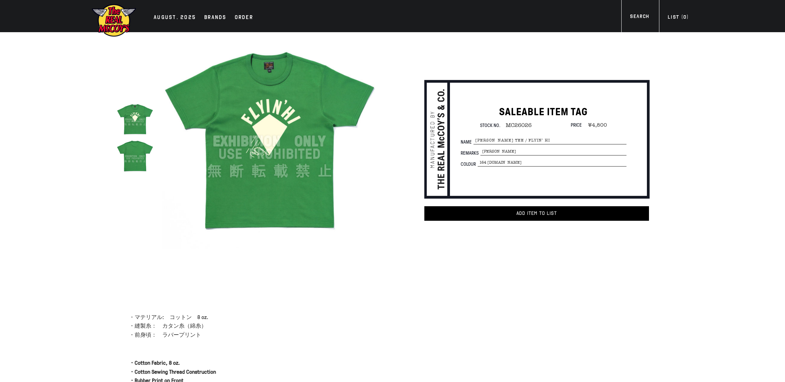
click at [309, 110] on img at bounding box center [269, 141] width 215 height 215
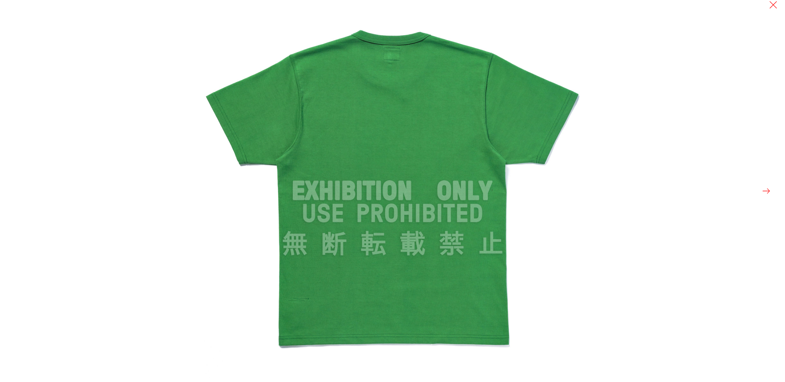
click at [766, 191] on button at bounding box center [766, 191] width 10 height 10
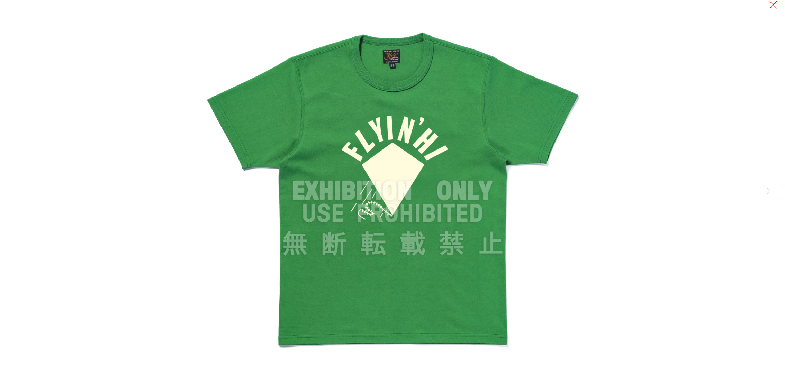
click at [420, 136] on img at bounding box center [392, 191] width 382 height 382
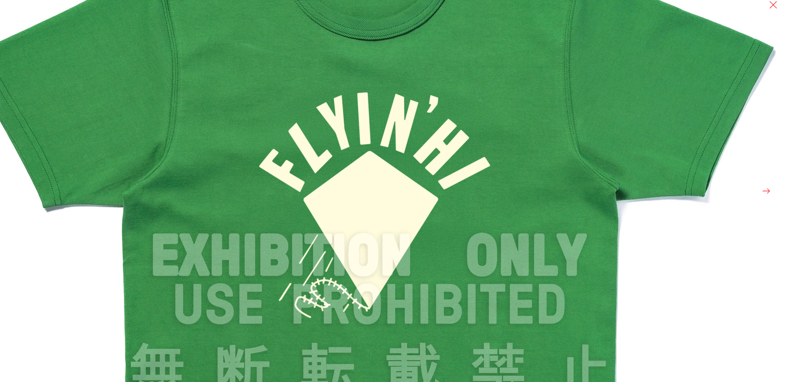
click at [420, 136] on img at bounding box center [369, 256] width 831 height 831
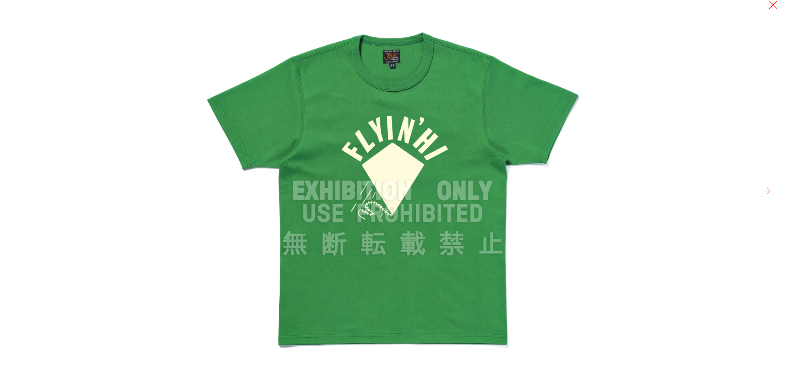
click at [775, 9] on button at bounding box center [773, 5] width 10 height 10
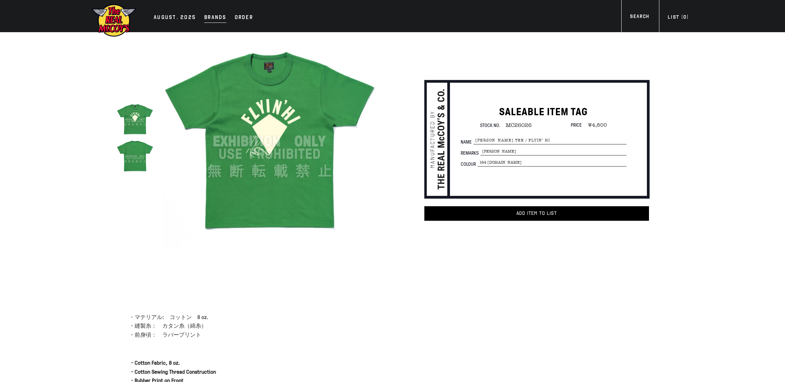
click at [215, 22] on div "Brands" at bounding box center [215, 18] width 22 height 10
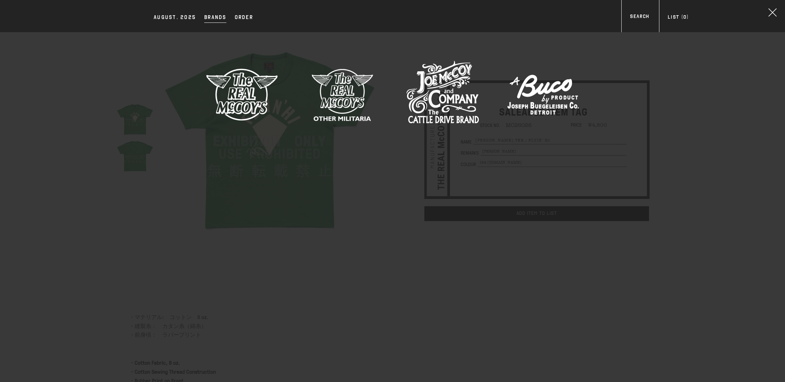
click at [222, 88] on img at bounding box center [242, 94] width 73 height 73
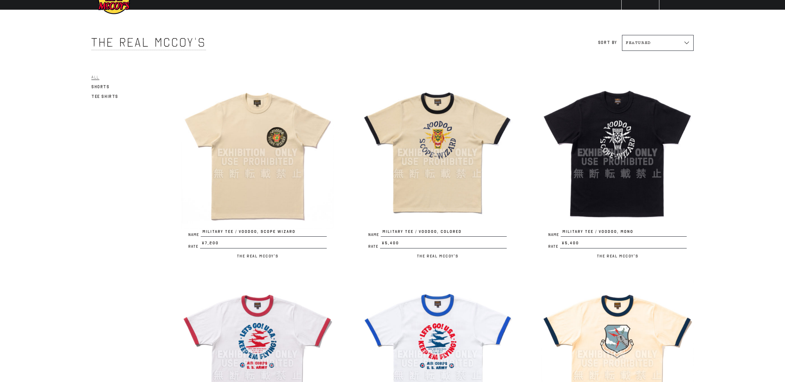
scroll to position [10, 0]
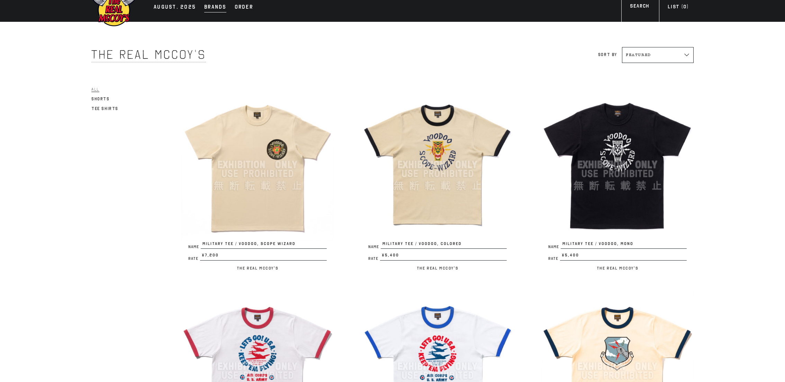
click at [209, 10] on div "Brands" at bounding box center [215, 8] width 22 height 10
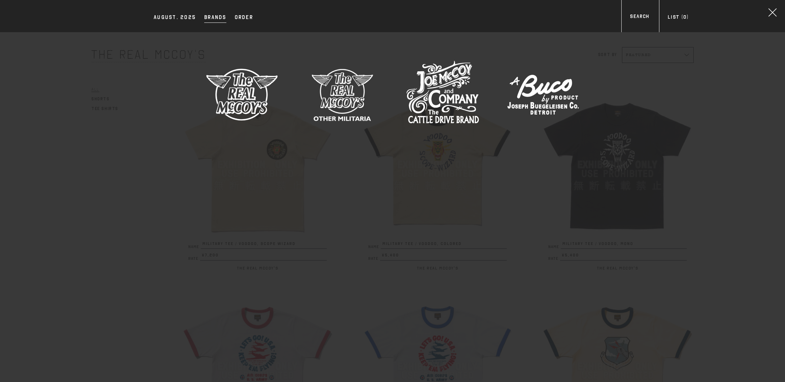
click at [340, 88] on img at bounding box center [342, 94] width 73 height 73
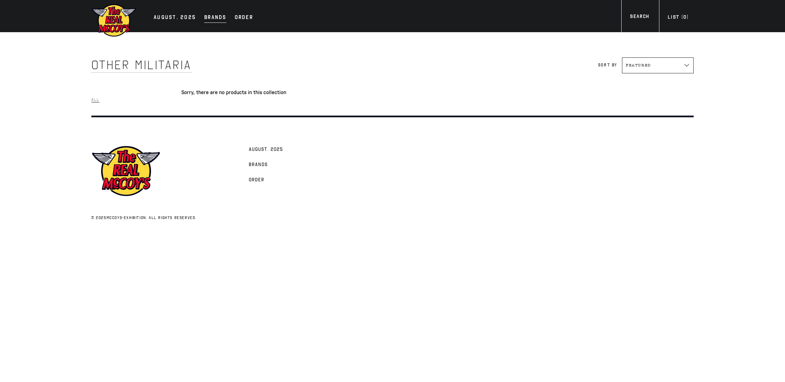
click at [214, 18] on div "Brands" at bounding box center [215, 18] width 22 height 10
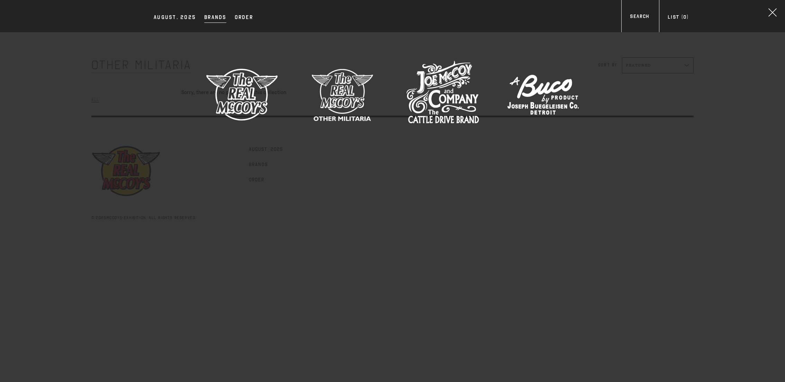
click at [429, 70] on img at bounding box center [442, 94] width 73 height 73
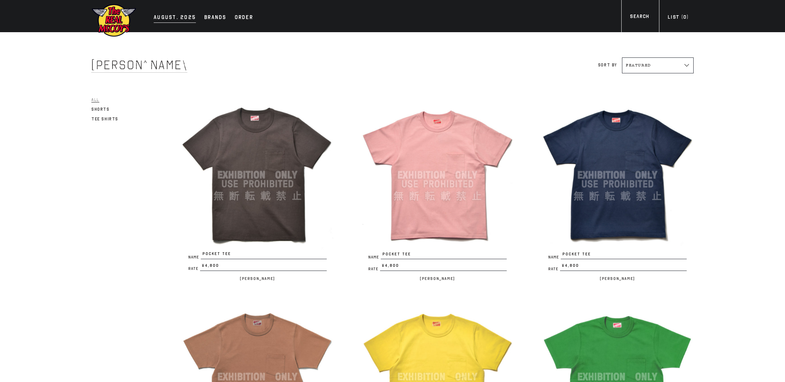
click at [174, 18] on div "AUGUST. 2025" at bounding box center [175, 18] width 42 height 10
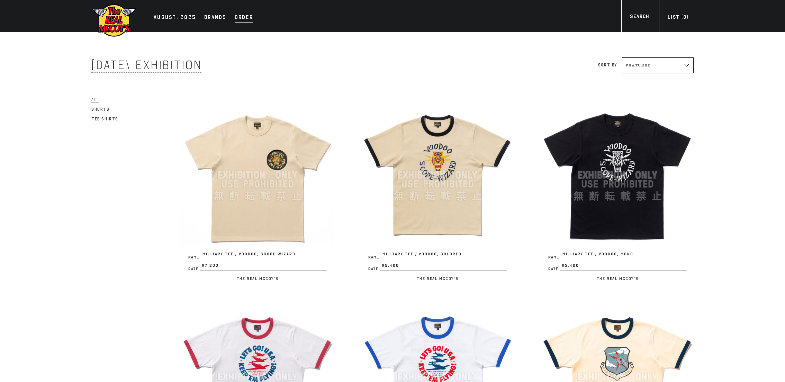
click at [242, 19] on div "Order" at bounding box center [244, 18] width 18 height 10
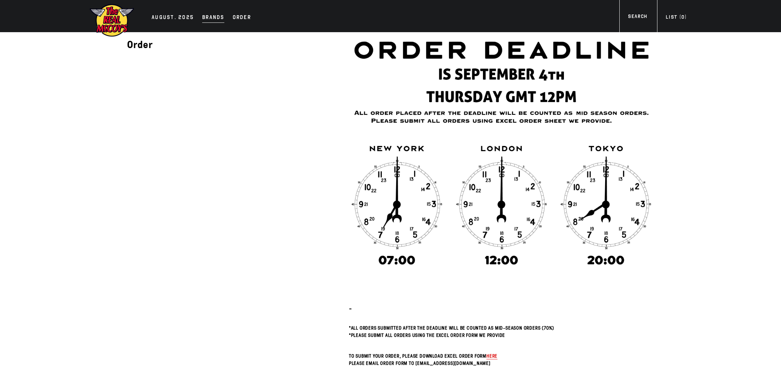
click at [217, 13] on div "Brands" at bounding box center [213, 18] width 22 height 10
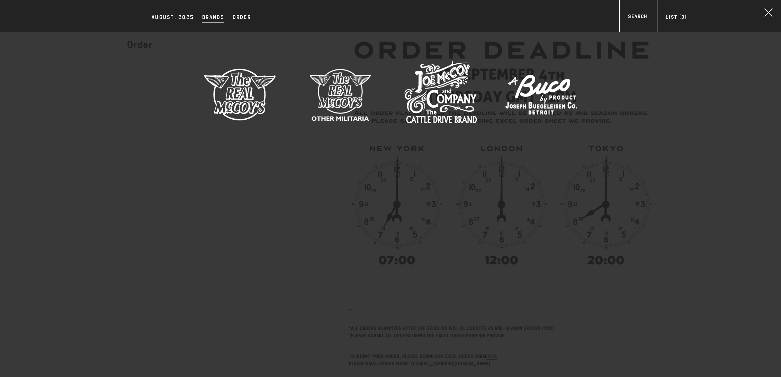
click at [232, 98] on img at bounding box center [240, 94] width 73 height 73
